Goal: Task Accomplishment & Management: Manage account settings

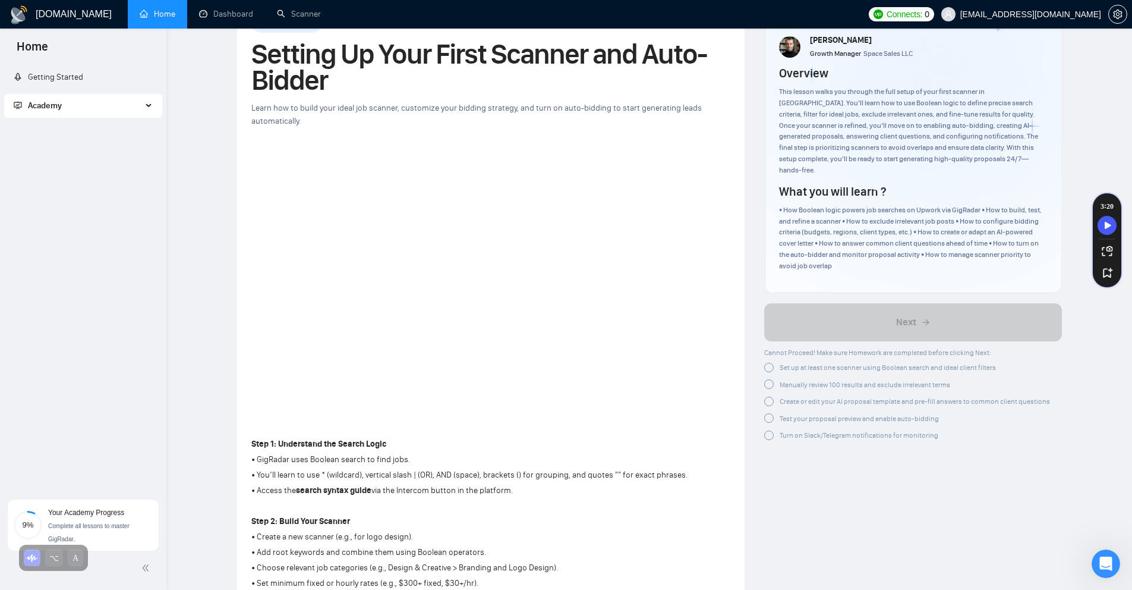
scroll to position [19, 0]
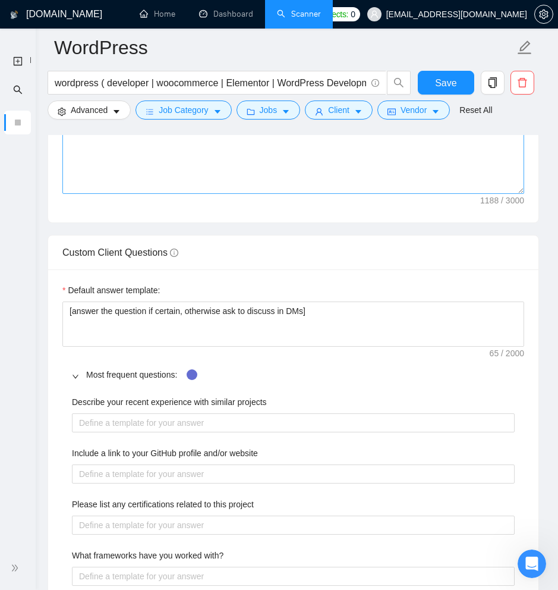
scroll to position [1599, 0]
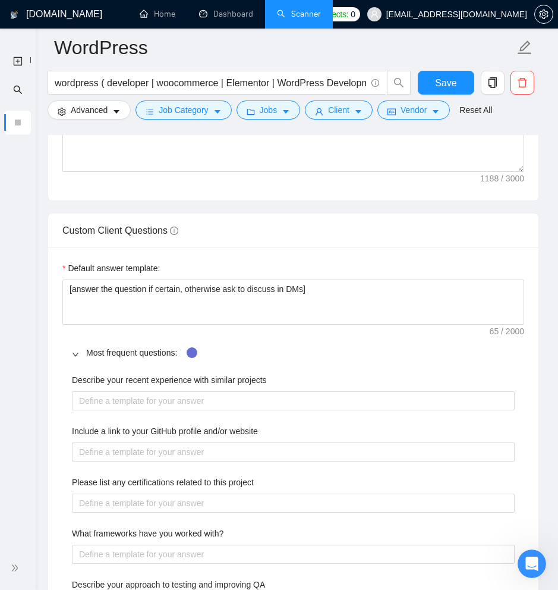
click at [207, 378] on label "Describe your recent experience with similar projects" at bounding box center [169, 379] width 195 height 13
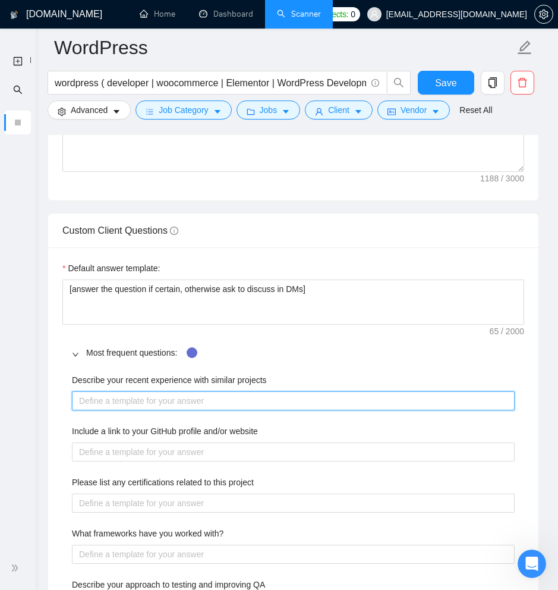
click at [207, 391] on projects "Describe your recent experience with similar projects" at bounding box center [293, 400] width 443 height 19
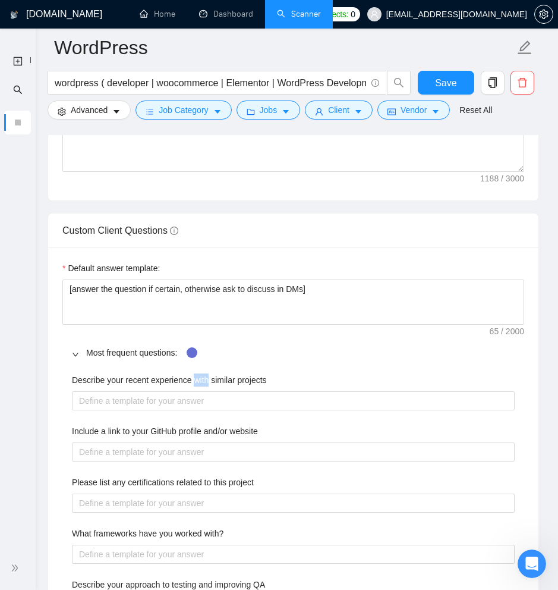
click at [207, 378] on label "Describe your recent experience with similar projects" at bounding box center [169, 379] width 195 height 13
click at [207, 391] on projects "Describe your recent experience with similar projects" at bounding box center [293, 400] width 443 height 19
click at [207, 378] on label "Describe your recent experience with similar projects" at bounding box center [169, 379] width 195 height 13
click at [207, 391] on projects "Describe your recent experience with similar projects" at bounding box center [293, 400] width 443 height 19
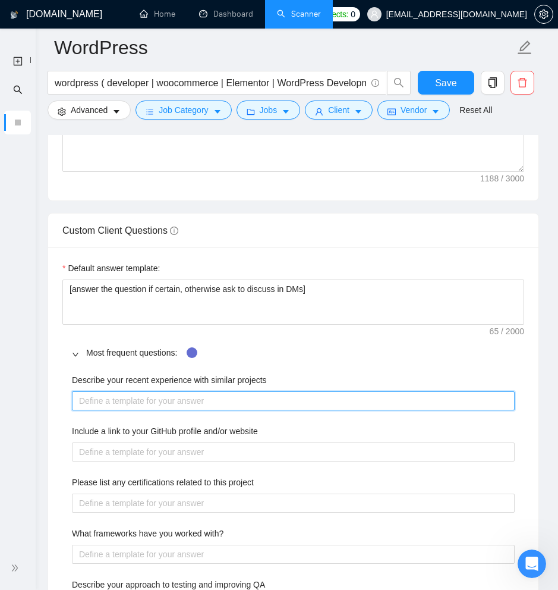
click at [173, 400] on projects "Describe your recent experience with similar projects" at bounding box center [293, 400] width 443 height 19
type projects "I"
type projects "I h"
type projects "I ha"
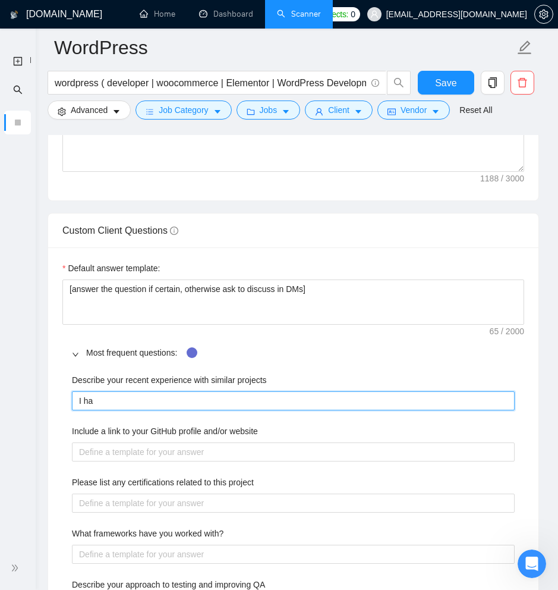
type projects "I hav"
type projects "I have"
type projects "I have b"
type projects "I have be"
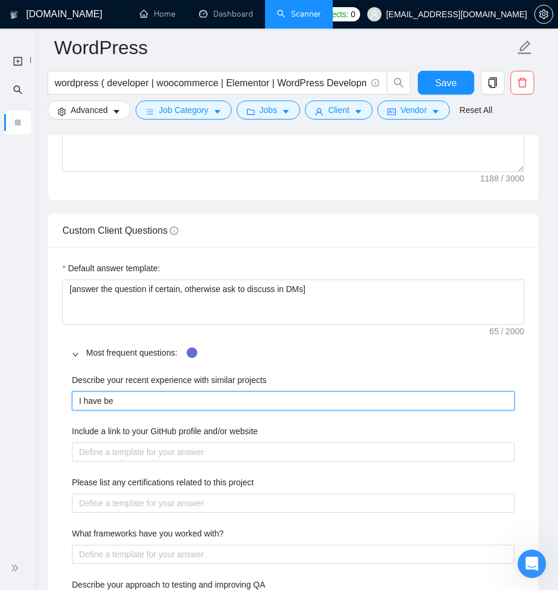
type projects "I have bee"
type projects "I have been"
type projects "I have been b"
type projects "I have been be"
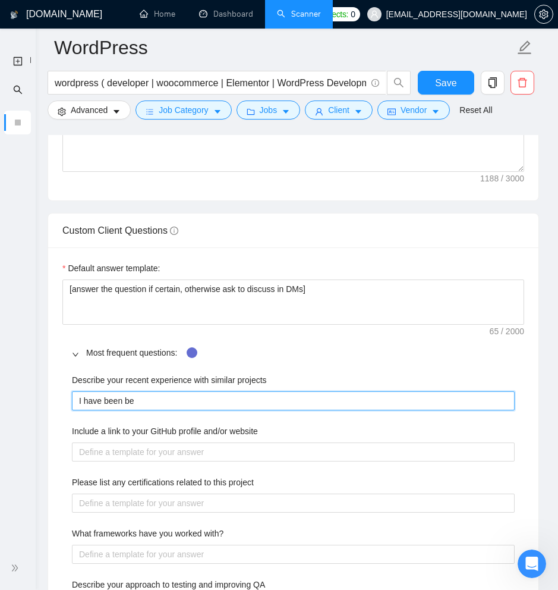
type projects "I have been be"
type projects "I have been b"
type projects "I have been"
type projects "I have been d"
type projects "I have been de"
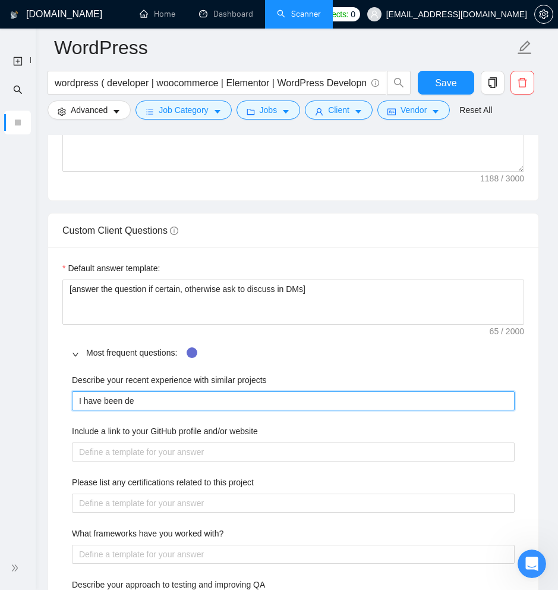
type projects "I have been des"
type projects "I have been desg"
type projects "I have been desgi"
type projects "I have been desgin"
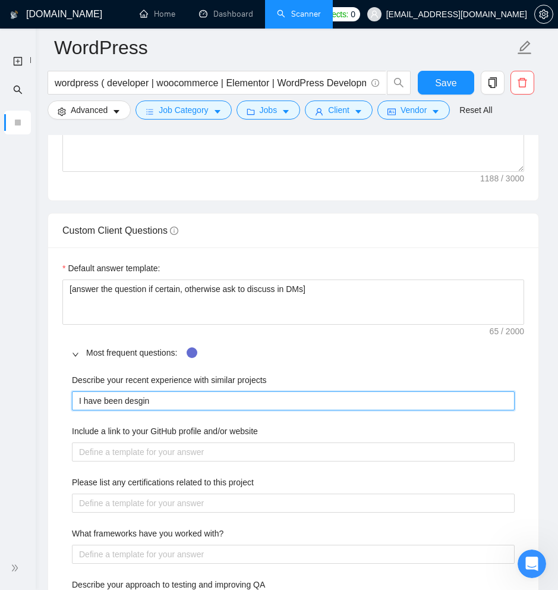
type projects "I have been desgin"
type projects "I have been desginn"
type projects "I have been desginni"
type projects "I have been desginnin"
type projects "I have been desginning"
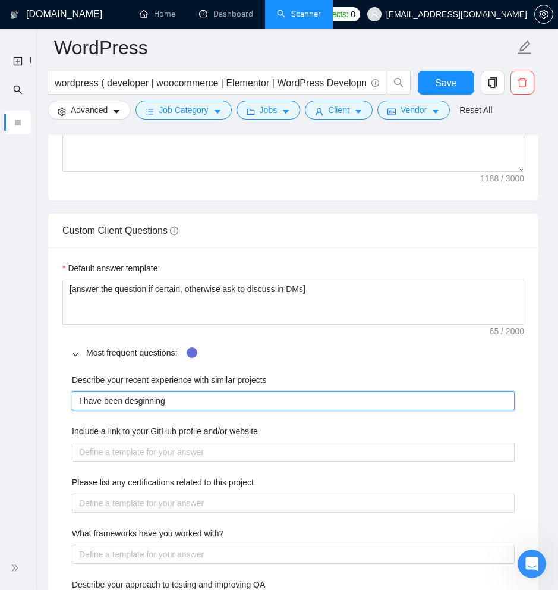
type projects "I have been desginning"
type projects "I have been desginning a"
type projects "I have been desginning an"
type projects "I have been desginning and"
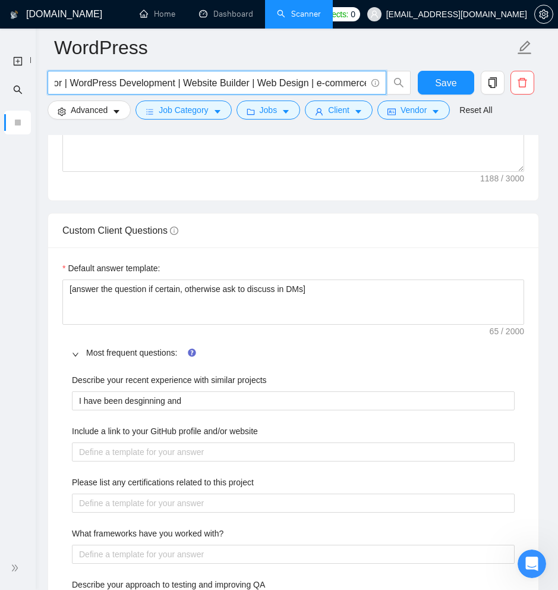
scroll to position [0, 344]
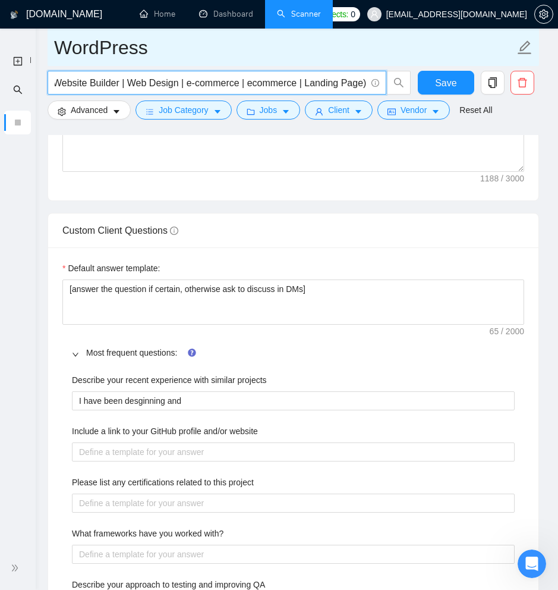
drag, startPoint x: 270, startPoint y: 76, endPoint x: 337, endPoint y: 58, distance: 69.5
click at [348, 64] on form "WordPress wordpress ( developer | woocommerce | Elementor | WordPress Developme…" at bounding box center [294, 77] width 492 height 97
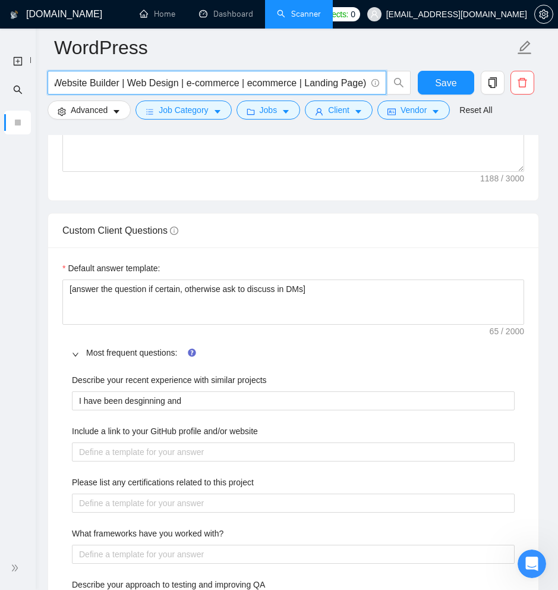
click at [159, 80] on input "wordpress ( developer | woocommerce | Elementor | WordPress Development | Websi…" at bounding box center [210, 82] width 311 height 15
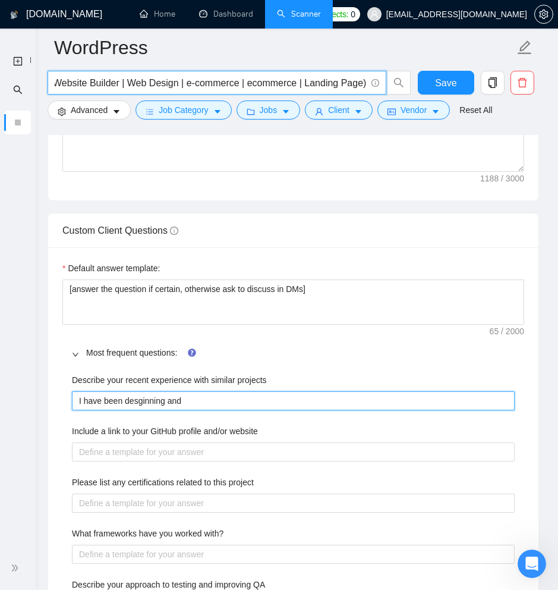
scroll to position [0, 0]
click at [144, 398] on projects "I have been desginning and" at bounding box center [293, 400] width 443 height 19
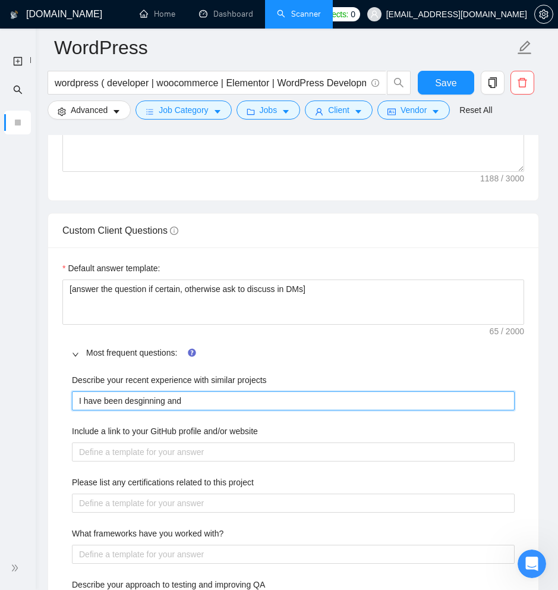
click at [144, 398] on projects "I have been desginning and" at bounding box center [293, 400] width 443 height 19
paste projects "Design"
type projects "I have been Design and"
type projects "I have been Designi and"
type projects "I have been Designin and"
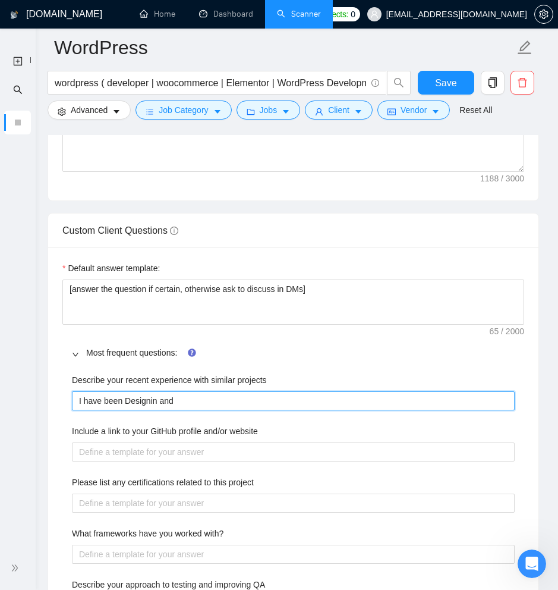
type projects "I have been Designing and"
type projects "I have been Designing and d"
type projects "I have been Designing and de"
type projects "I have been Designing and dev"
type projects "I have been Designing and deve"
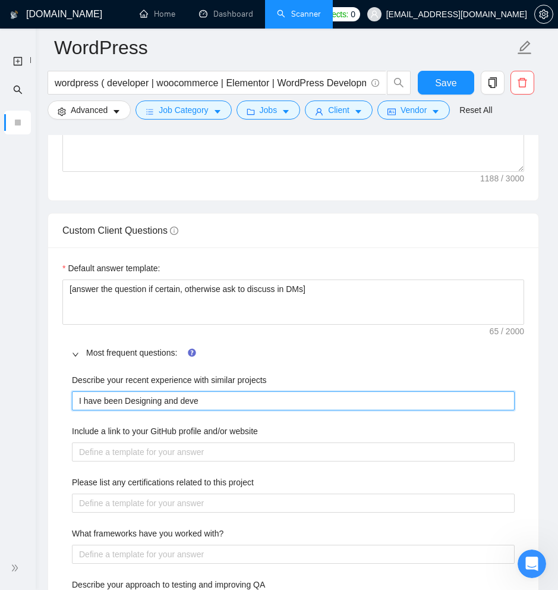
type projects "I have been Designing and devel"
type projects "I have been Designing and develo"
type projects "I have been Designing and develop"
type projects "I have been Designing and develope"
type projects "I have been Designing and developer"
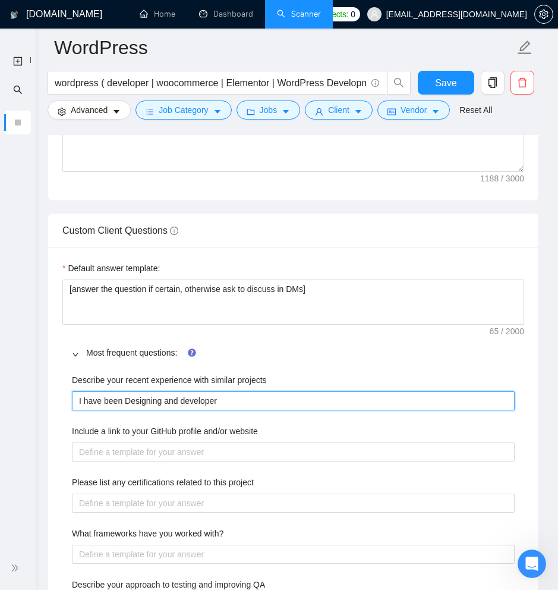
type projects "I have been Designing and developer"
type projects "I have been Designing and develope"
type projects "I have been Designing and developer"
type projects "I have been Designing and developer,"
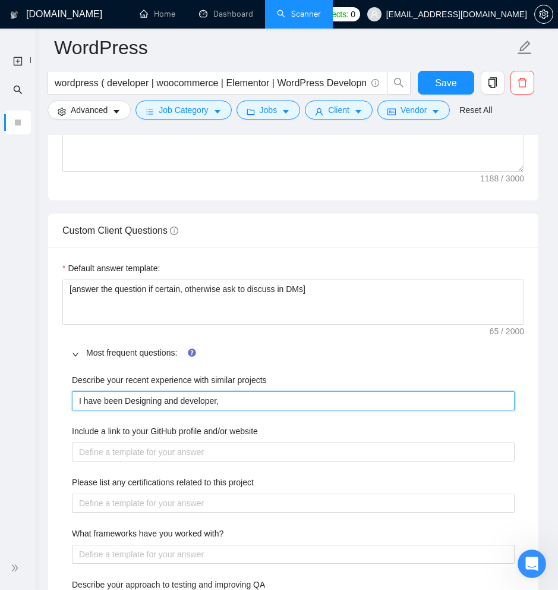
type projects "I have been Designing and developer,e"
type projects "I have been Designing and developer,em"
type projects "I have been Designing and developer,emn"
type projects "I have been Designing and developer,emni"
type projects "I have been Designing and developer,emnin"
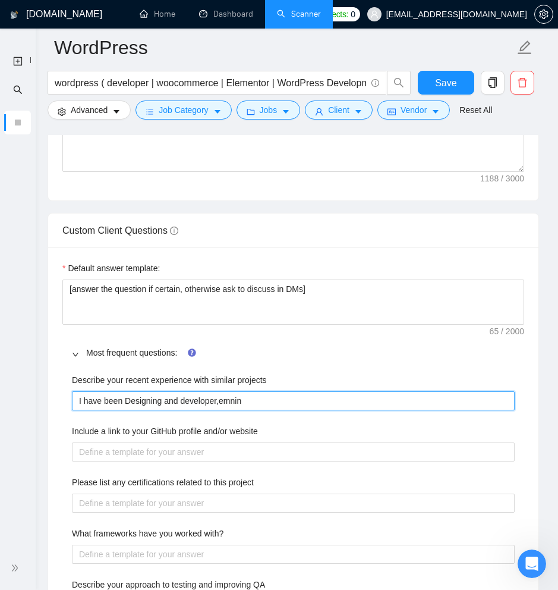
type projects "I have been Designing and developer,emning"
type projects "I have been Designing and developer,emnin"
type projects "I have been Designing and developer,emni"
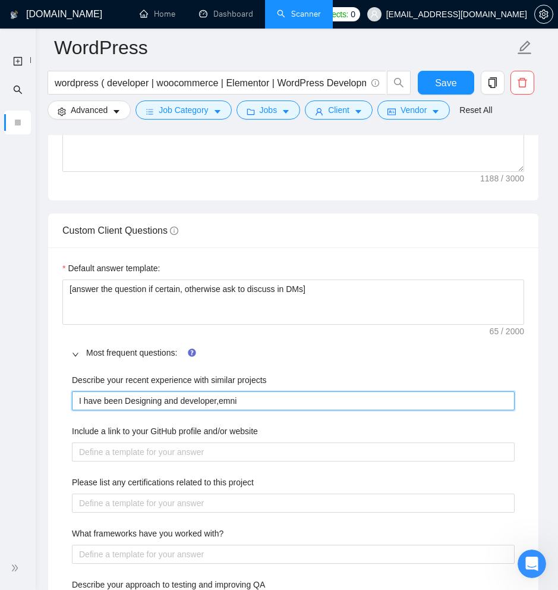
type projects "I have been Designing and developer,emn"
type projects "I have been Designing and developer,em"
type projects "I have been Designing and developer,e"
type projects "I have been Designing and developer,"
type projects "I have been Designing and developer"
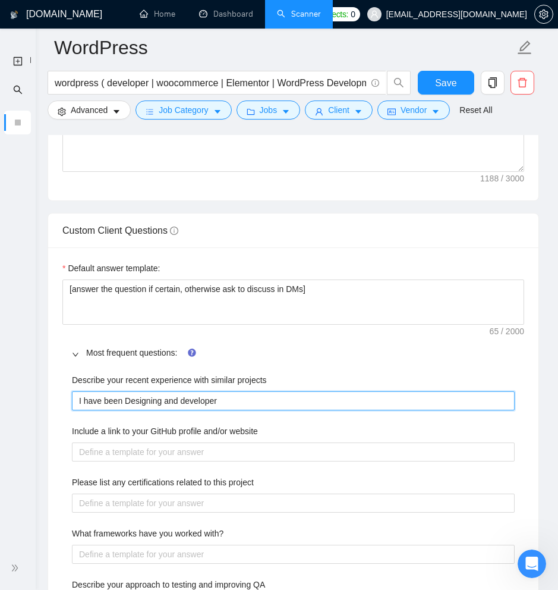
type projects "I have been Designing and developeri"
type projects "I have been Designing and developerin"
type projects "I have been Designing and developering"
type projects "I have been Designing and developering w"
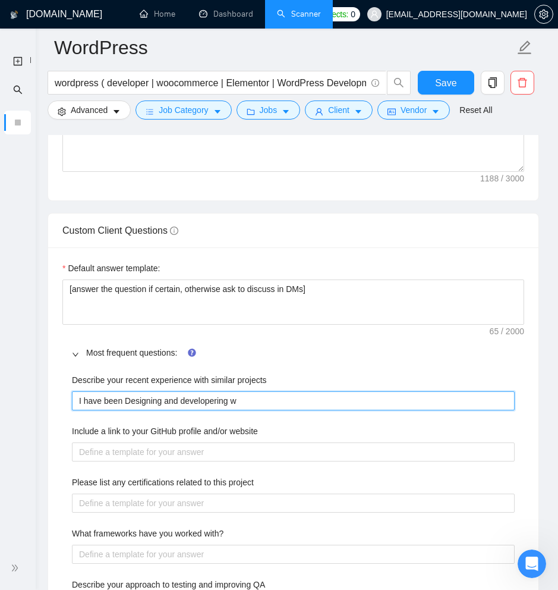
type projects "I have been Designing and developering we"
type projects "I have been Designing and developering web"
type projects "I have been Designing and developering webs"
type projects "I have been Designing and developering websi"
type projects "I have been Designing and developering websit"
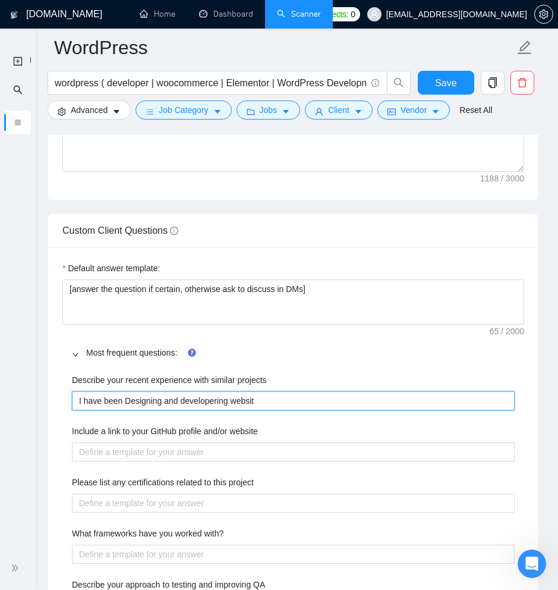
type projects "I have been Designing and developering website"
type projects "I have been Designing and developering websites"
type projects "I have been Designing and developering websites f"
type projects "I have been Designing and developering websites fo"
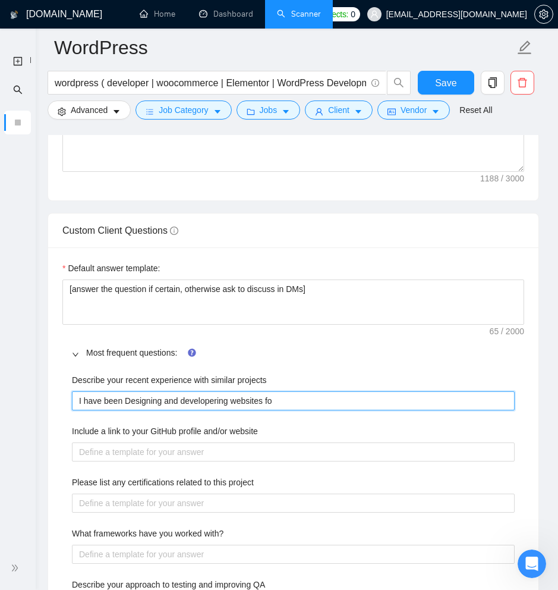
type projects "I have been Designing and developering websites for"
type projects "I have been Designing and developering websites for t"
type projects "I have been Designing and developering websites for th"
type projects "I have been Designing and developering websites for the"
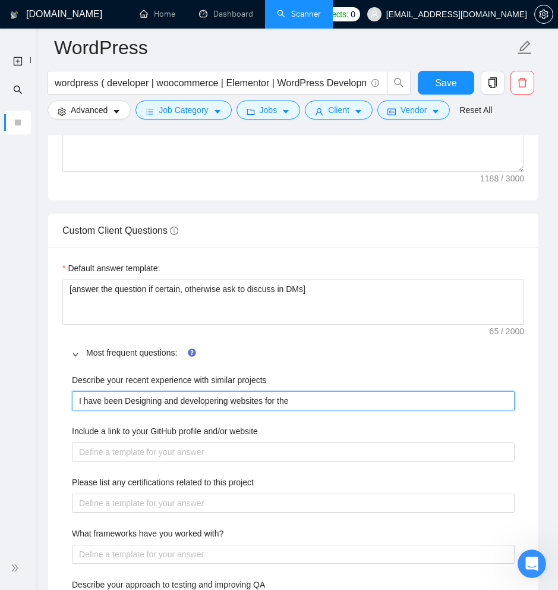
type projects "I have been Designing and developering websites for the"
type projects "I have been Designing and developering websites for the p"
type projects "I have been Designing and developering websites for the pa"
type projects "I have been Designing and developering websites for the pas"
type projects "I have been Designing and developering websites for the past"
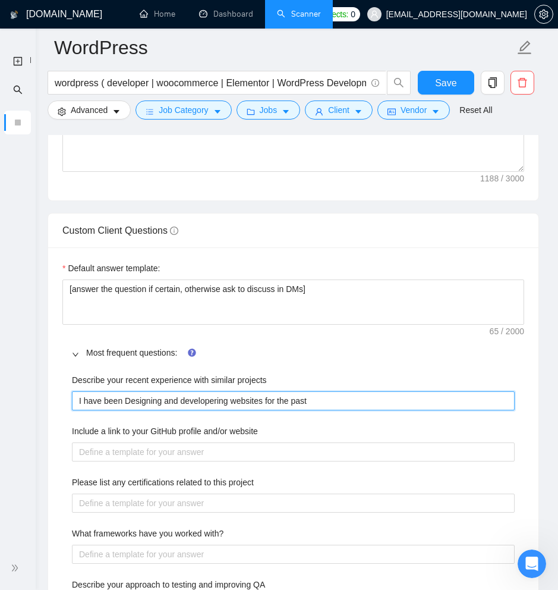
type projects "I have been Designing and developering websites for the past"
type projects "I have been Designing and developering websites for the past 1"
type projects "I have been Designing and developering websites for the past"
type projects "I have been Designing and developering websites for the past 2"
type projects "I have been Designing and developering websites for the past 20"
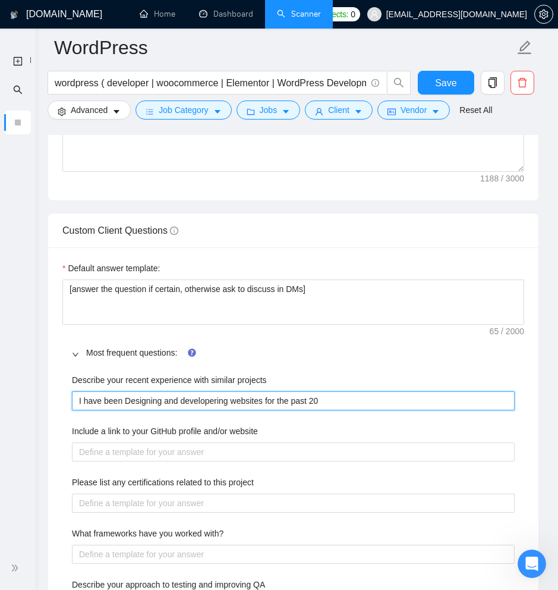
type projects "I have been Designing and developering websites for the past 20"
type projects "I have been Designing and developering websites for the past 20 y"
type projects "I have been Designing and developering websites for the past 20 ye"
click at [198, 398] on projects "I have been Designing and developering websites for the past 20 years." at bounding box center [293, 400] width 443 height 19
click at [379, 405] on projects "I have been Designing and developing websites for the past 20 years." at bounding box center [293, 400] width 443 height 19
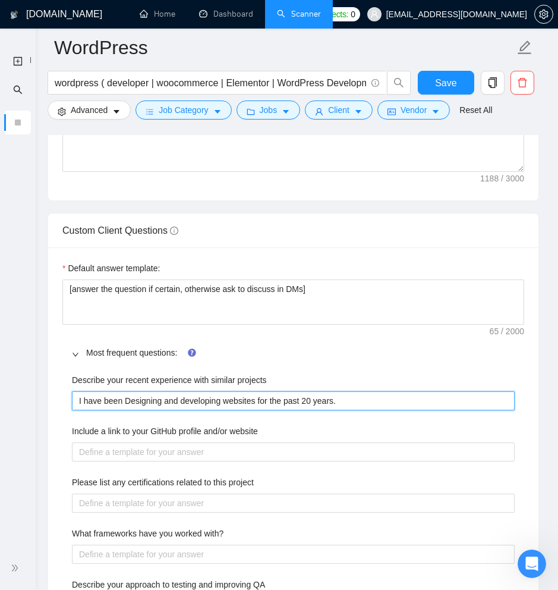
click at [226, 404] on projects "I have been Designing and developing websites for the past 20 years." at bounding box center [293, 400] width 443 height 19
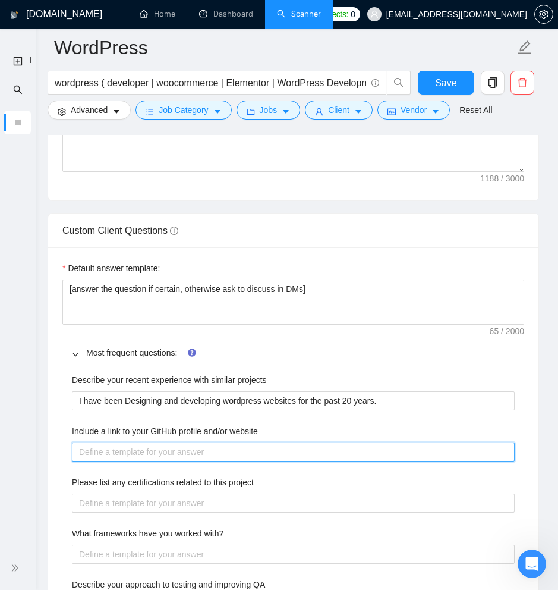
click at [201, 452] on website "Include a link to your GitHub profile and/or website" at bounding box center [293, 451] width 443 height 19
paste website "https://emacmedia.co/"
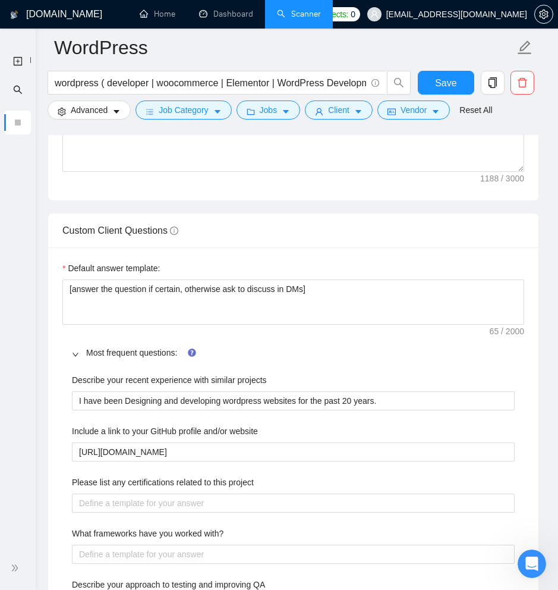
click at [105, 492] on div "Please list any certifications related to this project" at bounding box center [293, 484] width 443 height 18
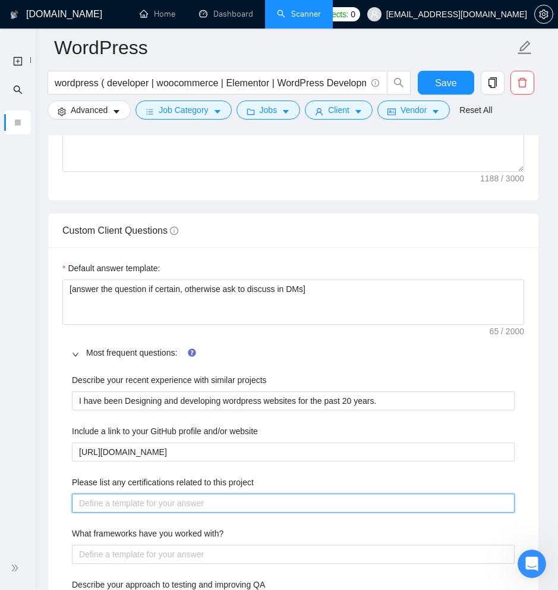
click at [105, 497] on project "Please list any certifications related to this project" at bounding box center [293, 502] width 443 height 19
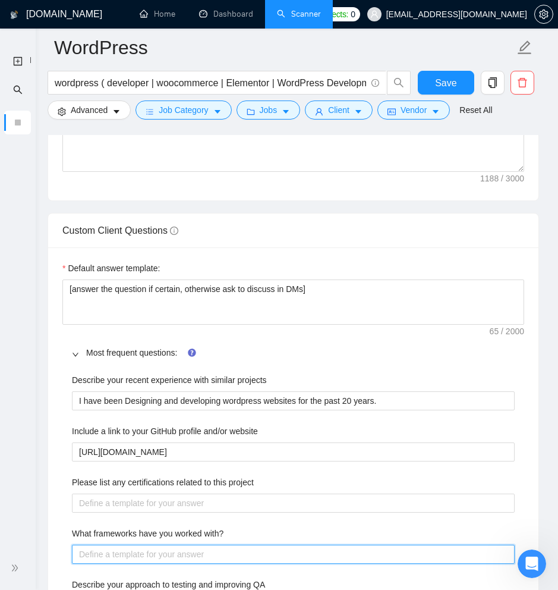
click at [97, 556] on with\? "What frameworks have you worked with?" at bounding box center [293, 553] width 443 height 19
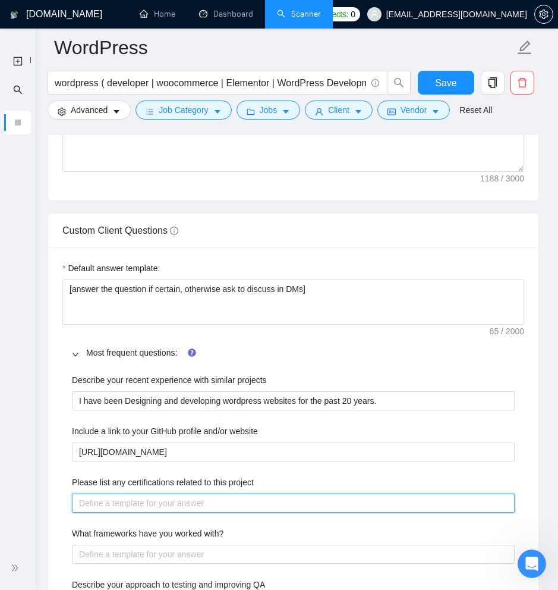
click at [115, 500] on project "Please list any certifications related to this project" at bounding box center [293, 502] width 443 height 19
paste project "Genesis Framework"
paste project "Cherry Framework"
click at [285, 494] on project "Genesis Framework, Cherry Framework" at bounding box center [293, 502] width 443 height 19
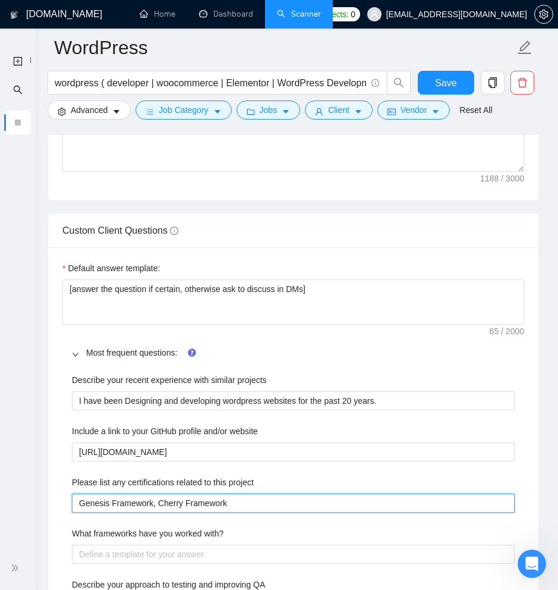
click at [285, 494] on project "Genesis Framework, Cherry Framework" at bounding box center [293, 502] width 443 height 19
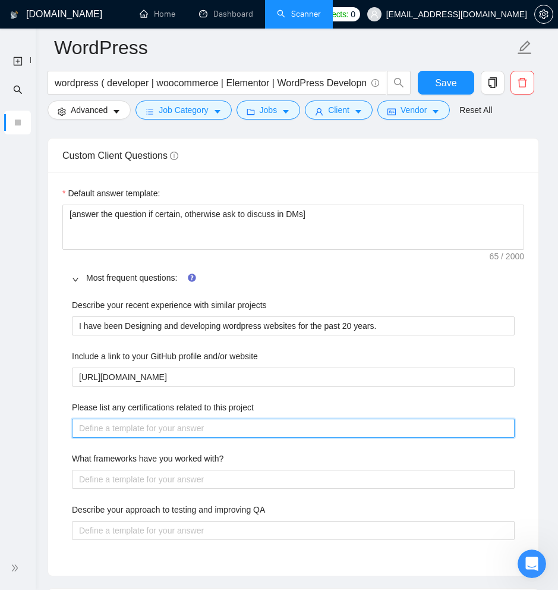
scroll to position [1816, 0]
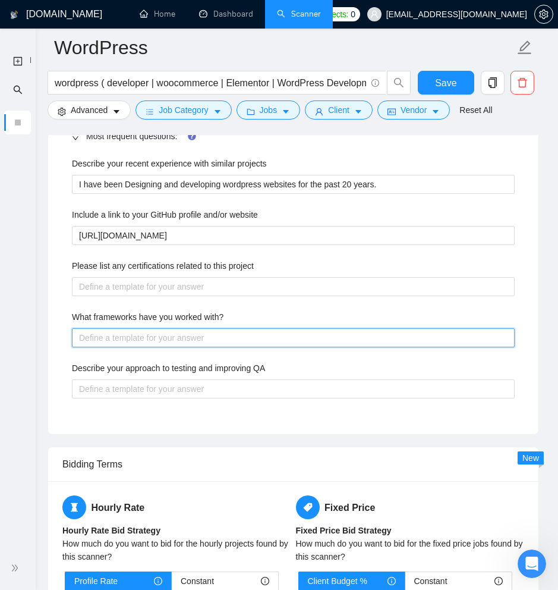
click at [128, 333] on with\? "What frameworks have you worked with?" at bounding box center [293, 337] width 443 height 19
paste with\? "Genesis Framework, Cherry Framework"
click at [270, 338] on with\? "Genesis Framework, Cherry Framework, DIVI," at bounding box center [293, 337] width 443 height 19
click at [341, 341] on with\? "Genesis Framework, Cherry Framework, DIVI, iThemes Builder," at bounding box center [293, 337] width 443 height 19
click at [341, 344] on with\? "Genesis Framework, Cherry Framework, DIVI, iThemes Builder," at bounding box center [293, 337] width 443 height 19
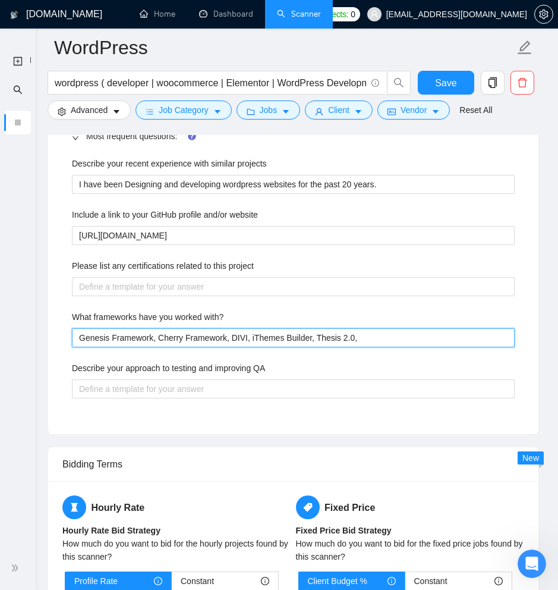
paste with\? "Gantry Framework"
paste with\? "Themify"
paste with\? "WPZoom"
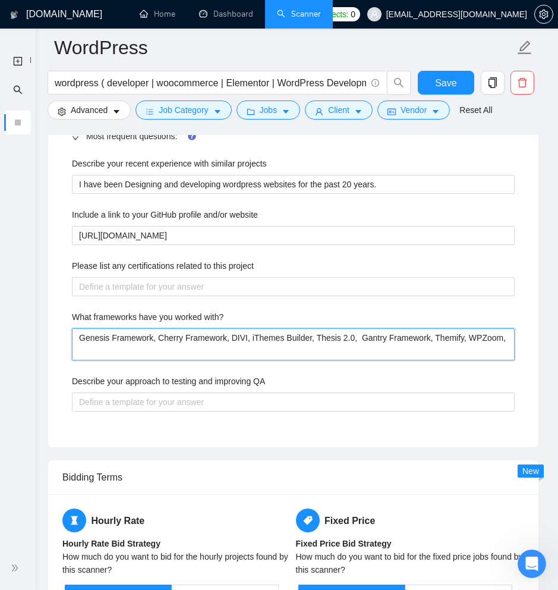
paste with\? "Dynamik Website Builder"
paste with\? "Redux Framework"
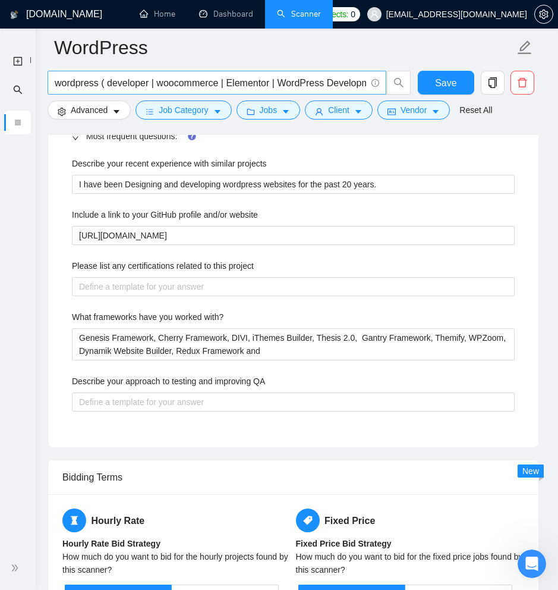
click at [244, 81] on input "wordpress ( developer | woocommerce | Elementor | WordPress Development | Websi…" at bounding box center [210, 82] width 311 height 15
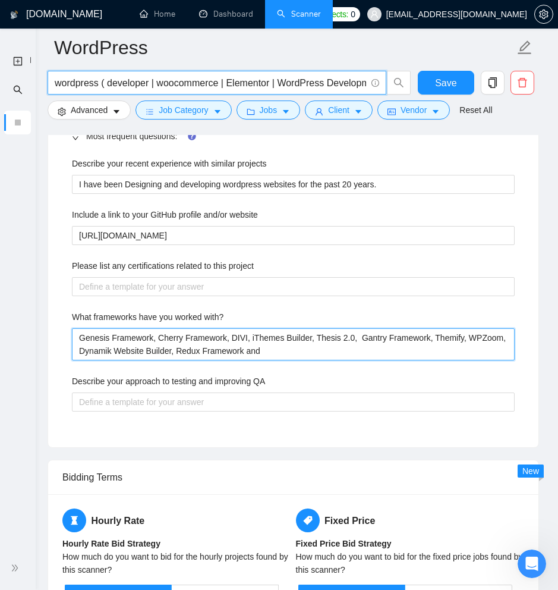
click at [331, 342] on with\? "Genesis Framework, Cherry Framework, DIVI, iThemes Builder, Thesis 2.0, Gantry …" at bounding box center [293, 344] width 443 height 32
click at [326, 349] on with\? "Genesis Framework, Cherry Framework, DIVI, iThemes Builder, Thesis 2.0, Gantry …" at bounding box center [293, 344] width 443 height 32
paste with\? "Elementor"
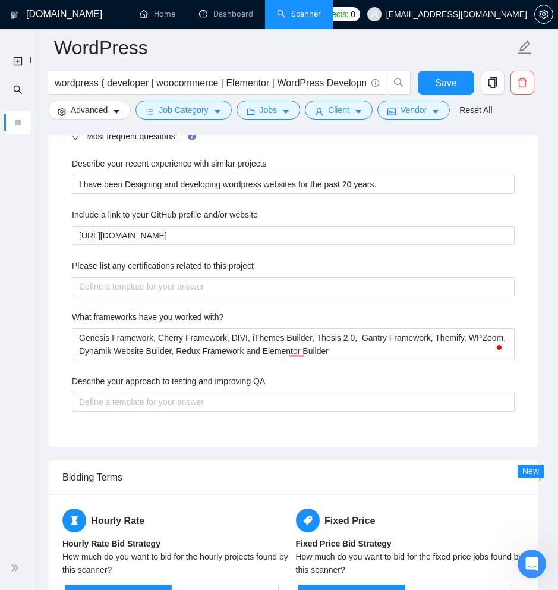
click at [203, 382] on label "Describe your approach to testing and improving QA" at bounding box center [168, 380] width 193 height 13
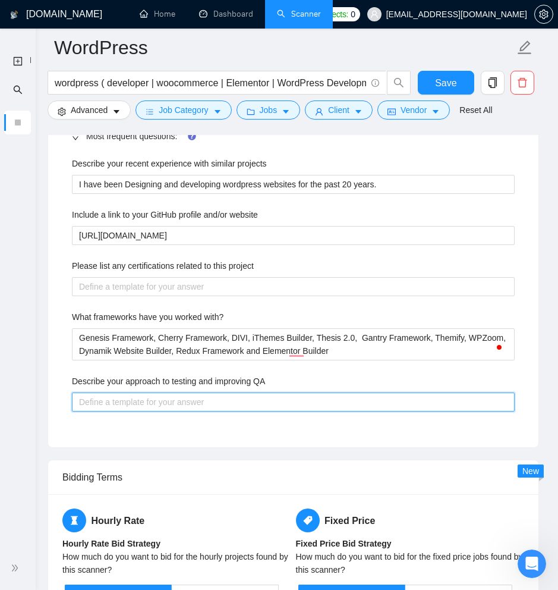
click at [203, 392] on QA "Describe your approach to testing and improving QA" at bounding box center [293, 401] width 443 height 19
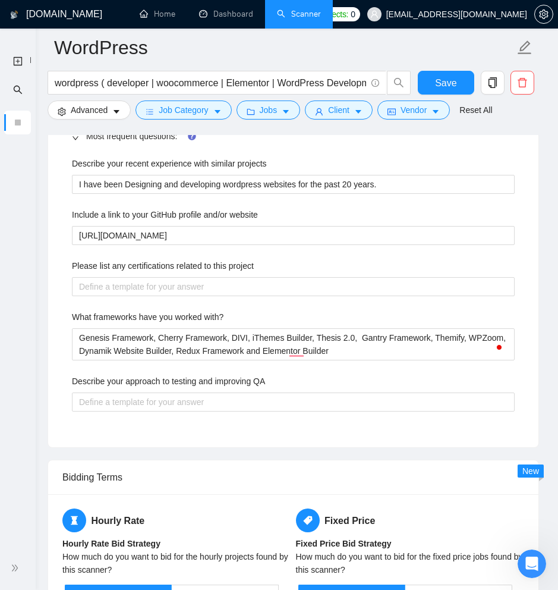
click at [203, 382] on label "Describe your approach to testing and improving QA" at bounding box center [168, 380] width 193 height 13
click at [203, 392] on QA "Describe your approach to testing and improving QA" at bounding box center [293, 401] width 443 height 19
click at [203, 382] on label "Describe your approach to testing and improving QA" at bounding box center [168, 380] width 193 height 13
click at [203, 392] on QA "Describe your approach to testing and improving QA" at bounding box center [293, 401] width 443 height 19
copy label "Describe your approach to testing and improving QA"
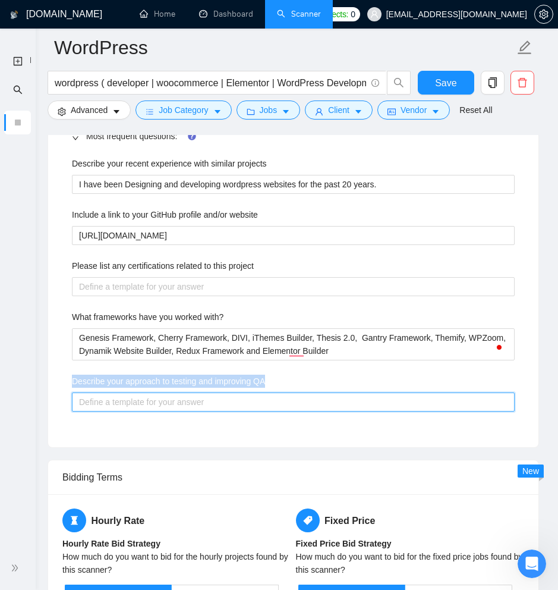
click at [412, 396] on QA "Describe your approach to testing and improving QA" at bounding box center [293, 401] width 443 height 19
paste QA "My approach to testing and improving QA is rooted in preventing problems before…"
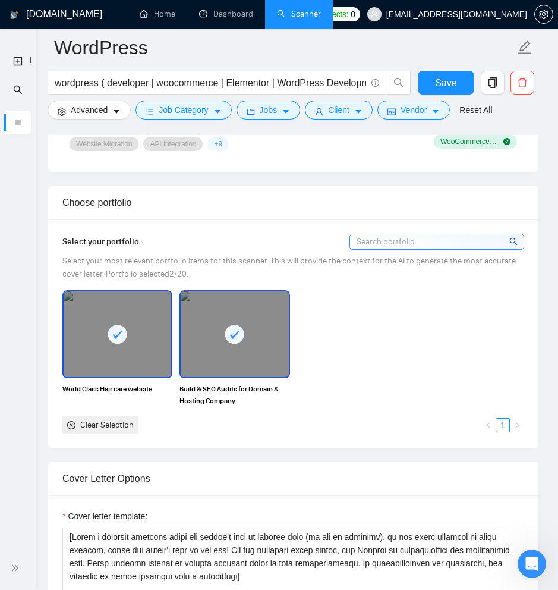
scroll to position [979, 0]
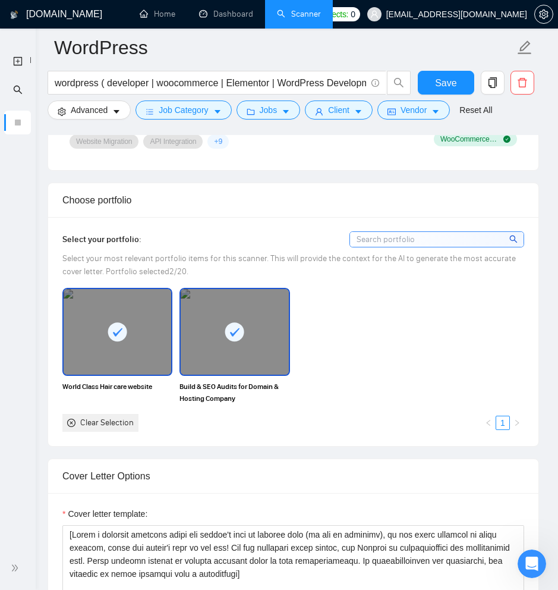
click at [423, 244] on input at bounding box center [437, 239] width 174 height 15
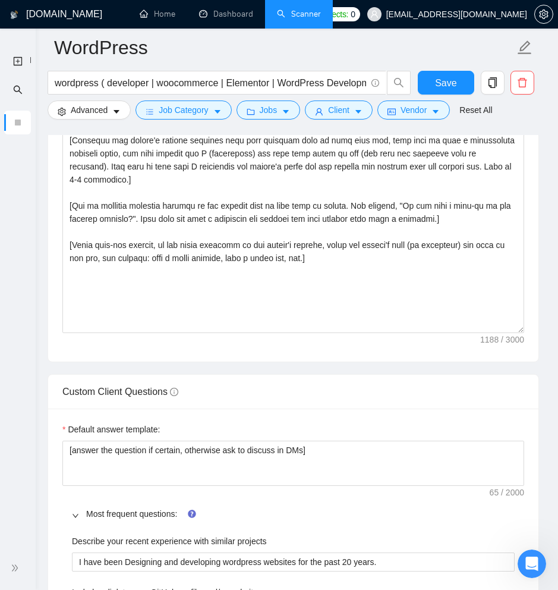
scroll to position [1762, 0]
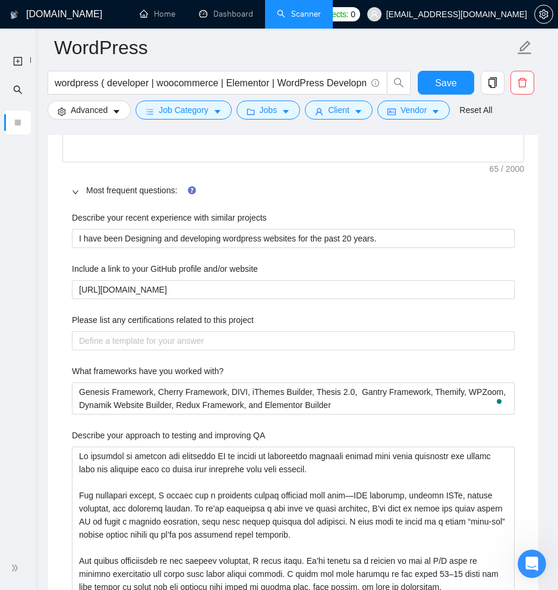
click at [166, 320] on label "Please list any certifications related to this project" at bounding box center [163, 319] width 182 height 13
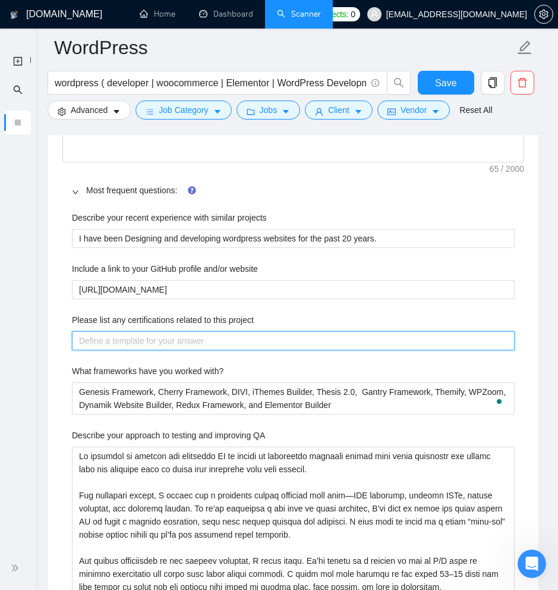
click at [166, 331] on project "Please list any certifications related to this project" at bounding box center [293, 340] width 443 height 19
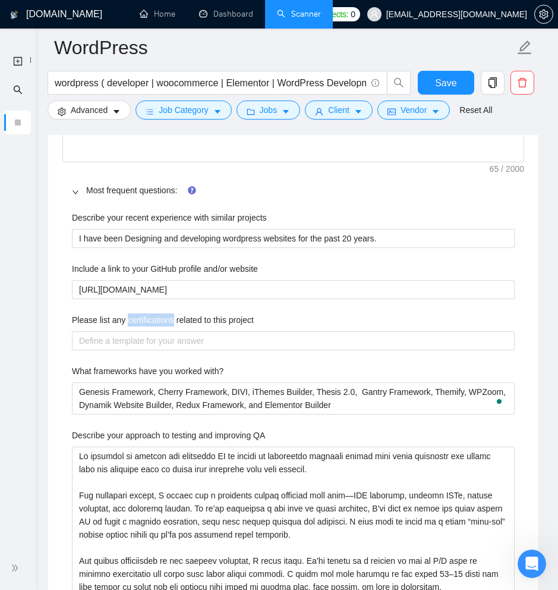
click at [166, 320] on label "Please list any certifications related to this project" at bounding box center [163, 319] width 182 height 13
click at [166, 331] on project "Please list any certifications related to this project" at bounding box center [293, 340] width 443 height 19
click at [166, 320] on label "Please list any certifications related to this project" at bounding box center [163, 319] width 182 height 13
click at [166, 331] on project "Please list any certifications related to this project" at bounding box center [293, 340] width 443 height 19
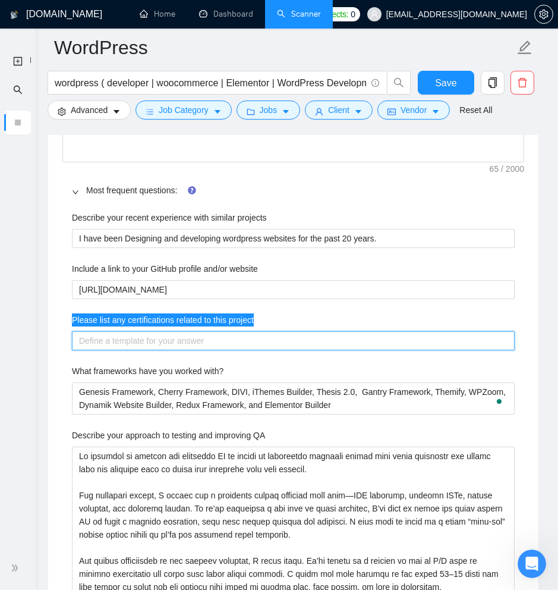
click at [140, 339] on project "Please list any certifications related to this project" at bounding box center [293, 340] width 443 height 19
paste project "https://www.upwork.com/agencies/1803983945036156928/"
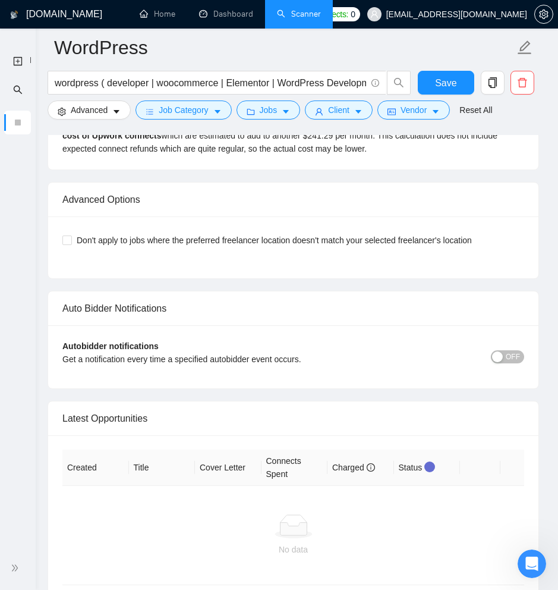
scroll to position [3168, 0]
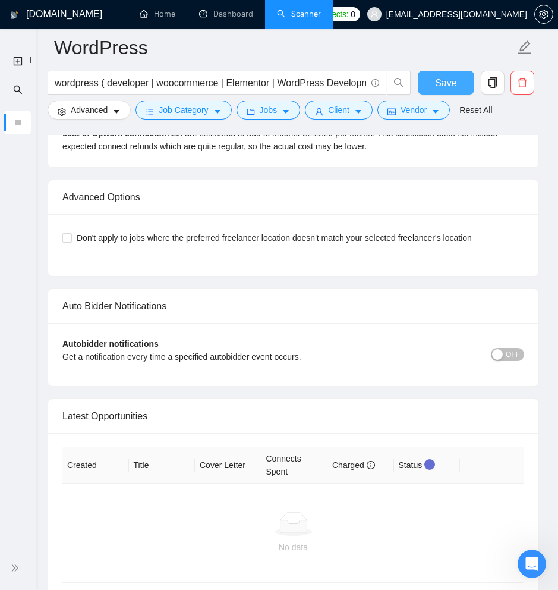
click at [441, 86] on span "Save" at bounding box center [445, 82] width 21 height 15
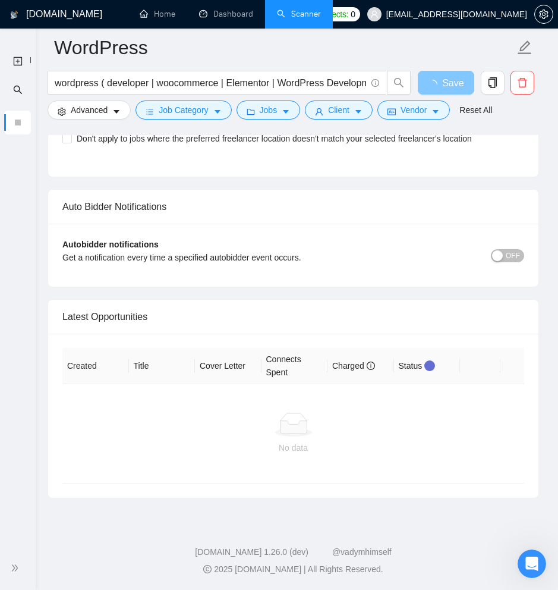
scroll to position [2723, 0]
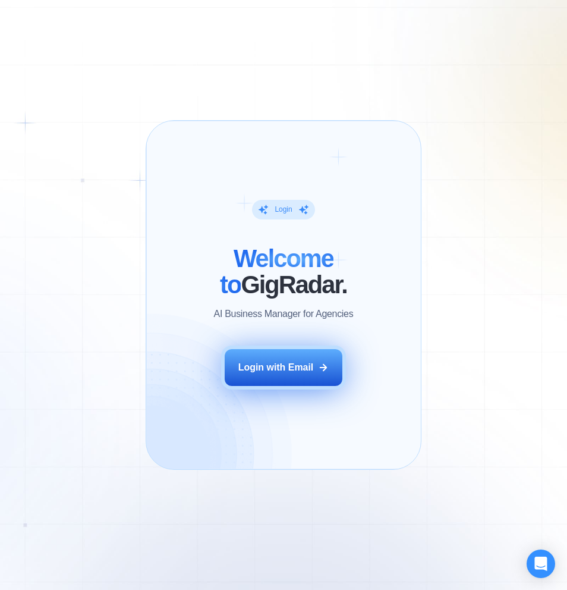
click at [272, 367] on div "Login with Email" at bounding box center [275, 367] width 75 height 13
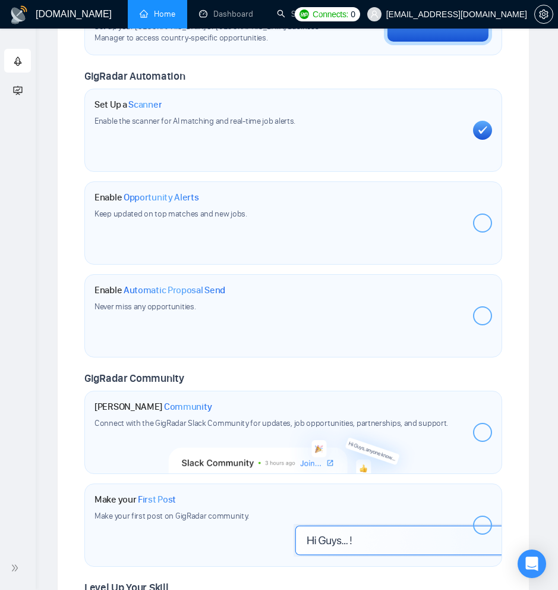
scroll to position [286, 0]
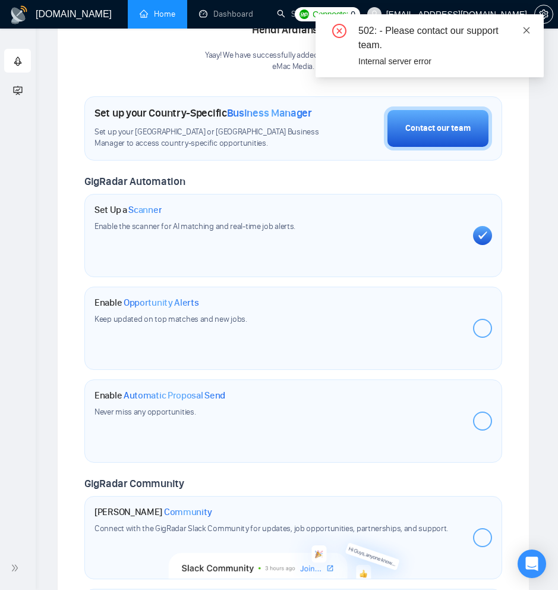
click at [527, 31] on icon "close" at bounding box center [526, 30] width 8 height 8
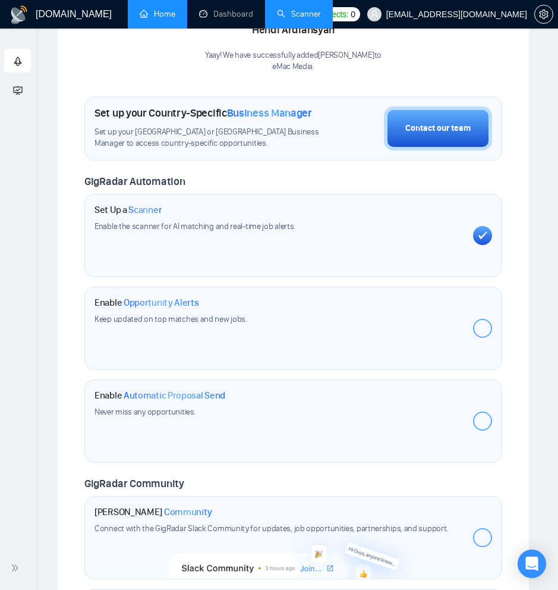
click at [313, 14] on link "Scanner" at bounding box center [299, 14] width 44 height 10
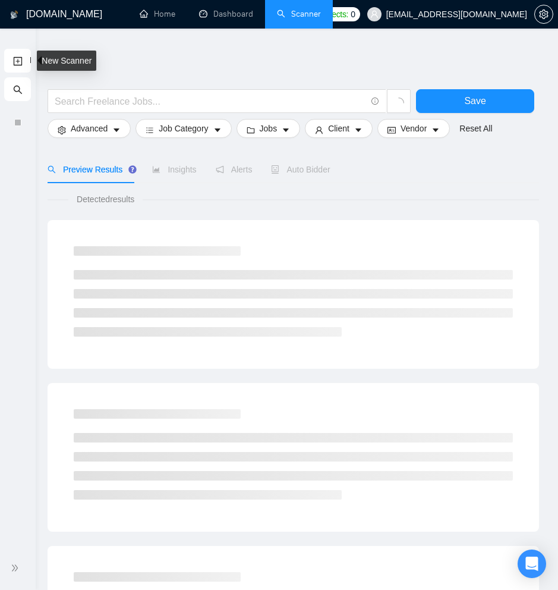
click at [23, 58] on link "New Scanner" at bounding box center [18, 61] width 10 height 24
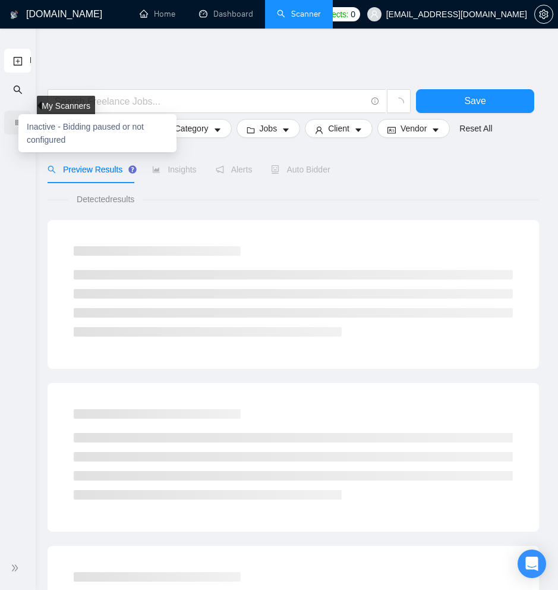
click at [18, 125] on div "Inactive - Bidding paused or not configured" at bounding box center [97, 133] width 158 height 38
click at [14, 121] on div at bounding box center [17, 122] width 7 height 7
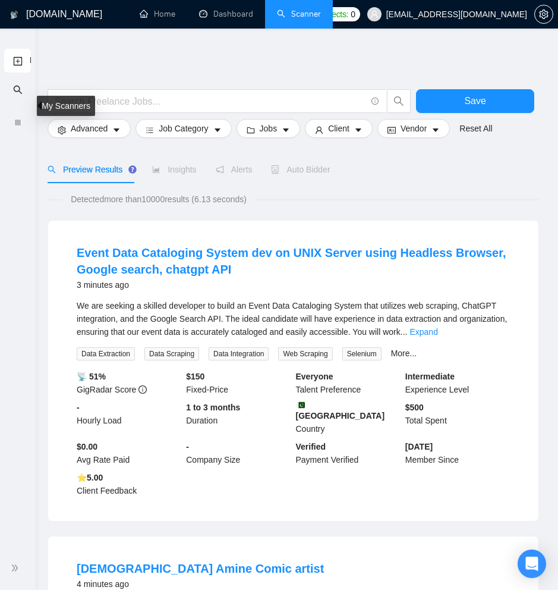
click at [74, 99] on div "My Scanners" at bounding box center [66, 106] width 58 height 20
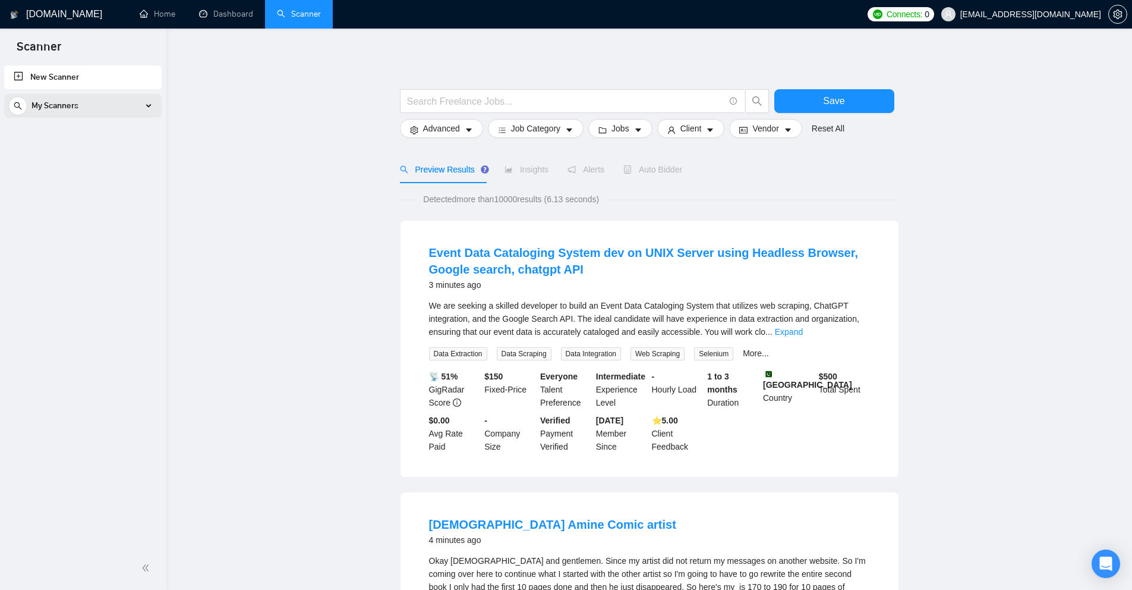
click at [149, 103] on div "My Scanners" at bounding box center [82, 106] width 149 height 24
click at [114, 136] on link "wordpress ( develope" at bounding box center [82, 134] width 113 height 24
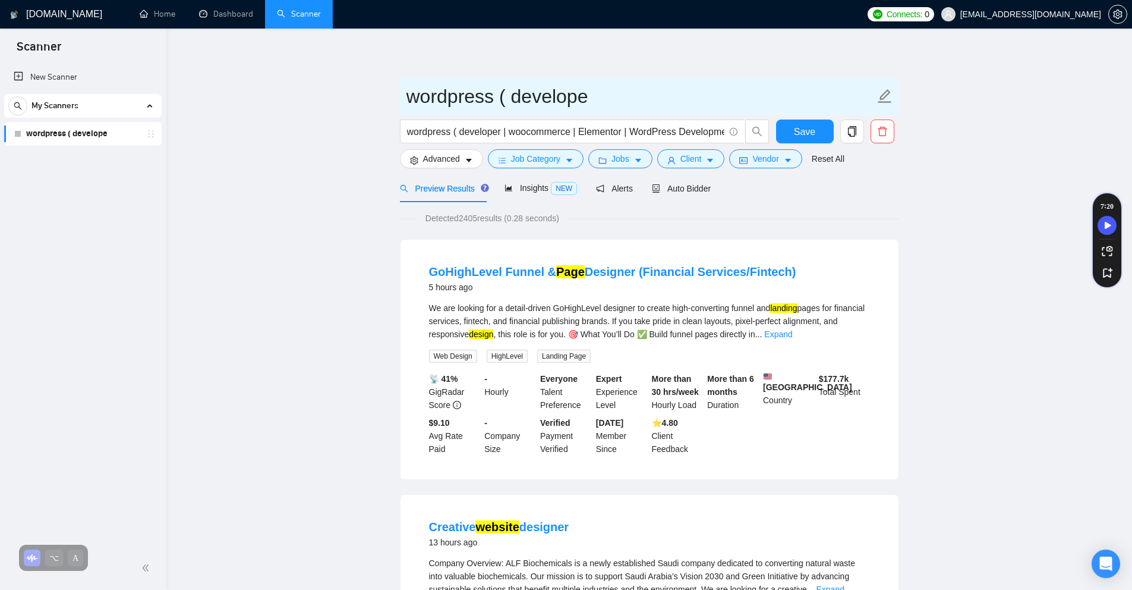
click at [566, 96] on icon "edit" at bounding box center [884, 96] width 15 height 15
click at [566, 94] on icon "edit" at bounding box center [885, 96] width 14 height 14
type input "Wordpress Developer"
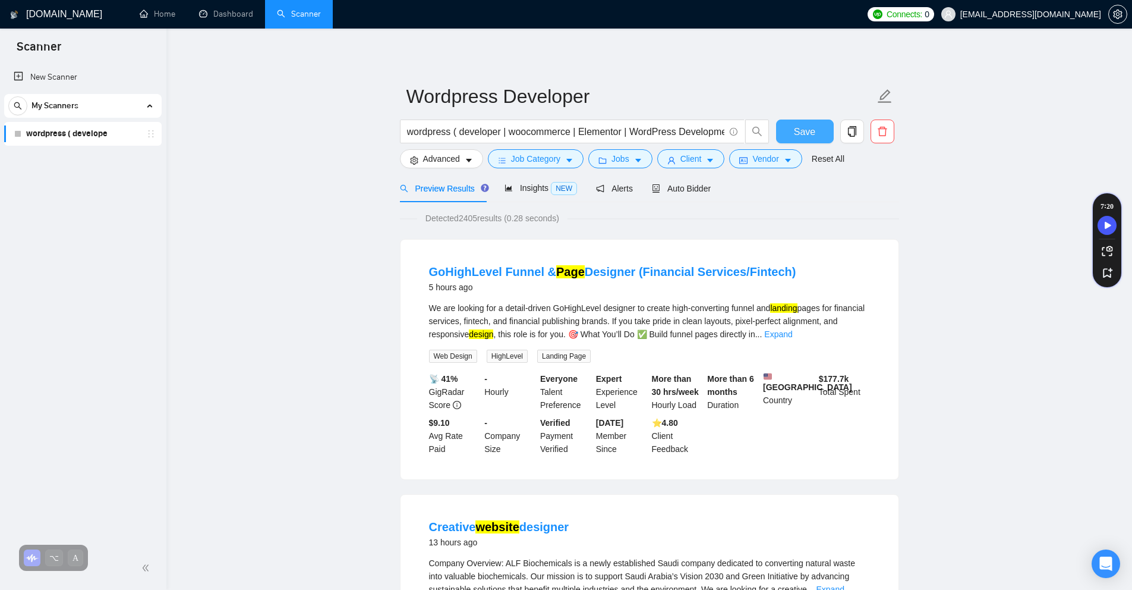
click at [566, 129] on button "Save" at bounding box center [805, 131] width 58 height 24
click at [535, 186] on span "Insights NEW" at bounding box center [541, 188] width 73 height 10
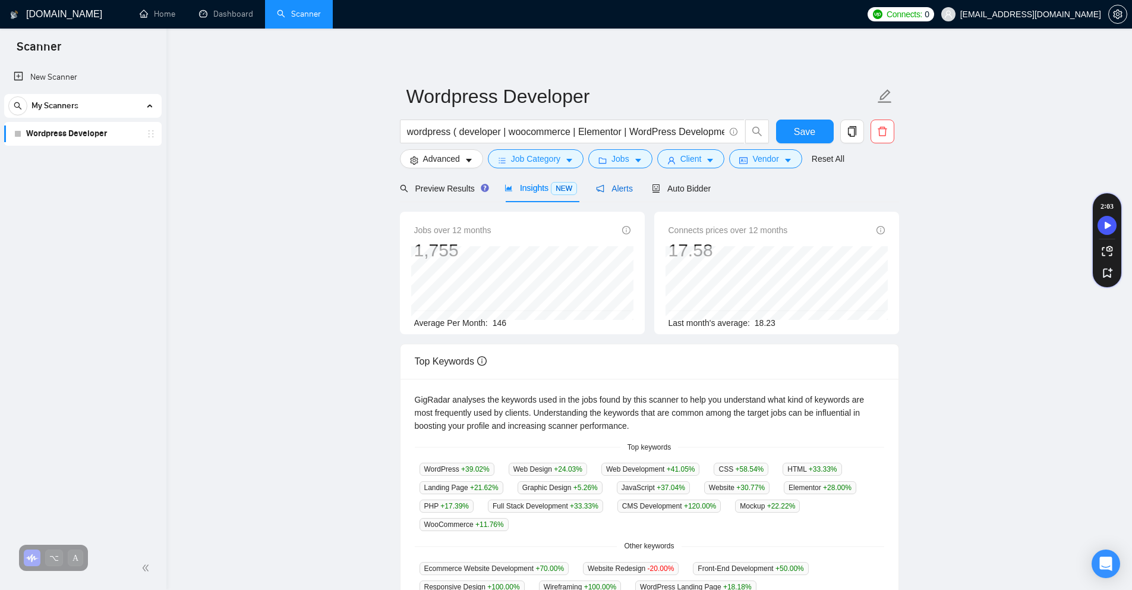
click at [566, 194] on div "Alerts" at bounding box center [614, 188] width 37 height 13
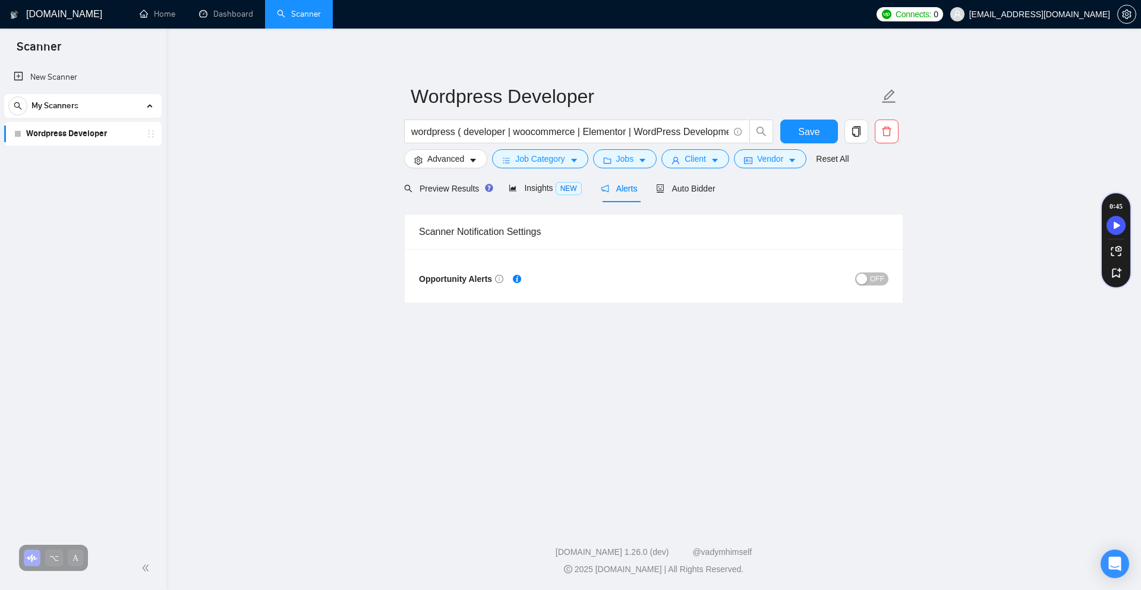
click at [566, 233] on div "Scanner Notification Settings" at bounding box center [654, 232] width 470 height 34
click at [566, 187] on span "Auto Bidder" at bounding box center [685, 189] width 59 height 10
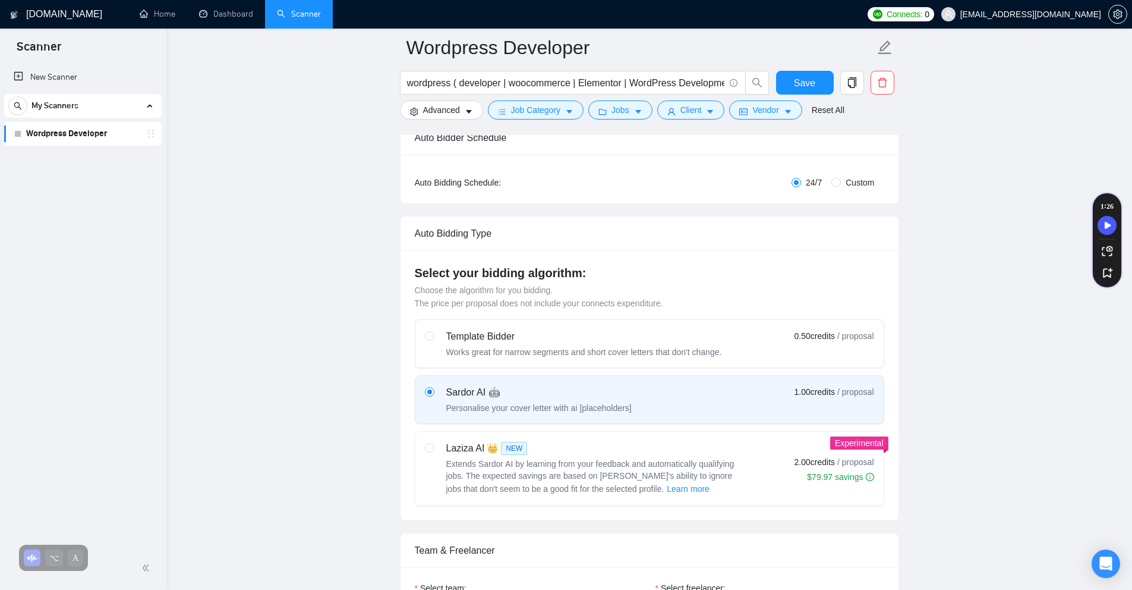
scroll to position [200, 0]
click at [566, 472] on span "Extends Sardor AI by learning from your feedback and automatically qualifying j…" at bounding box center [590, 474] width 288 height 34
click at [433, 449] on input "radio" at bounding box center [429, 445] width 8 height 8
radio input "true"
radio input "false"
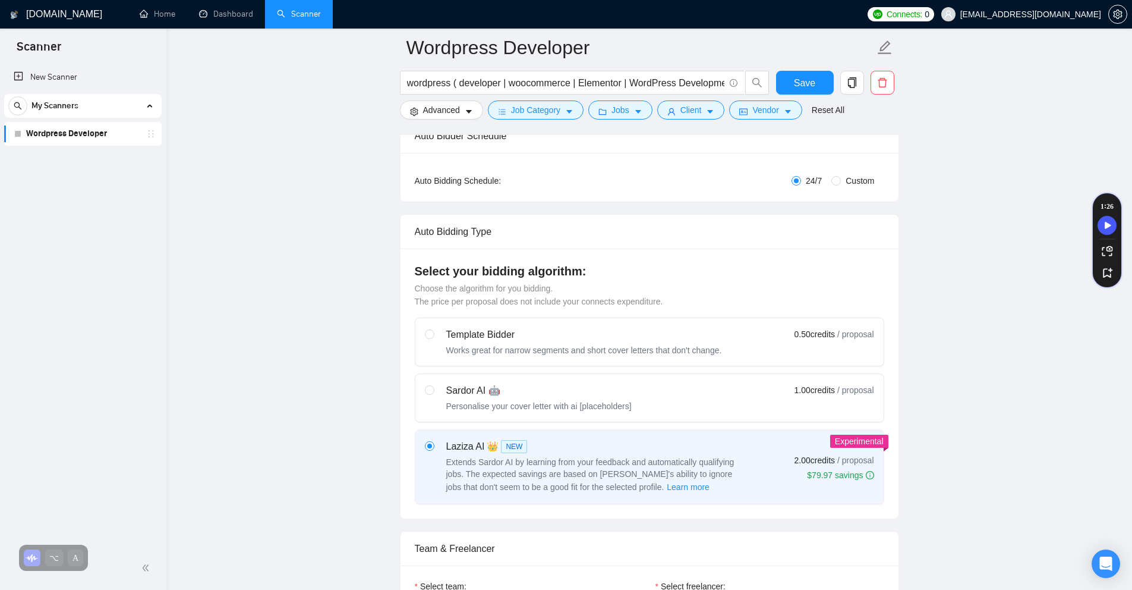
click at [566, 472] on span "Extends Sardor AI by learning from your feedback and automatically qualifying j…" at bounding box center [590, 474] width 288 height 34
click at [433, 449] on input "radio" at bounding box center [429, 445] width 8 height 8
click at [566, 472] on span "Extends Sardor AI by learning from your feedback and automatically qualifying j…" at bounding box center [590, 474] width 288 height 34
click at [433, 449] on input "radio" at bounding box center [429, 445] width 8 height 8
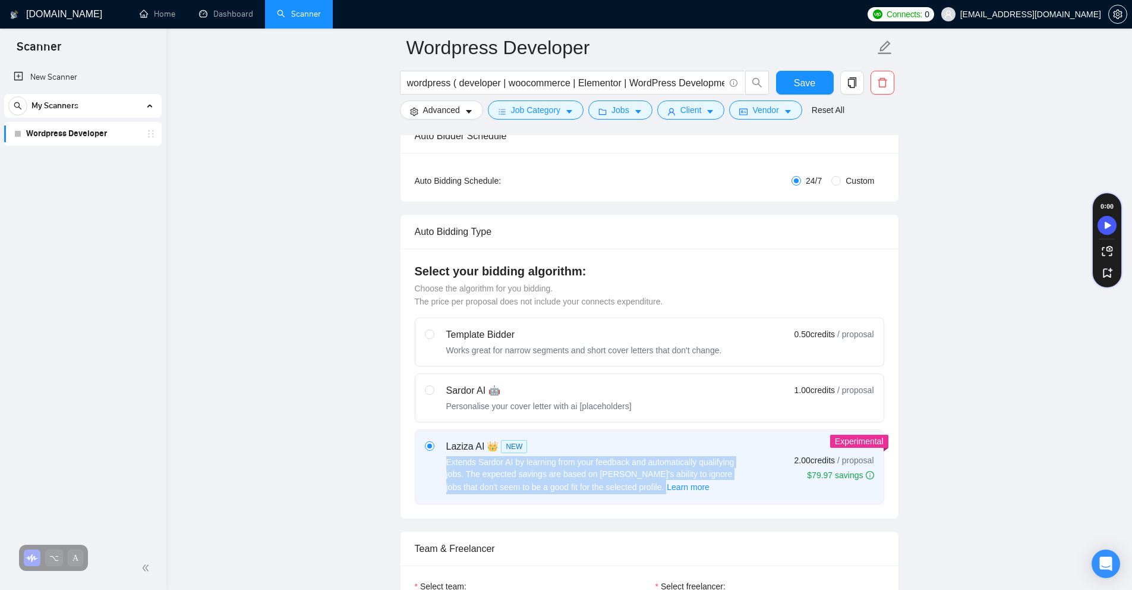
click at [566, 472] on span "Extends Sardor AI by learning from your feedback and automatically qualifying j…" at bounding box center [590, 474] width 288 height 34
click at [433, 449] on input "radio" at bounding box center [429, 445] width 8 height 8
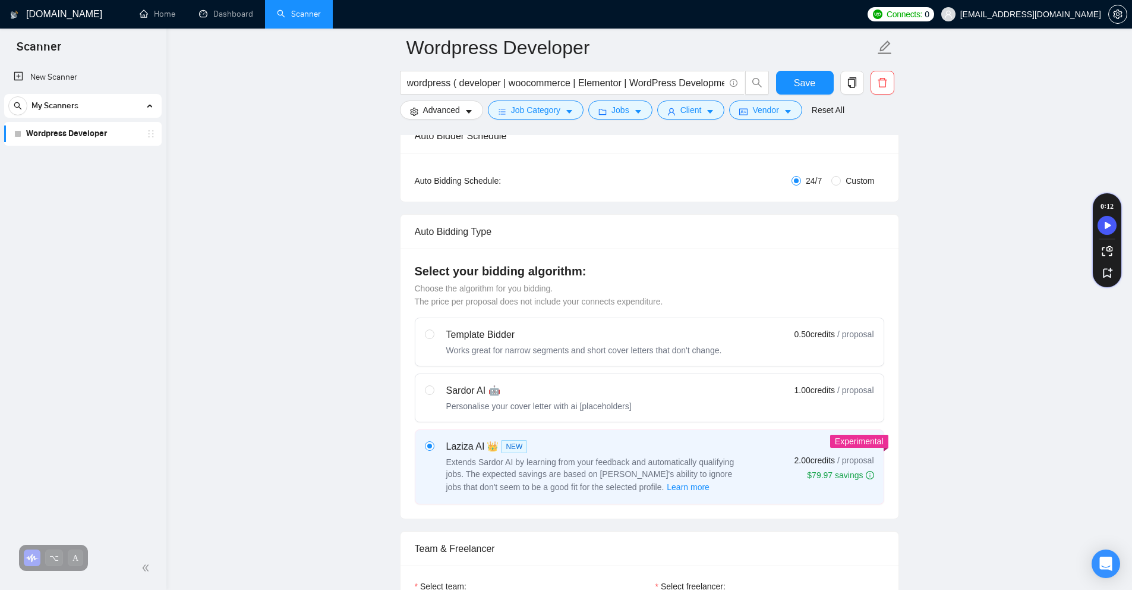
click at [471, 396] on div "Sardor AI 🤖" at bounding box center [538, 390] width 185 height 14
click at [433, 393] on input "radio" at bounding box center [429, 389] width 8 height 8
radio input "true"
radio input "false"
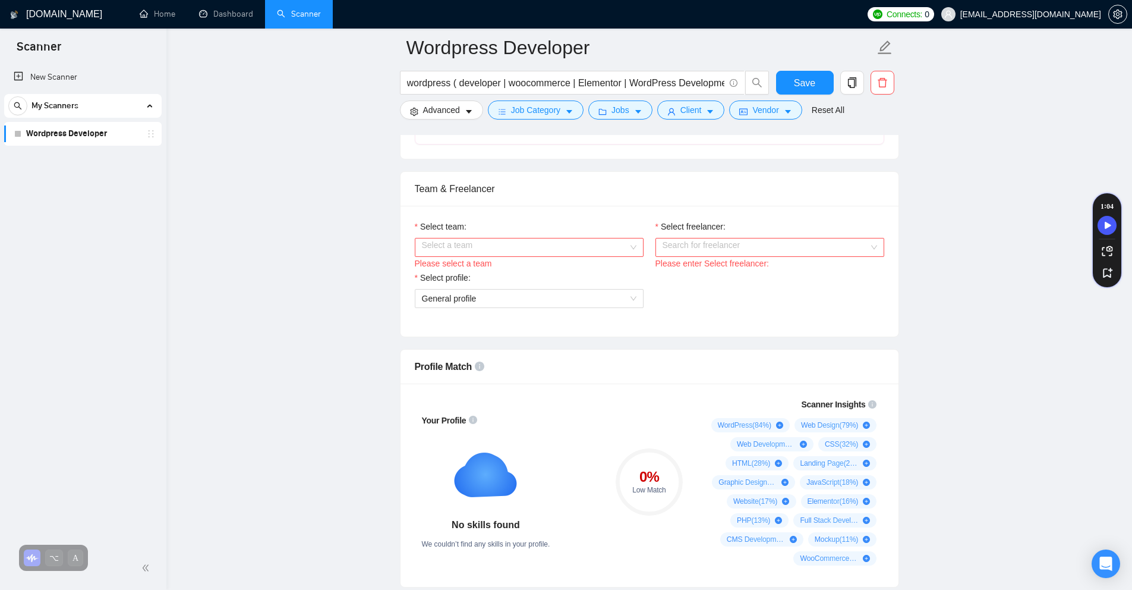
scroll to position [559, 0]
click at [530, 244] on input "Select team:" at bounding box center [525, 248] width 206 height 18
click at [531, 272] on div "eMac Media" at bounding box center [528, 270] width 215 height 13
click at [566, 248] on input "Select freelancer:" at bounding box center [766, 248] width 206 height 18
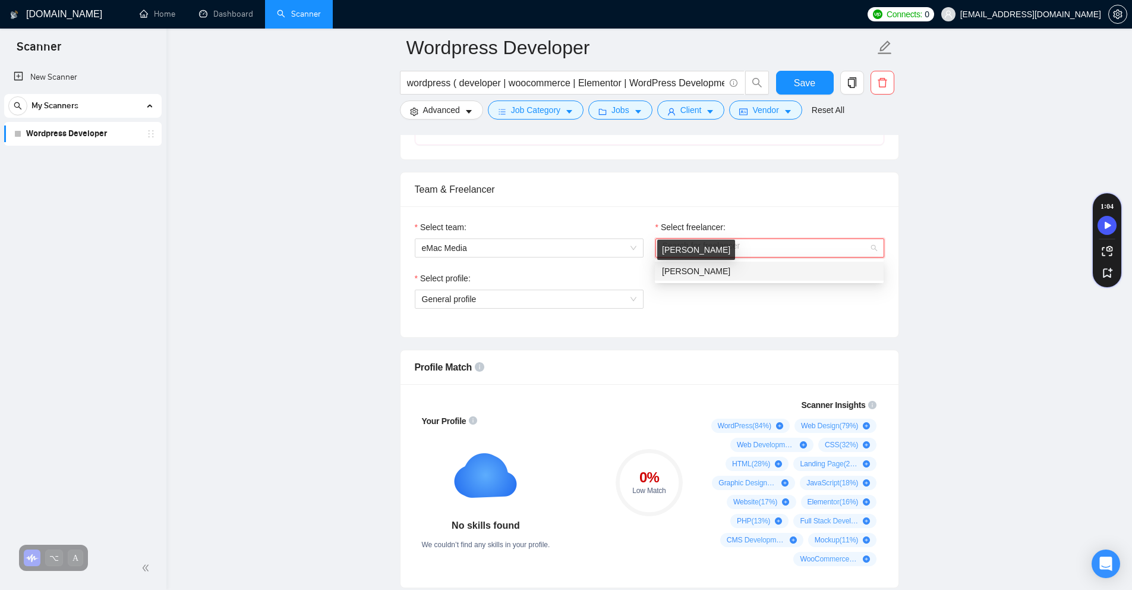
click at [566, 270] on span "Windy Pierre" at bounding box center [696, 271] width 68 height 10
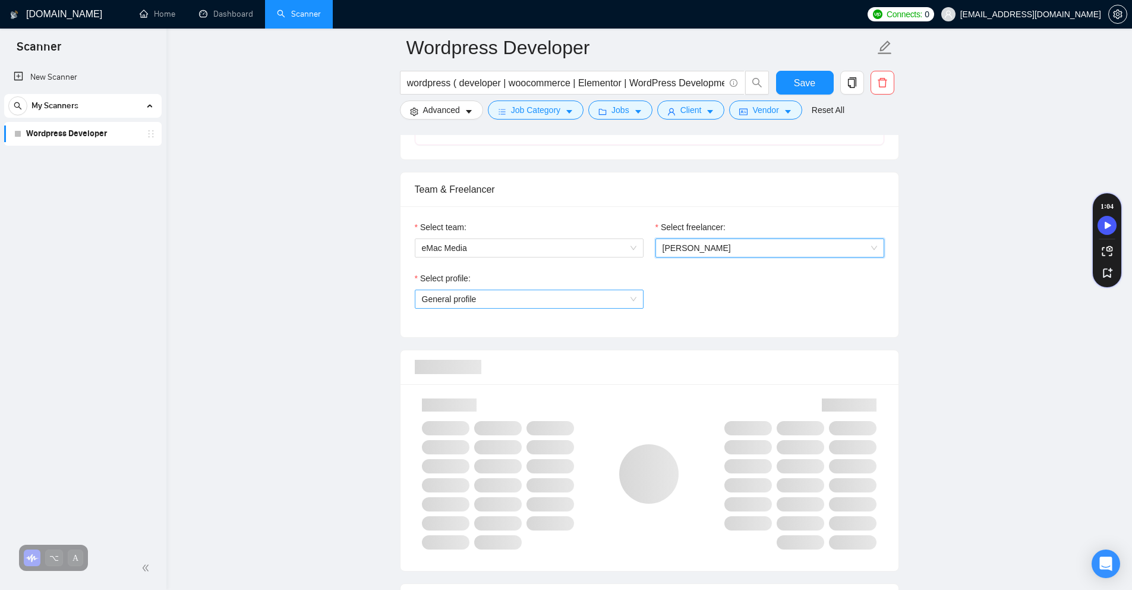
click at [566, 299] on span "General profile" at bounding box center [529, 299] width 215 height 18
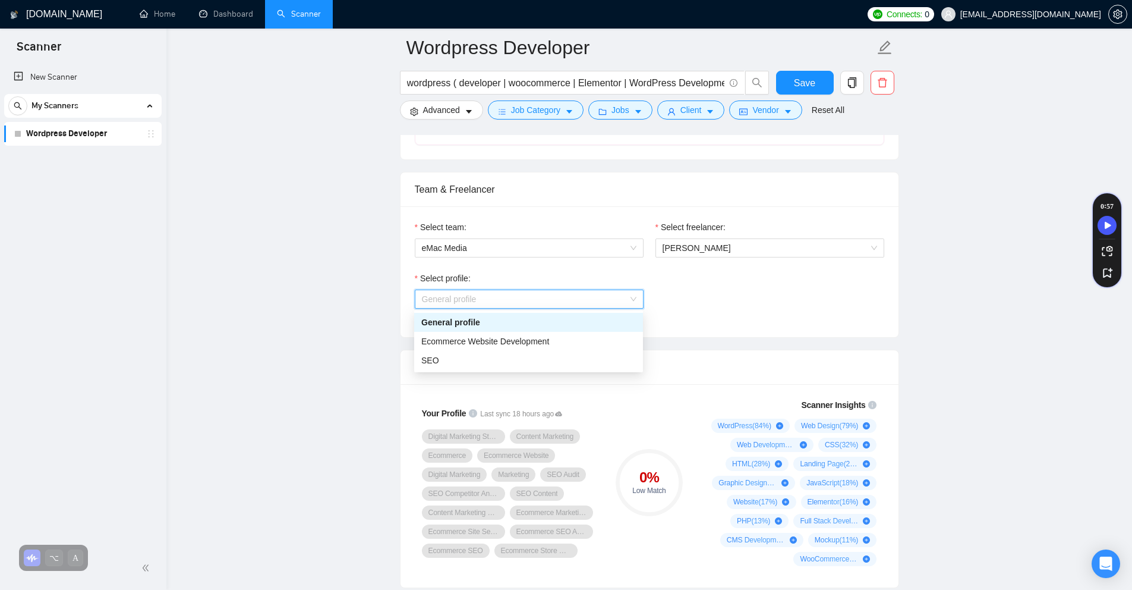
click at [565, 316] on div "General profile" at bounding box center [528, 322] width 215 height 13
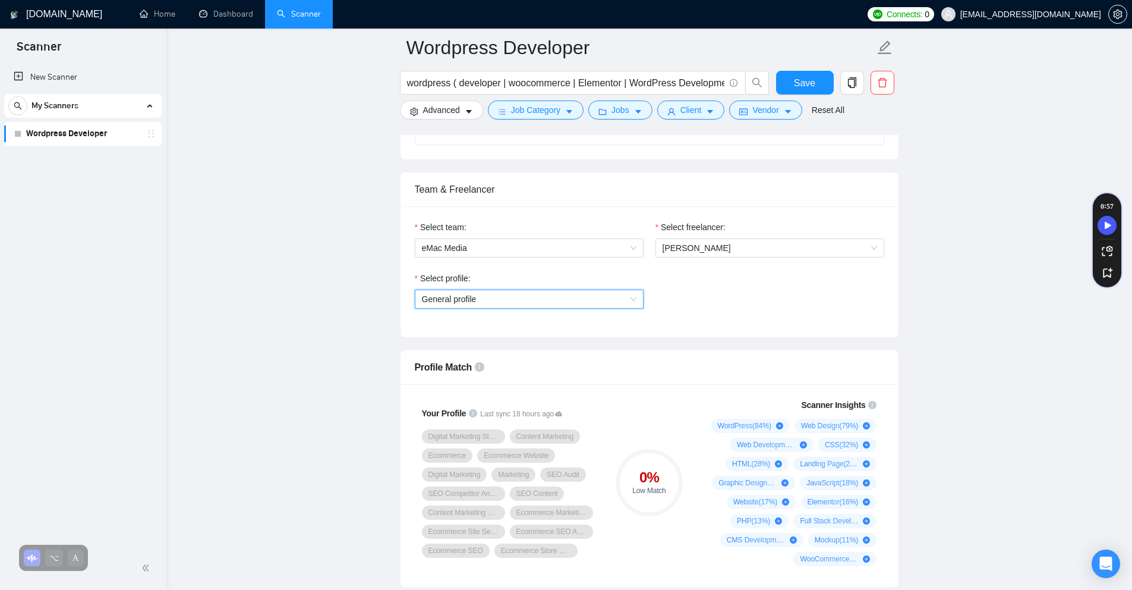
click at [566, 297] on span "General profile" at bounding box center [529, 299] width 215 height 18
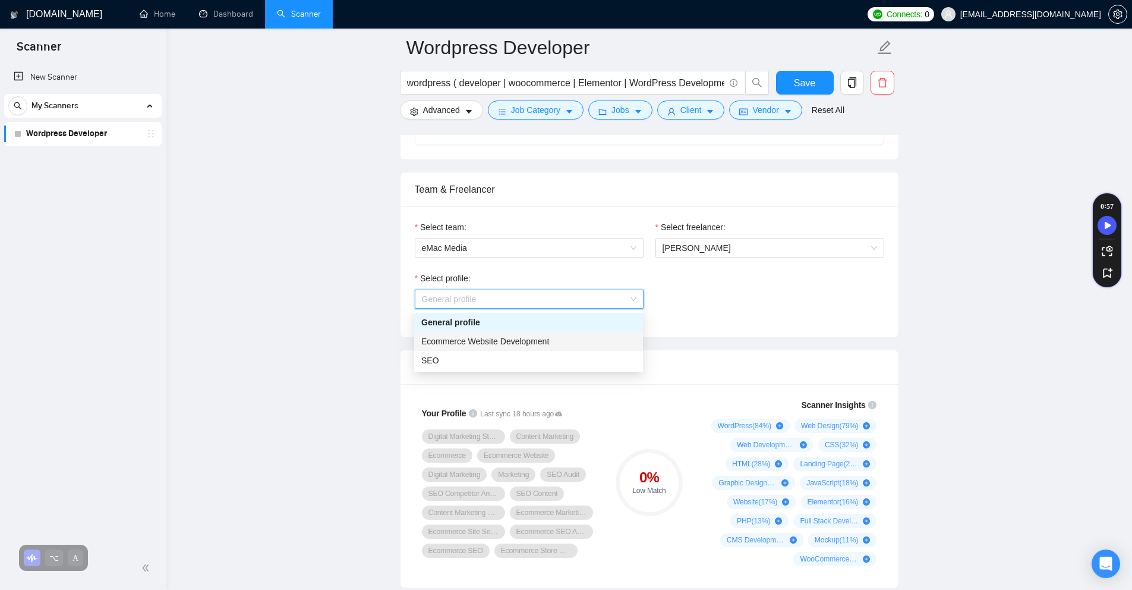
click at [566, 339] on div "Ecommerce Website Development" at bounding box center [528, 341] width 215 height 13
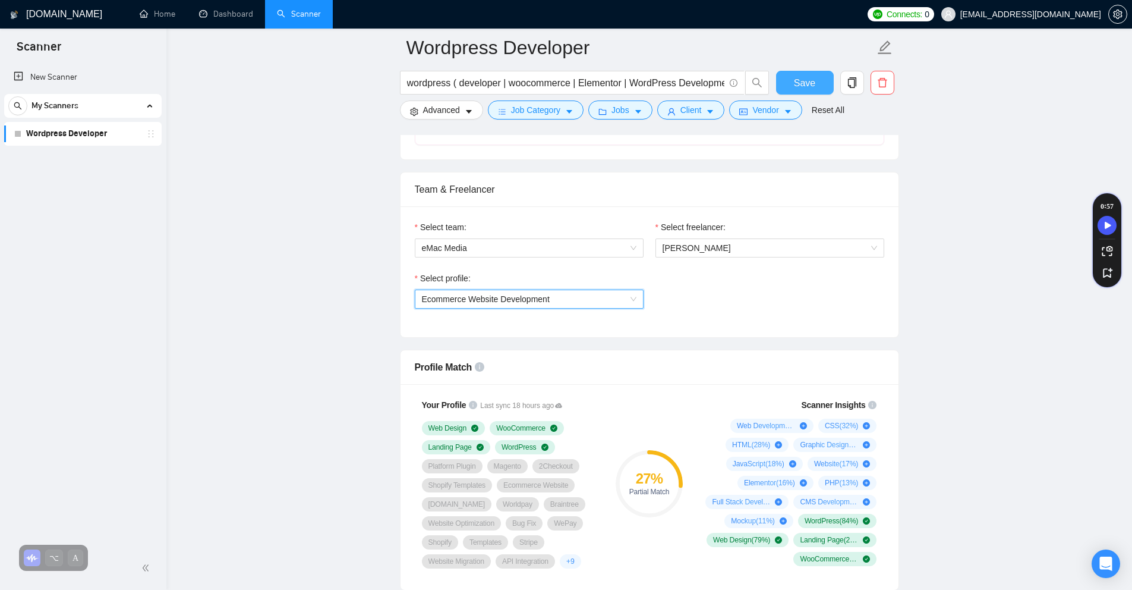
click at [566, 87] on span "Save" at bounding box center [804, 82] width 21 height 15
click at [536, 292] on span "Ecommerce Website Development" at bounding box center [529, 299] width 215 height 18
click at [533, 300] on span "Ecommerce Website Development" at bounding box center [486, 299] width 128 height 10
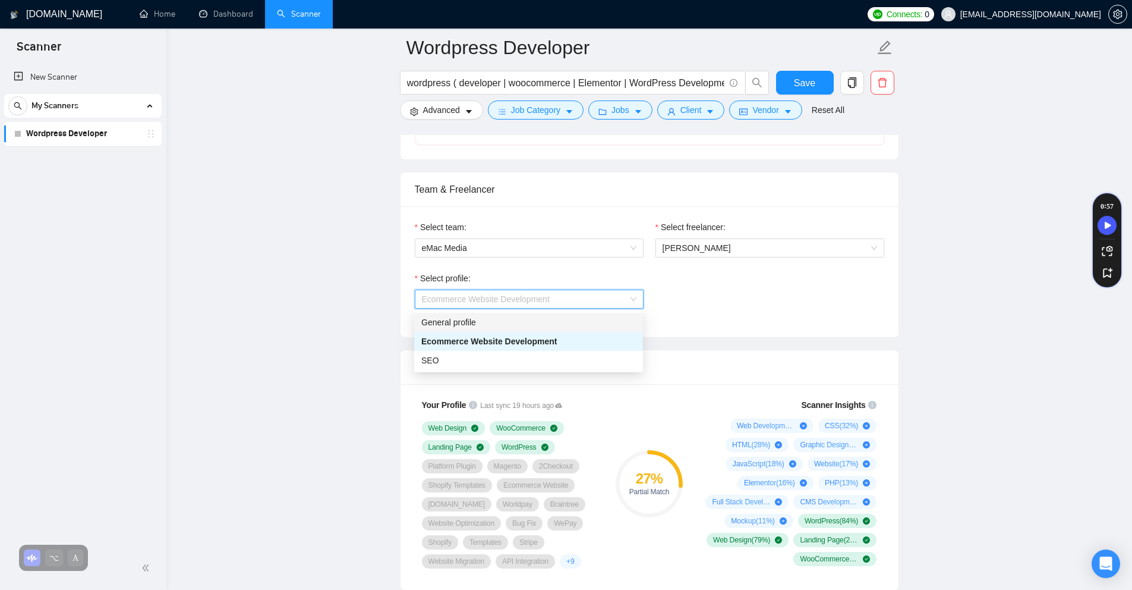
click at [525, 318] on div "General profile" at bounding box center [528, 322] width 215 height 13
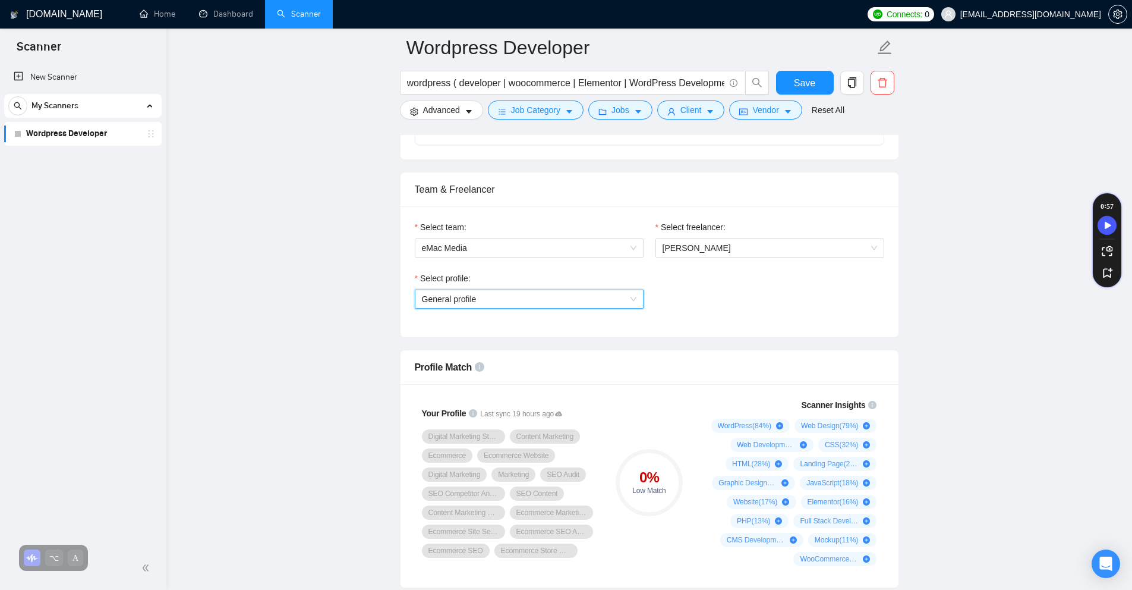
click at [566, 300] on span "General profile" at bounding box center [529, 299] width 215 height 18
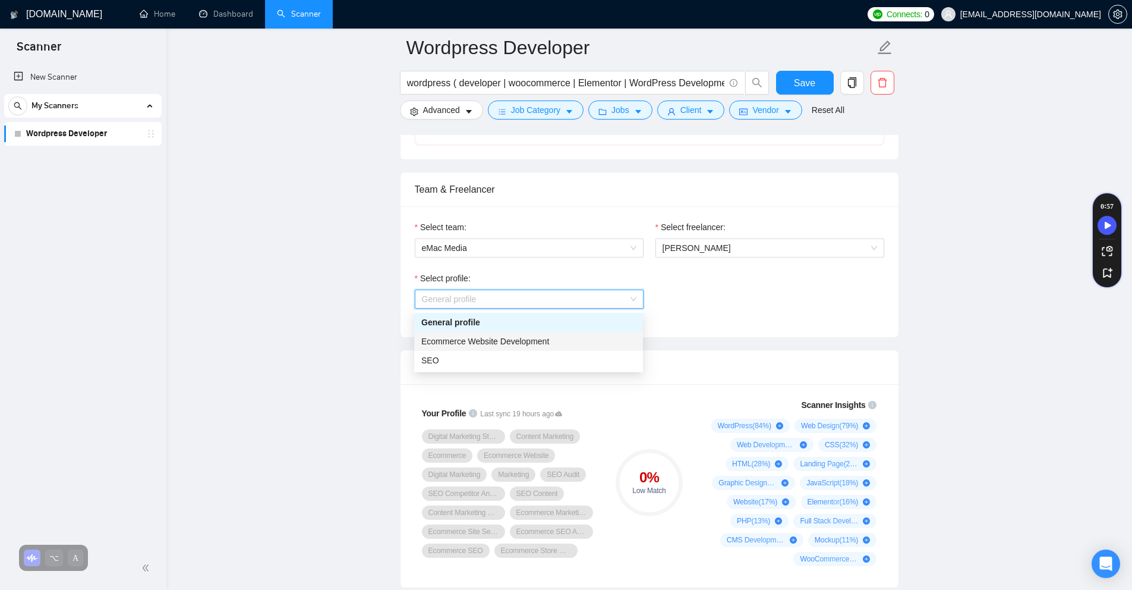
click at [541, 339] on span "Ecommerce Website Development" at bounding box center [485, 341] width 128 height 10
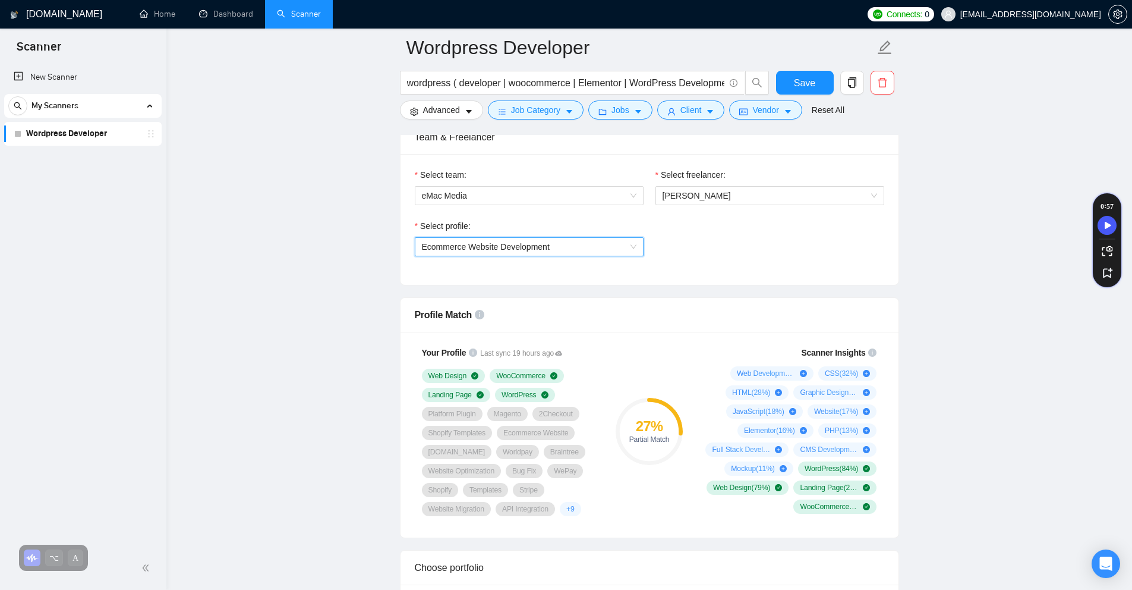
scroll to position [691, 0]
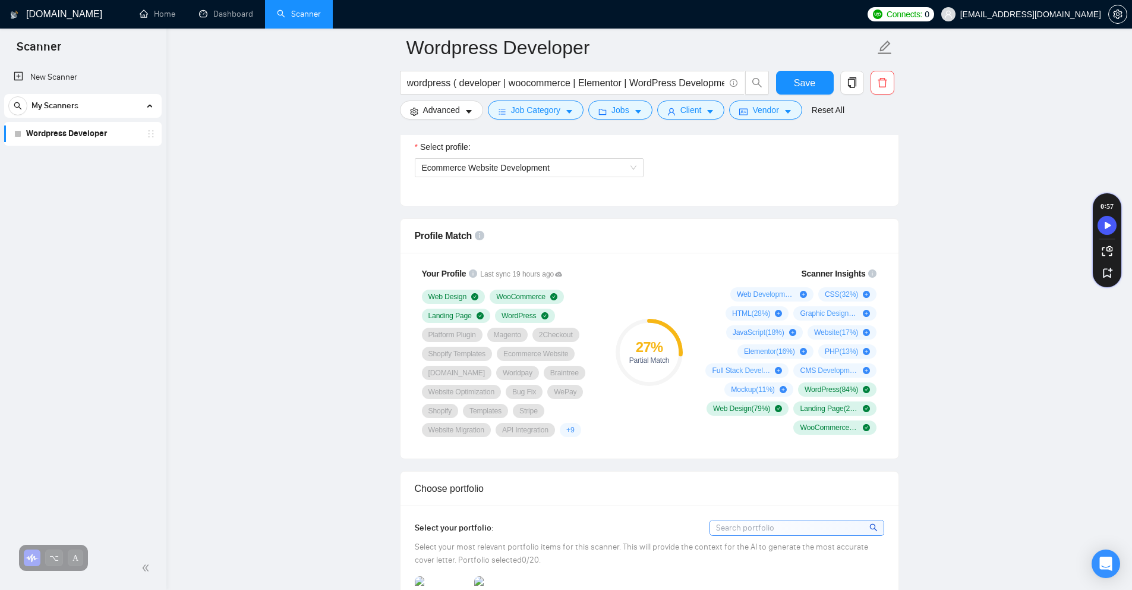
drag, startPoint x: 418, startPoint y: 335, endPoint x: 571, endPoint y: 364, distance: 154.9
click at [566, 366] on div "Your Profile Last sync 19 hours ago Web Design WooCommerce Landing Page WordPre…" at bounding box center [510, 352] width 190 height 184
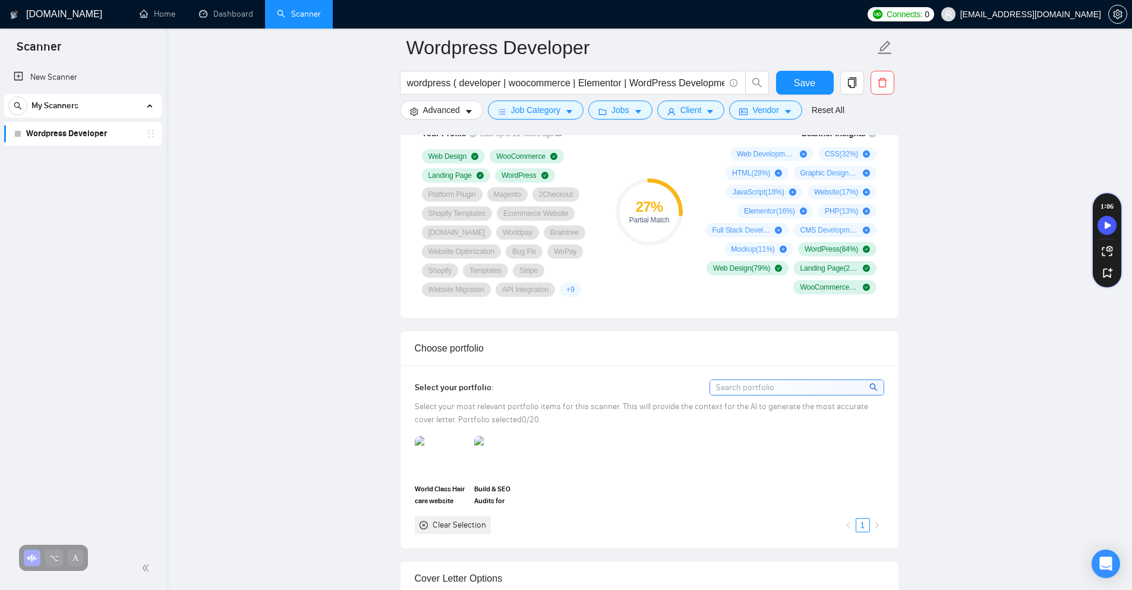
scroll to position [575, 0]
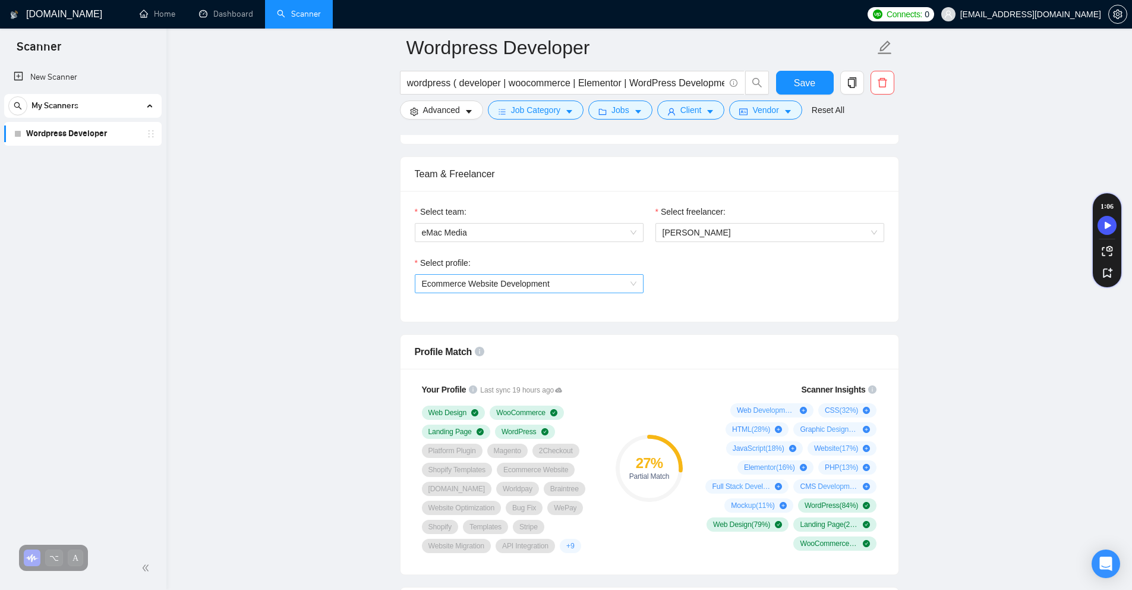
click at [566, 282] on span "Ecommerce Website Development" at bounding box center [529, 284] width 215 height 18
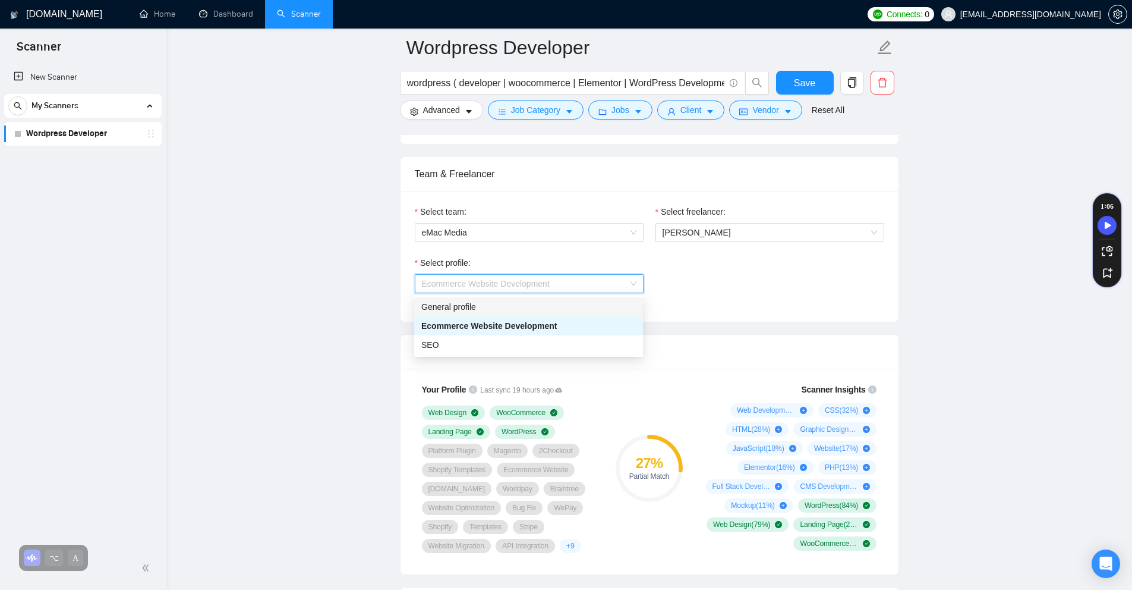
click at [566, 304] on div "General profile" at bounding box center [528, 306] width 215 height 13
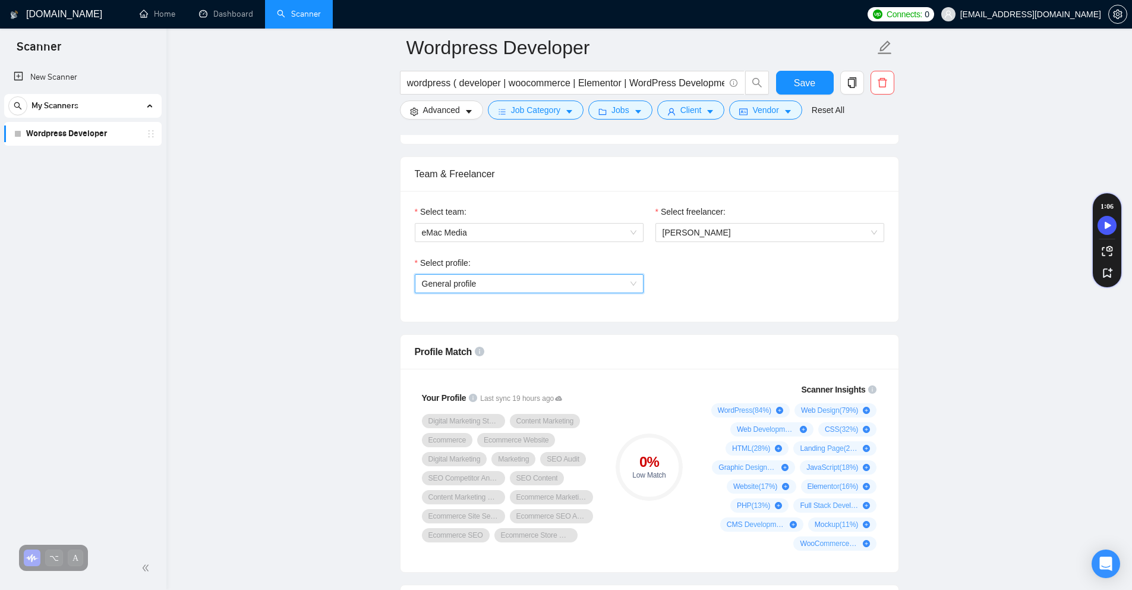
click at [566, 288] on span "General profile" at bounding box center [529, 284] width 215 height 18
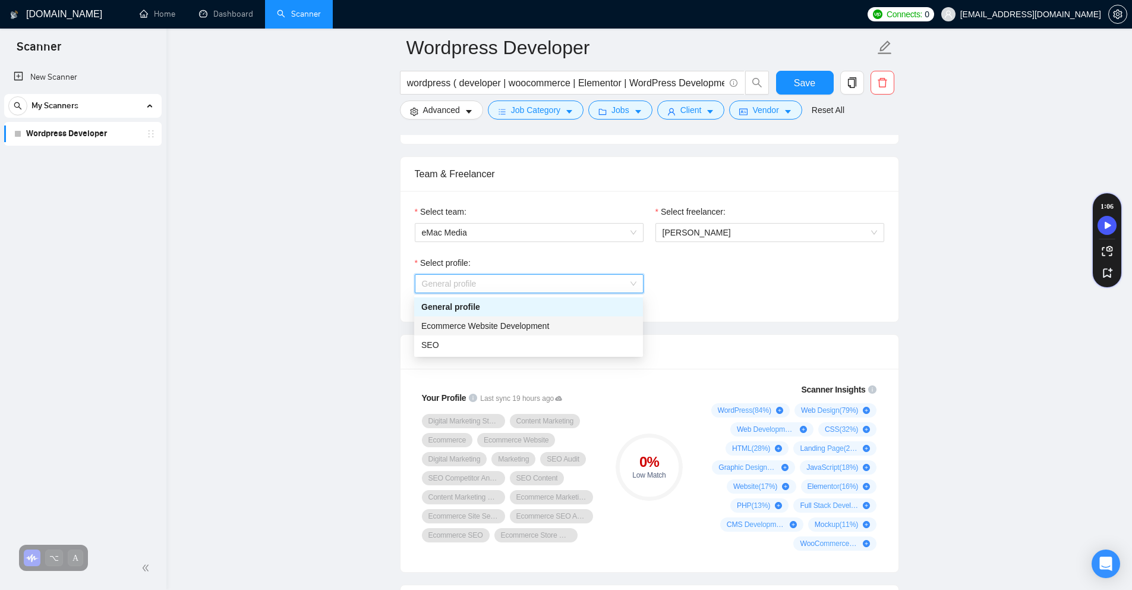
click at [566, 325] on div "Ecommerce Website Development" at bounding box center [528, 325] width 215 height 13
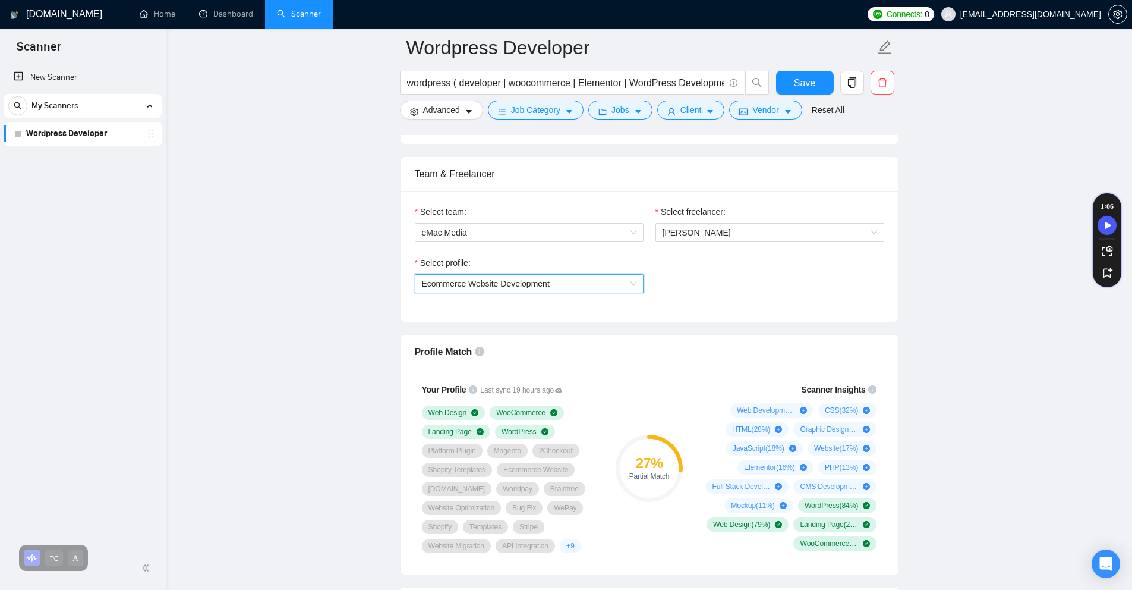
click at [566, 289] on span "Ecommerce Website Development" at bounding box center [529, 284] width 215 height 18
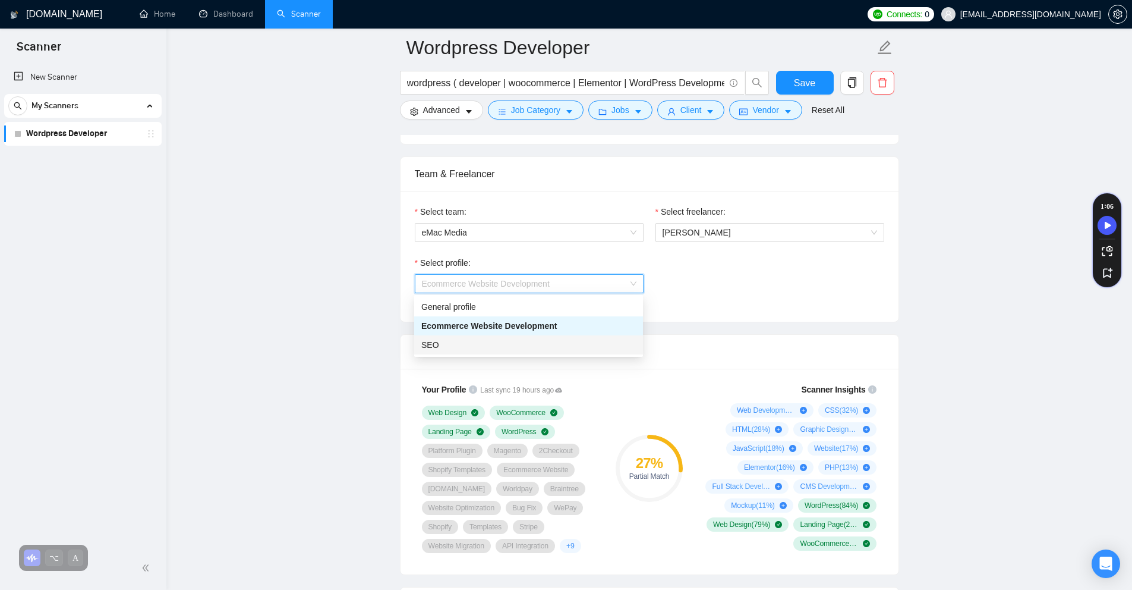
click at [562, 345] on div "SEO" at bounding box center [528, 344] width 215 height 13
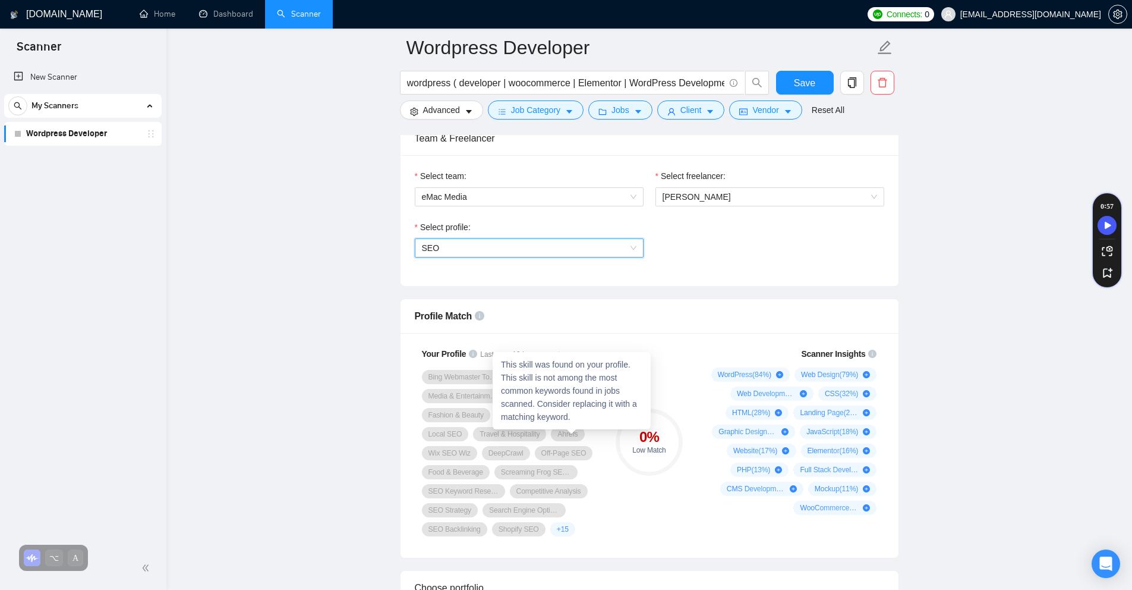
scroll to position [618, 0]
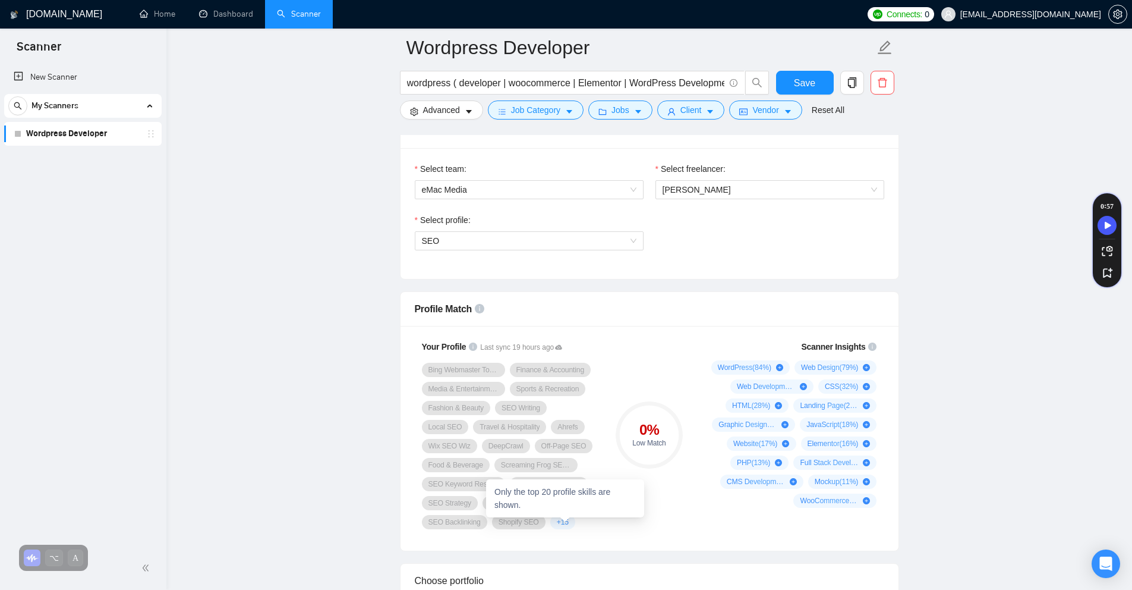
click at [563, 528] on div "+ 15" at bounding box center [562, 522] width 25 height 14
drag, startPoint x: 414, startPoint y: 345, endPoint x: 598, endPoint y: 528, distance: 260.6
click at [566, 531] on div "Your Profile Last sync 19 hours ago Bing Webmaster Tools Finance & Accounting M…" at bounding box center [510, 434] width 200 height 203
click at [554, 303] on div "Profile Match" at bounding box center [650, 309] width 470 height 34
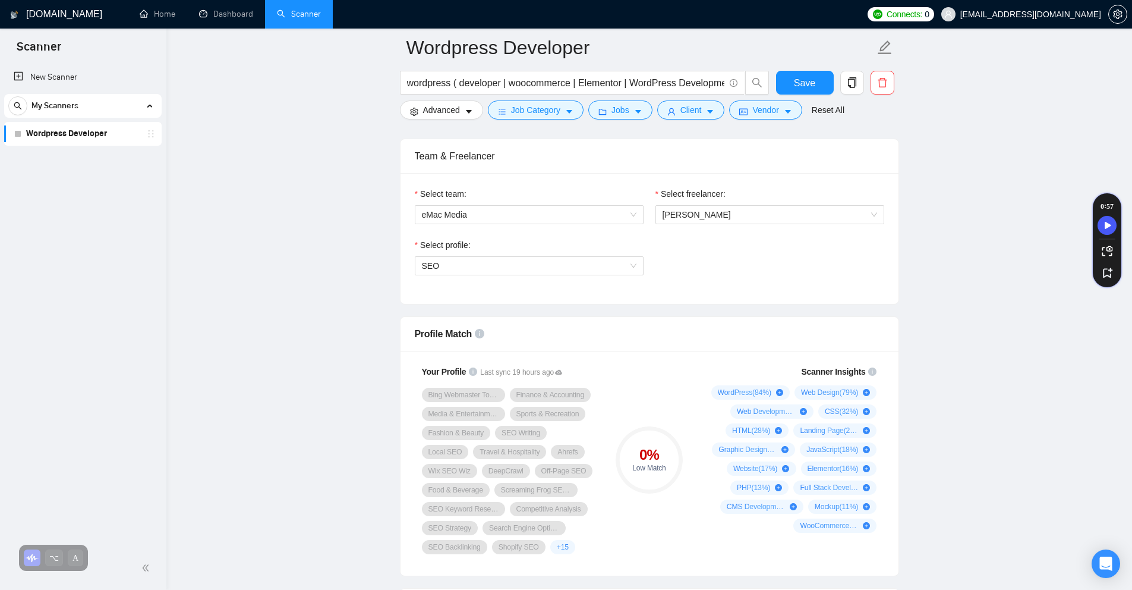
scroll to position [594, 0]
click at [453, 264] on span "SEO" at bounding box center [529, 265] width 215 height 18
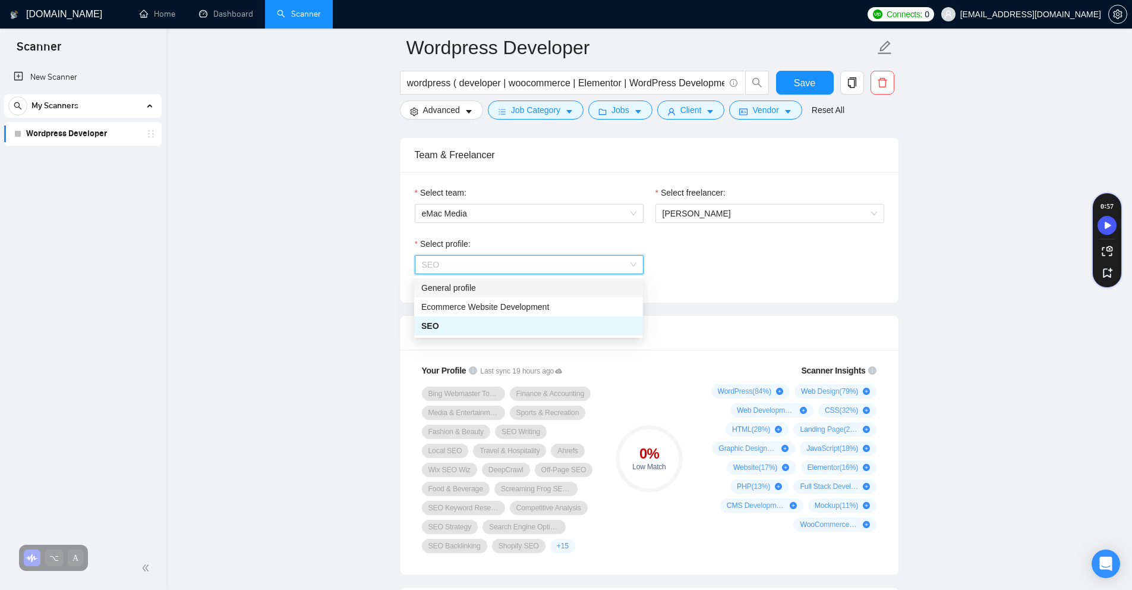
click at [462, 291] on div "General profile" at bounding box center [528, 287] width 215 height 13
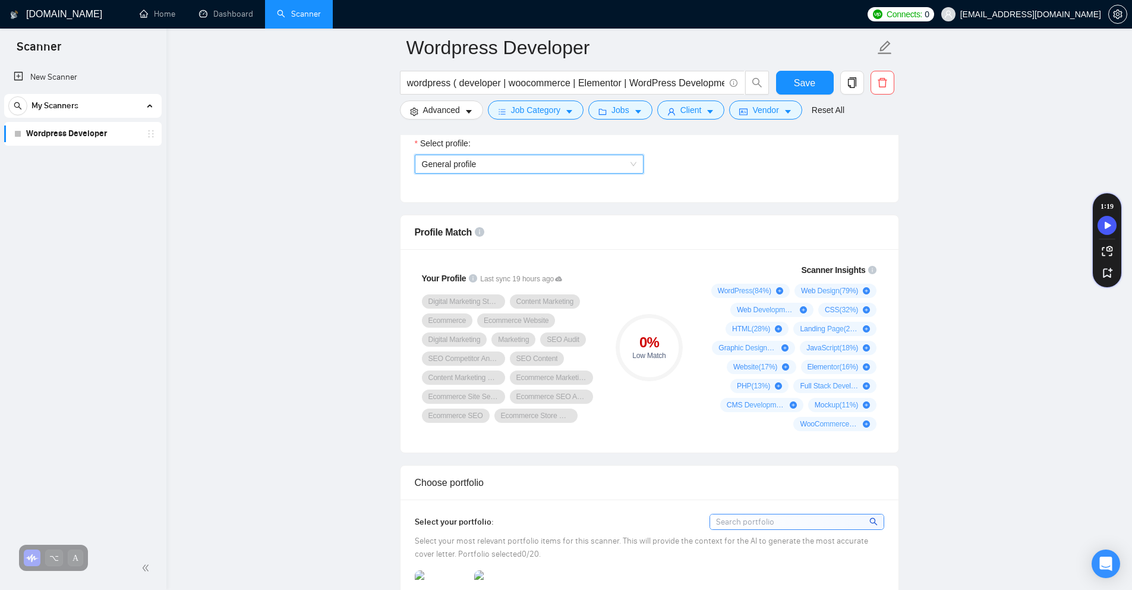
scroll to position [700, 0]
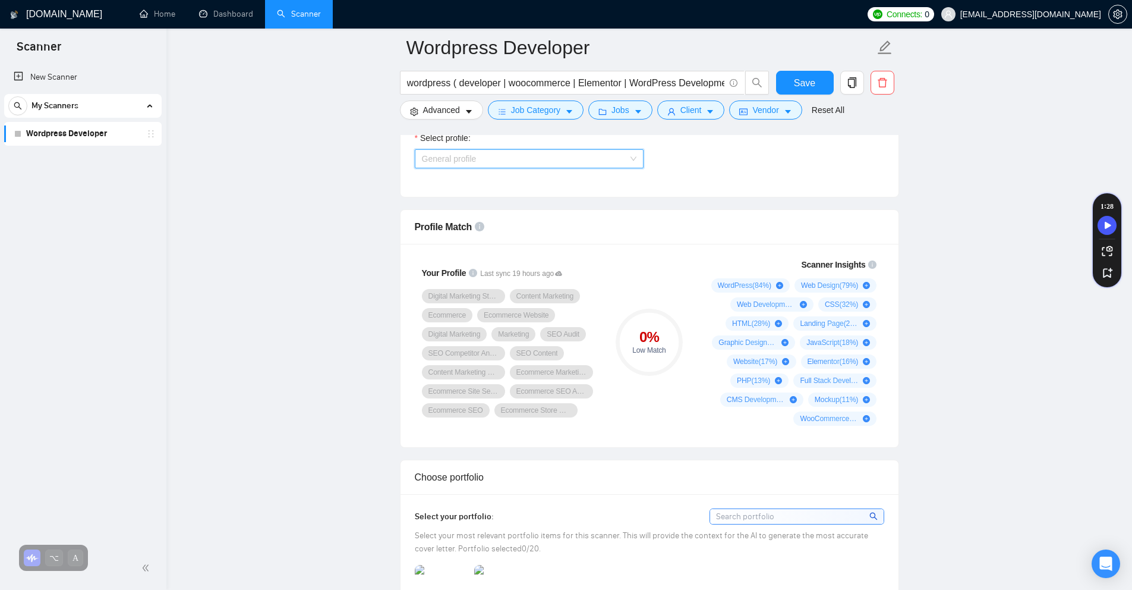
click at [566, 160] on span "General profile" at bounding box center [529, 159] width 215 height 18
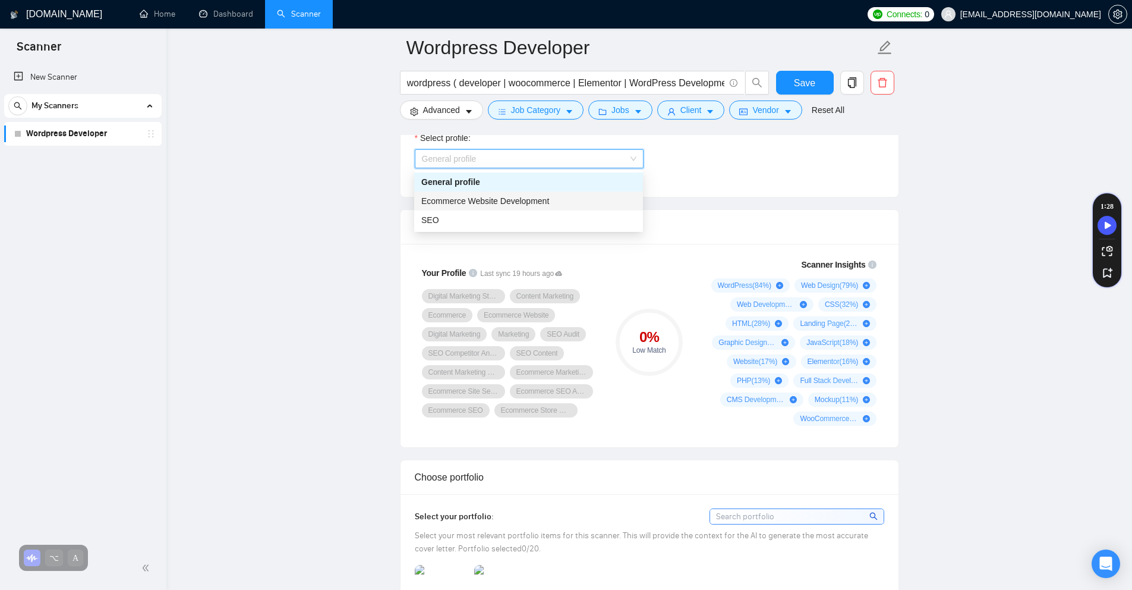
click at [566, 195] on div "Ecommerce Website Development" at bounding box center [528, 200] width 215 height 13
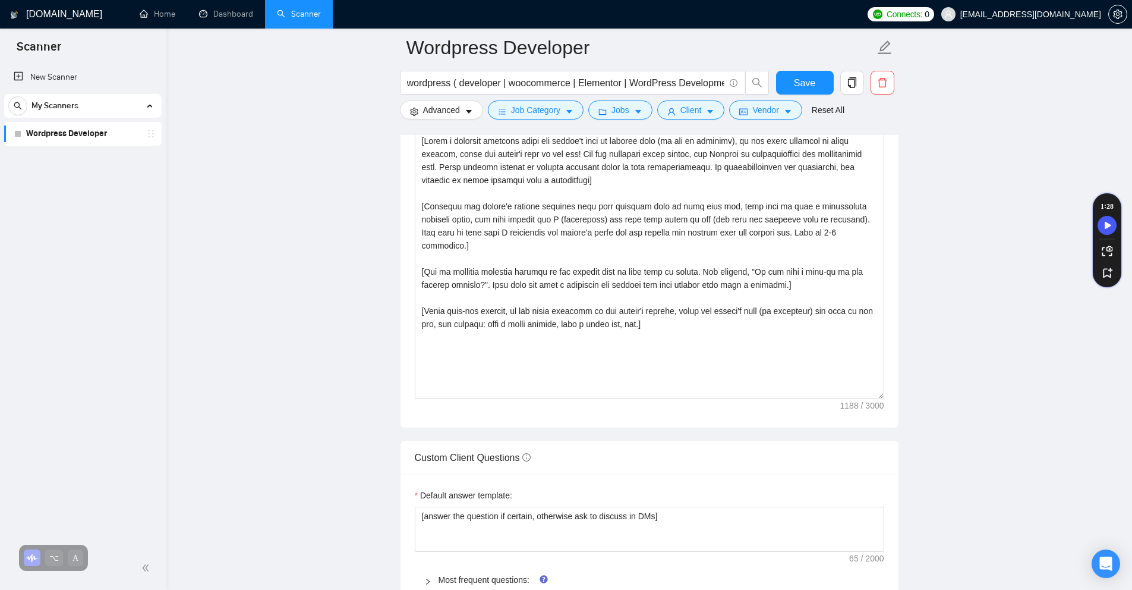
scroll to position [1586, 0]
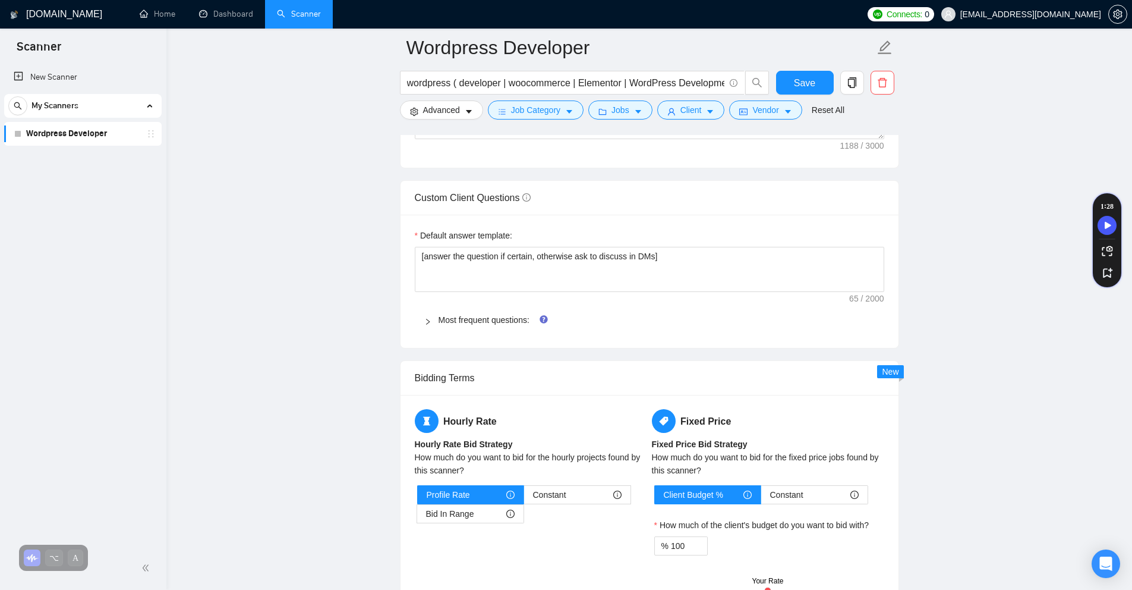
click at [427, 318] on icon "right" at bounding box center [427, 321] width 7 height 7
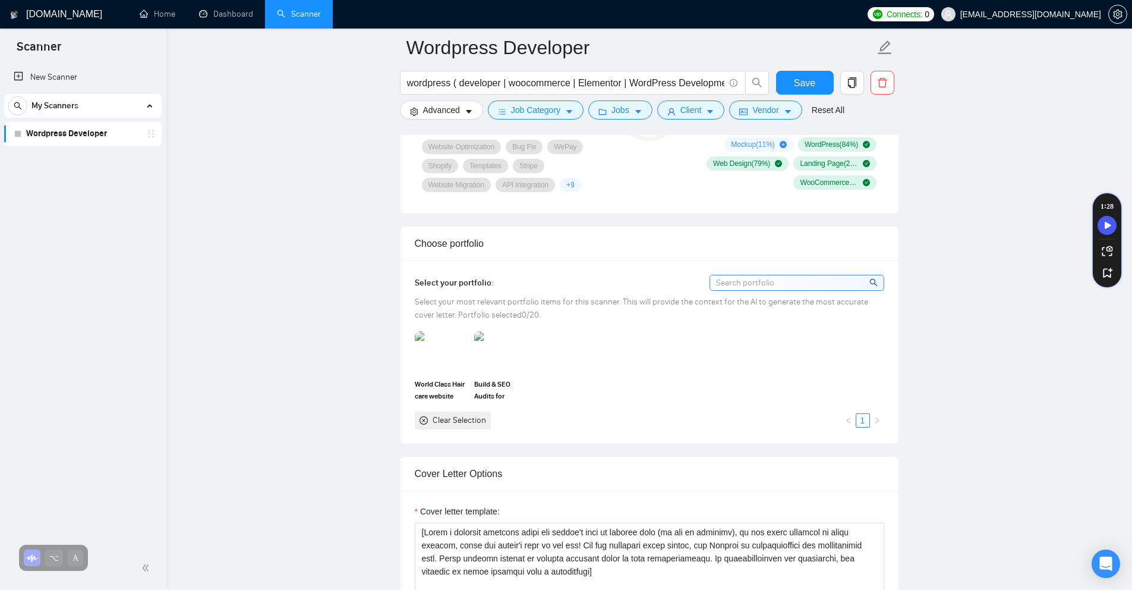
scroll to position [933, 0]
click at [566, 284] on input at bounding box center [797, 285] width 174 height 15
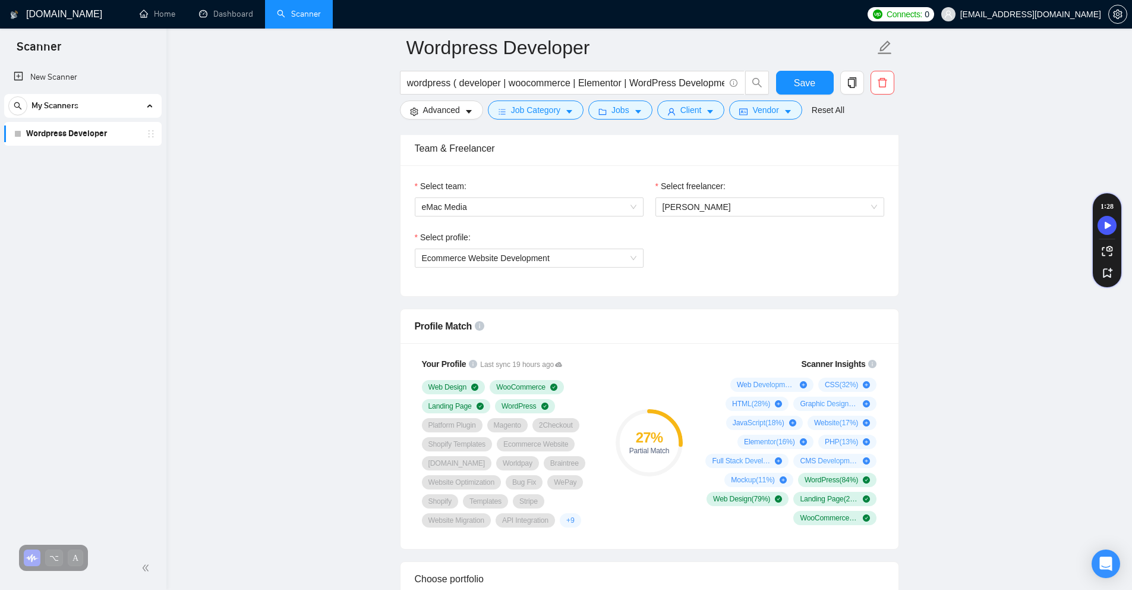
scroll to position [530, 0]
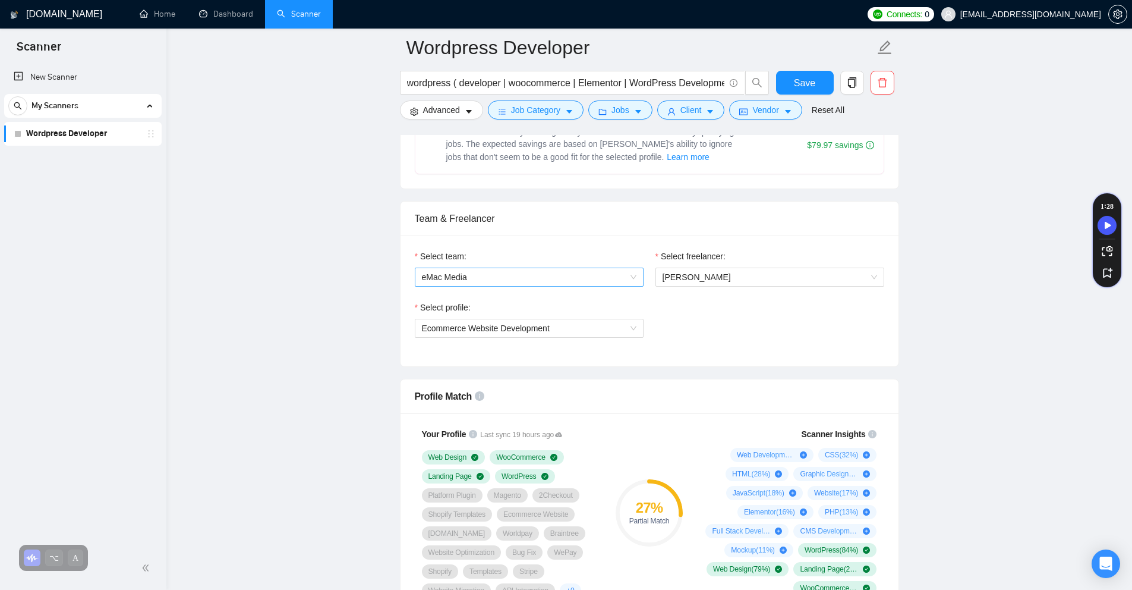
click at [508, 277] on span "eMac Media" at bounding box center [529, 277] width 215 height 18
click at [511, 277] on span "eMac Media" at bounding box center [529, 277] width 215 height 18
click at [566, 269] on span "Windy Pierre" at bounding box center [770, 277] width 215 height 18
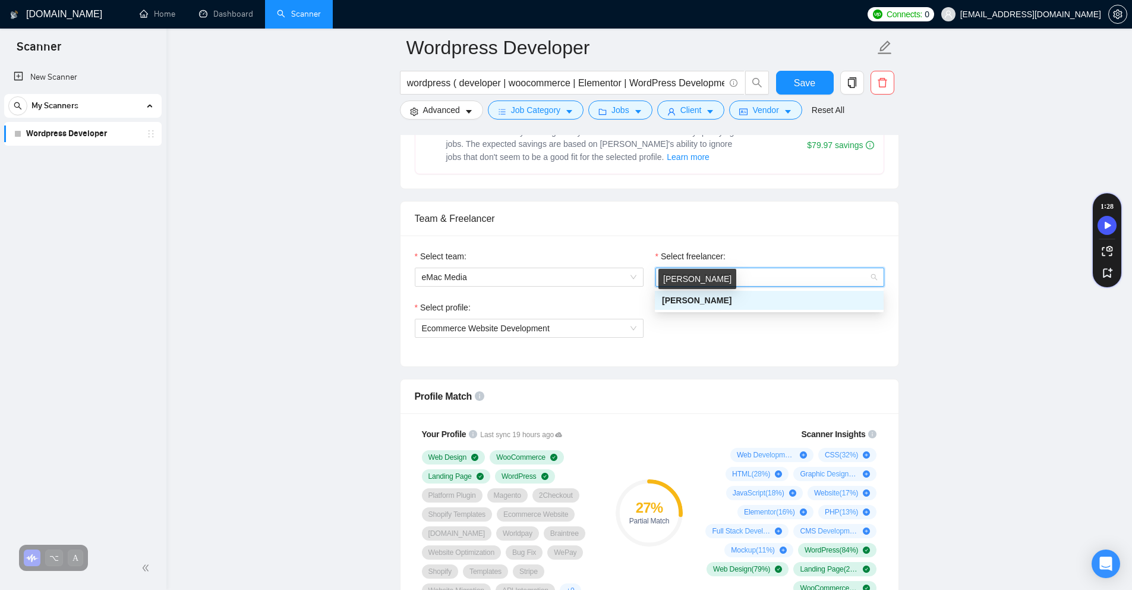
click at [566, 300] on span "Windy Pierre" at bounding box center [697, 300] width 70 height 10
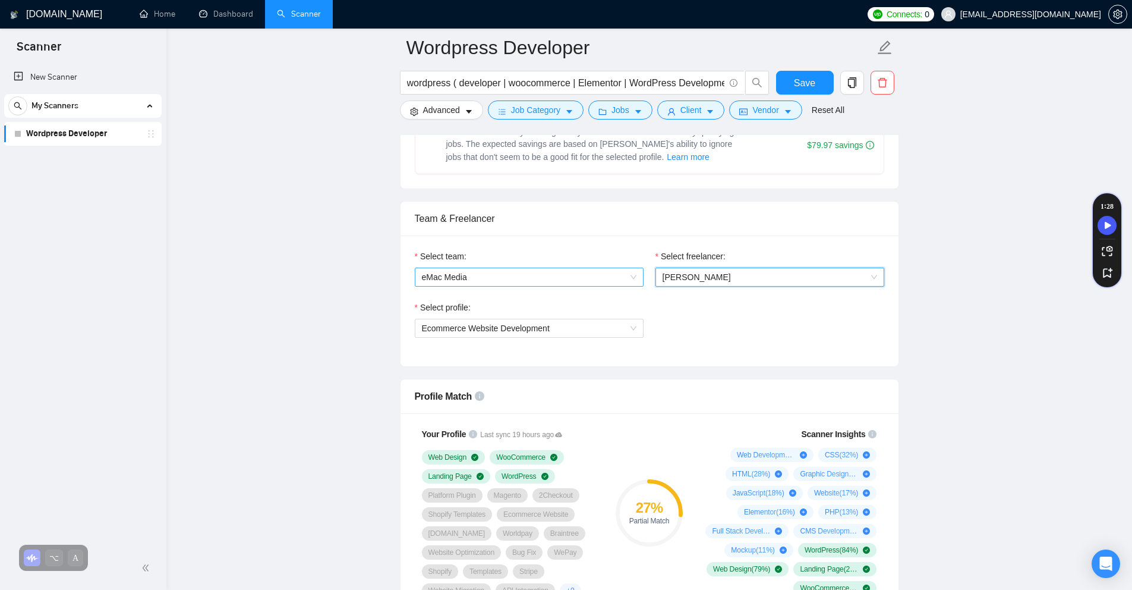
click at [538, 285] on span "eMac Media" at bounding box center [529, 277] width 215 height 18
click at [537, 286] on div "Select team: eMac Media" at bounding box center [529, 275] width 241 height 51
click at [535, 329] on span "Ecommerce Website Development" at bounding box center [486, 328] width 128 height 10
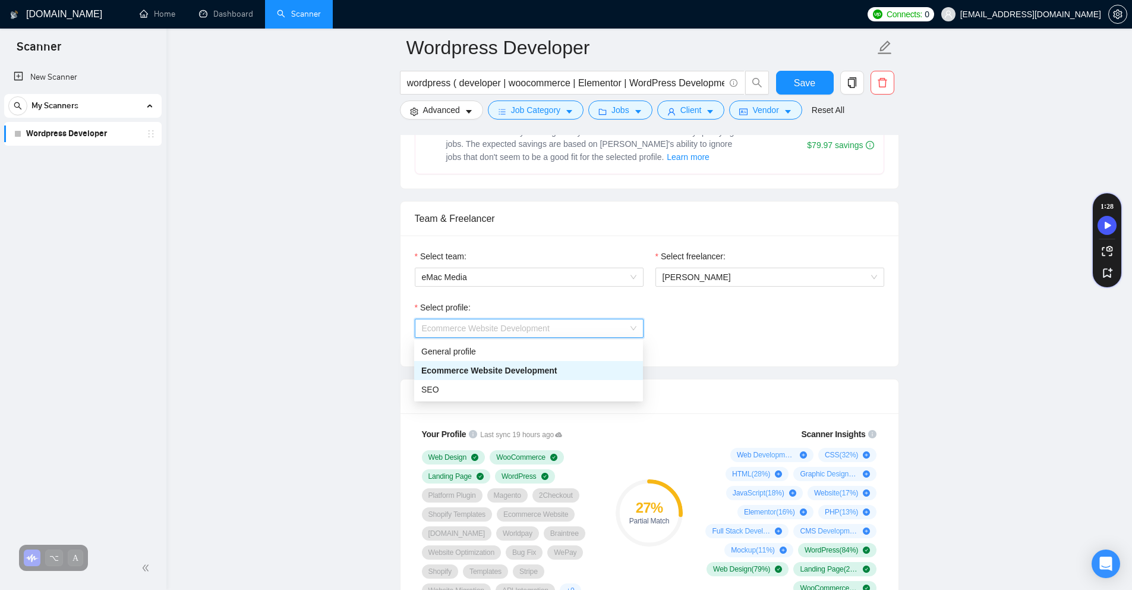
click at [528, 371] on span "Ecommerce Website Development" at bounding box center [489, 371] width 136 height 10
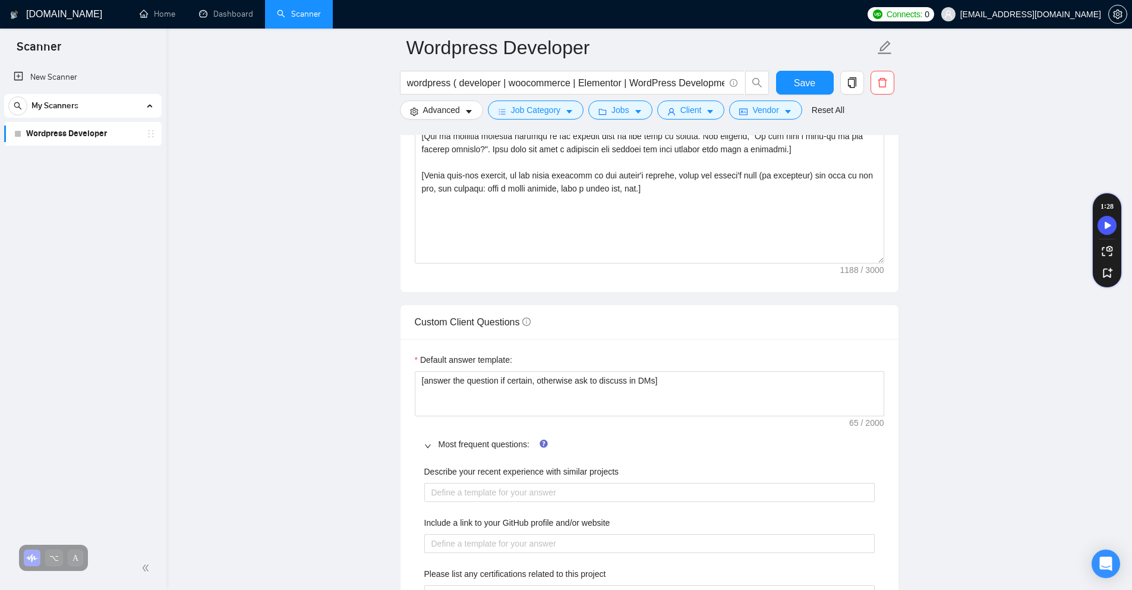
scroll to position [1573, 0]
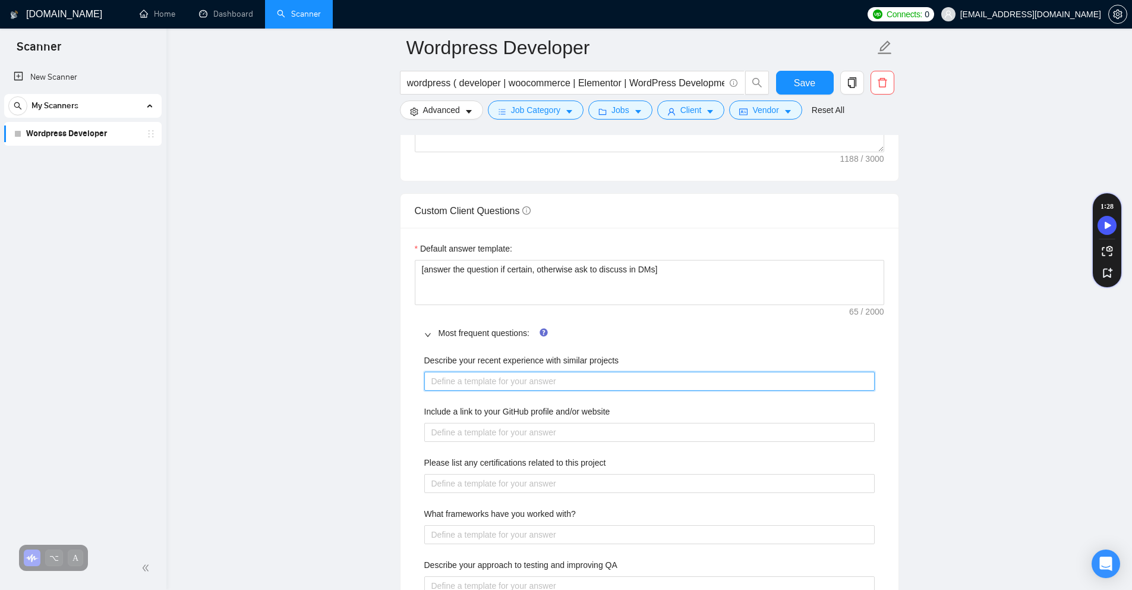
click at [538, 385] on projects "Describe your recent experience with similar projects" at bounding box center [649, 380] width 451 height 19
click at [566, 80] on span "Save" at bounding box center [804, 82] width 21 height 15
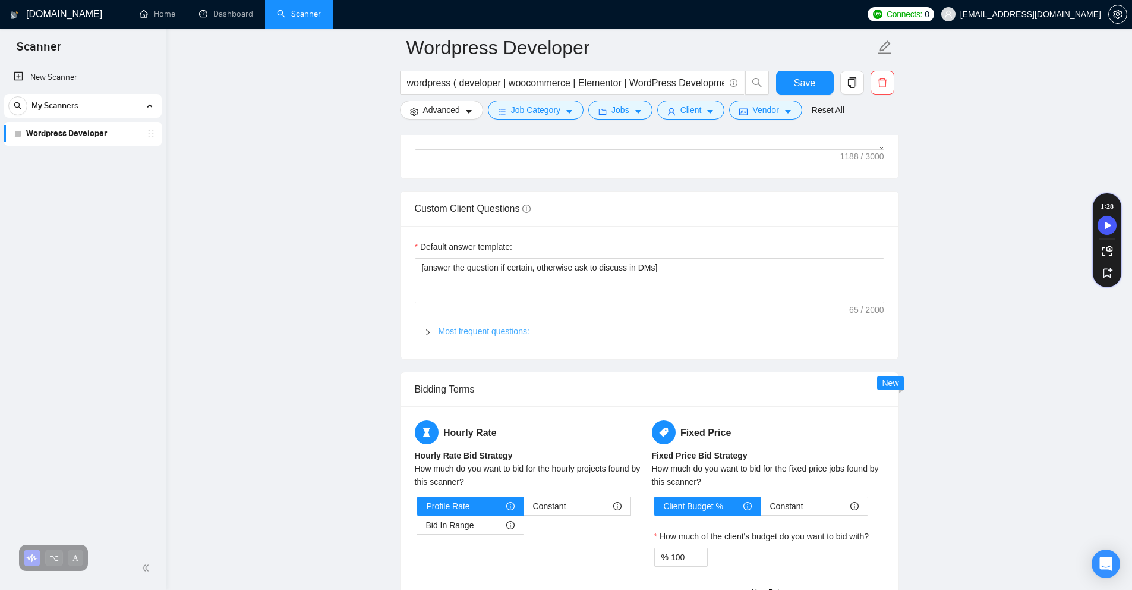
click at [511, 333] on link "Most frequent questions:" at bounding box center [484, 331] width 91 height 10
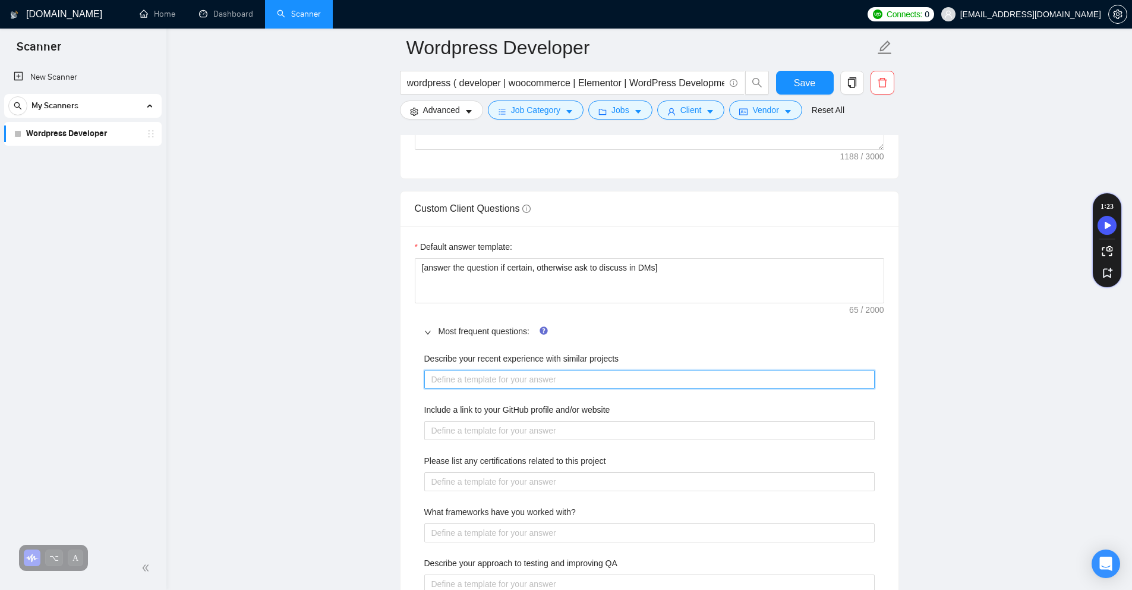
click at [506, 376] on projects "Describe your recent experience with similar projects" at bounding box center [649, 379] width 451 height 19
type projects "I"
type projects "I h"
type projects "I ha"
type projects "I hav"
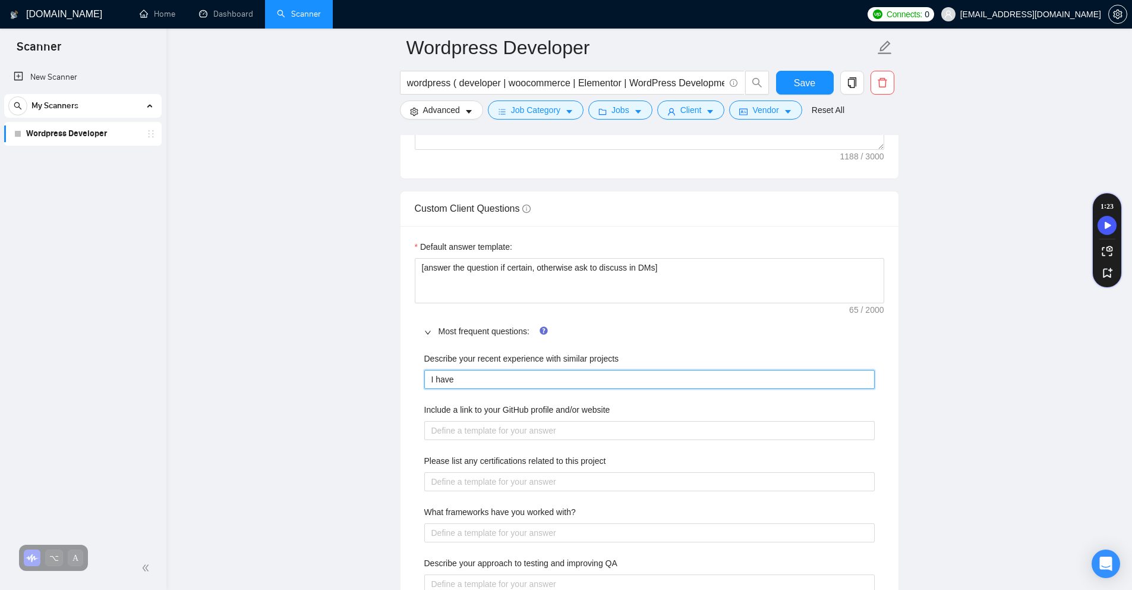
type projects "I have"
type projects "I have o"
type projects "I have ov"
type projects "I have ove"
type projects "I have over"
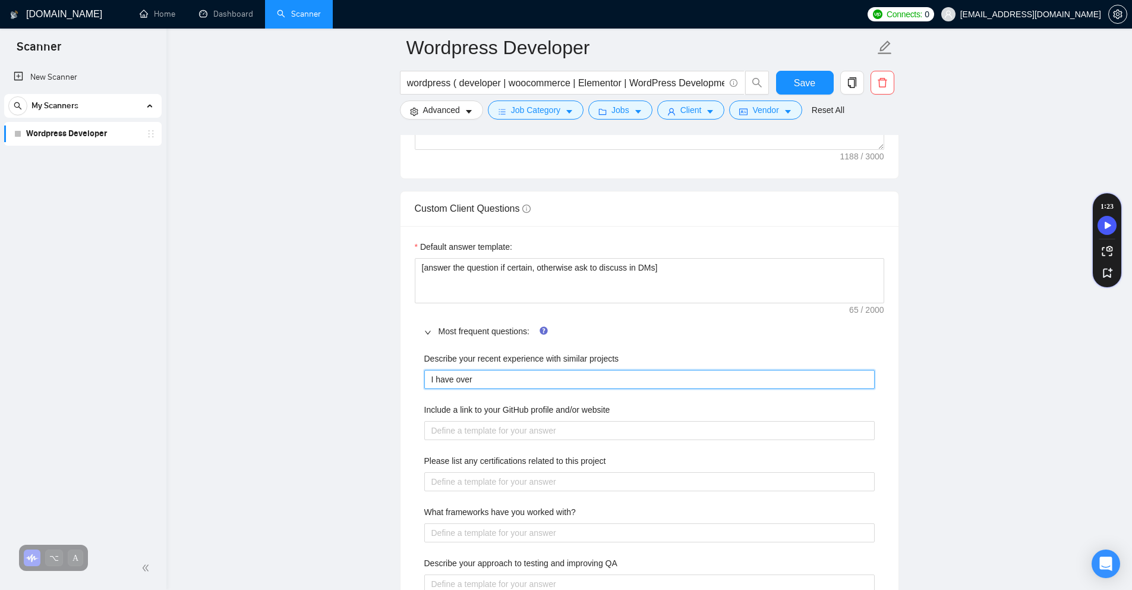
type projects "I have over"
type projects "I have over 2"
type projects "I have over 20"
type projects "I have over 20 y"
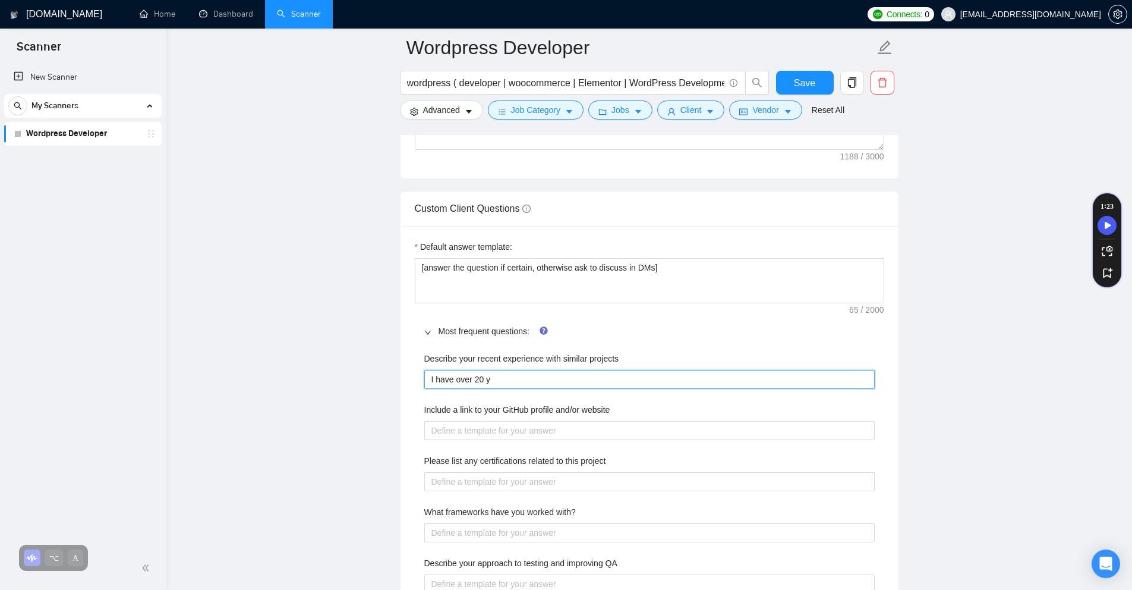
type projects "I have over 20 ye"
type projects "I have over 20 yea"
type projects "I have over 20 year"
type projects "I have over 20 years"
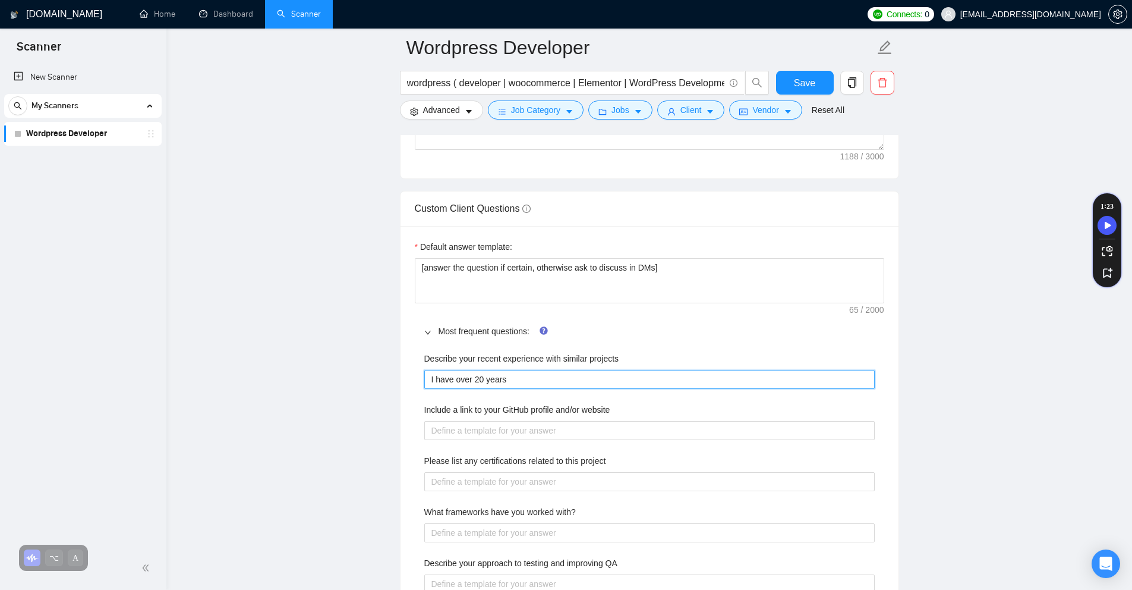
type projects "I have over 20 years o"
type projects "I have over 20 years of"
type projects "I have over 20 years of e"
type projects "I have over 20 years of"
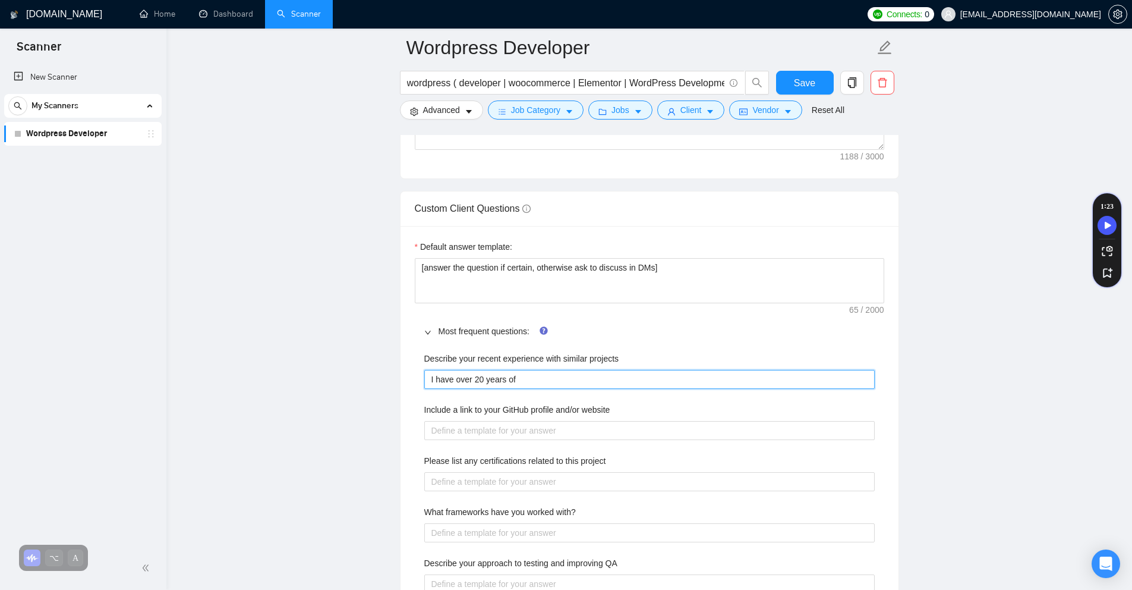
type projects "I have over 20 years of w"
type projects "I have over 20 years of we"
type projects "I have over 20 years of web"
type projects "I have over 20 years of web d"
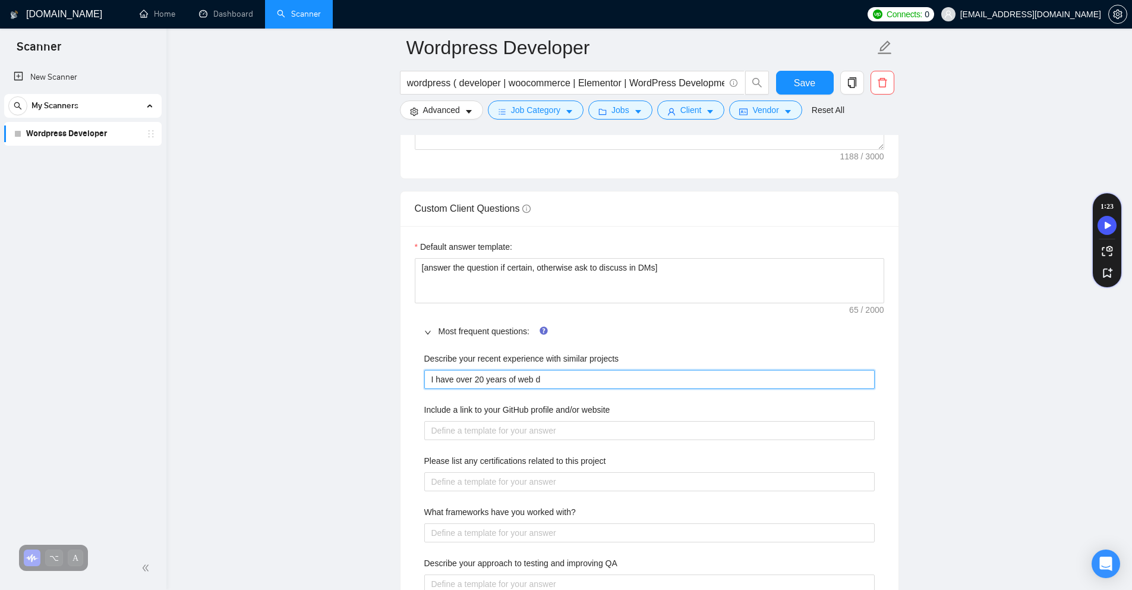
type projects "I have over 20 years of web de"
type projects "I have over 20 years of web des"
type projects "I have over 20 years of web desi"
type projects "I have over 20 years of web desig"
type projects "I have over 20 years of web design"
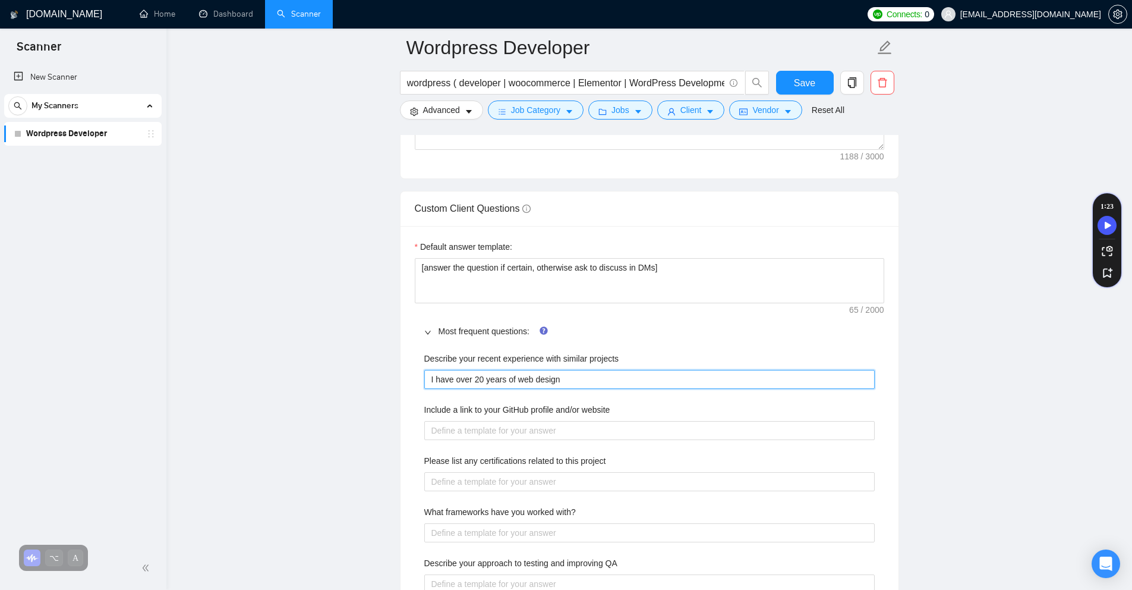
type projects "I have over 20 years of web design"
type projects "I have over 20 years of web design a"
type projects "I have over 20 years of web design an"
type projects "I have over 20 years of web design and"
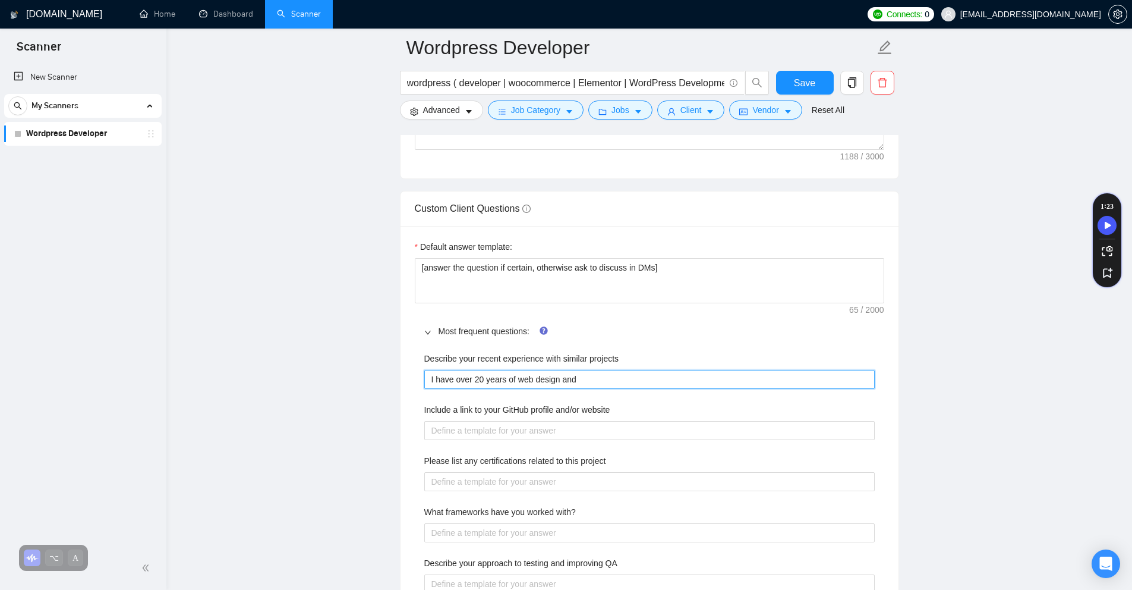
type projects "I have over 20 years of web design and d"
type projects "I have over 20 years of web design and de"
type projects "I have over 20 years of web design and dev"
type projects "I have over 20 years of web design and deve"
type projects "I have over 20 years of web design and devel"
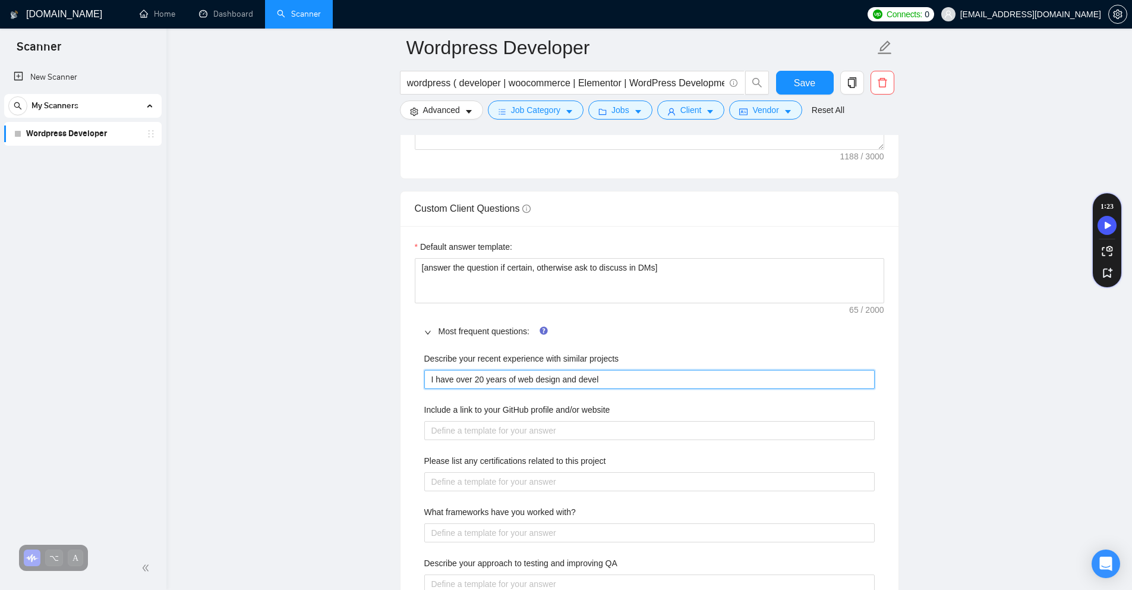
type projects "I have over 20 years of web design and develo"
type projects "I have over 20 years of web design and develop"
type projects "I have over 20 years of web design and develope"
type projects "I have over 20 years of web design and develope e"
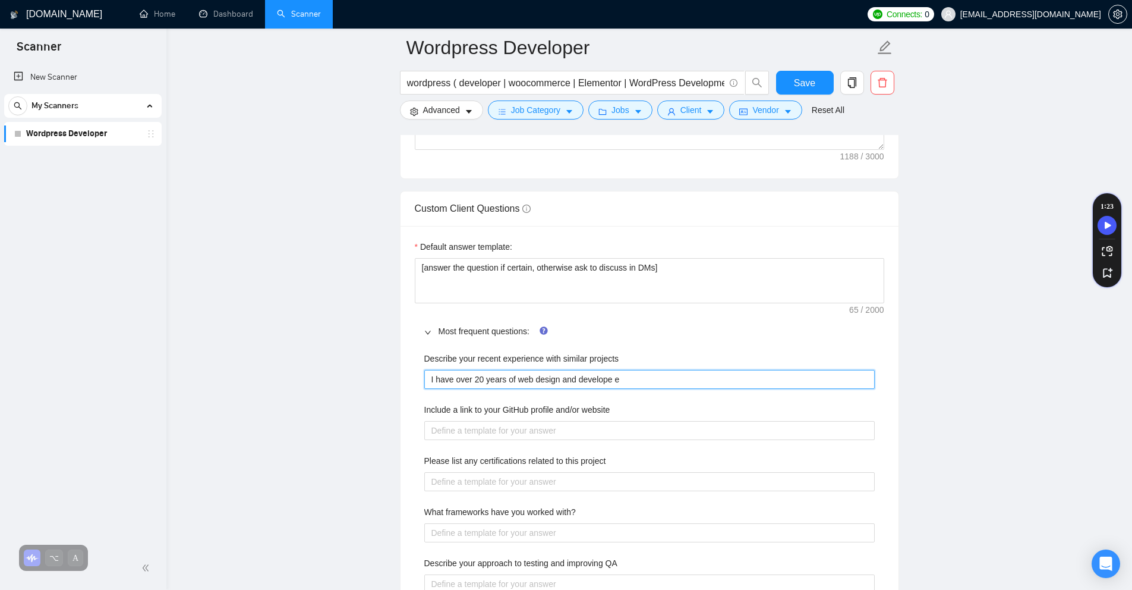
type projects "I have over 20 years of web design and develope ex"
type projects "I have over 20 years of web design and develope exp"
type projects "I have over 20 years of web design and develope ex"
type projects "I have over 20 years of web design and develope e"
type projects "I have over 20 years of web design and develope"
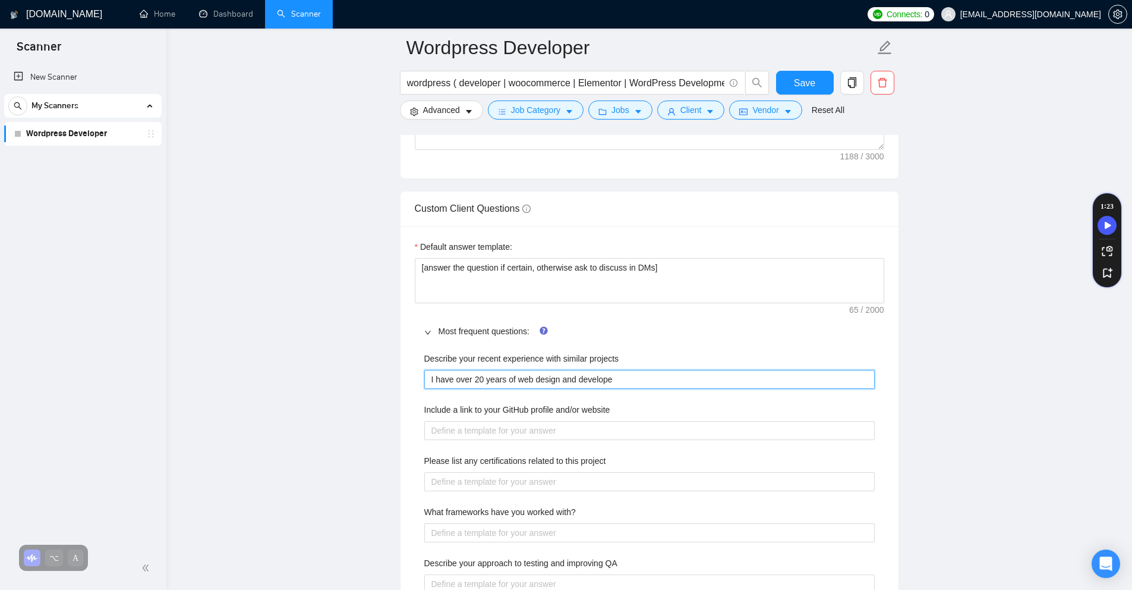
type projects "I have over 20 years of web design and develope E"
type projects "I have over 20 years of web design and develope ex"
type projects "I have over 20 years of web design and develope exp"
type projects "I have over 20 years of web design and develope expe"
type projects "I have over 20 years of web design and develope exper"
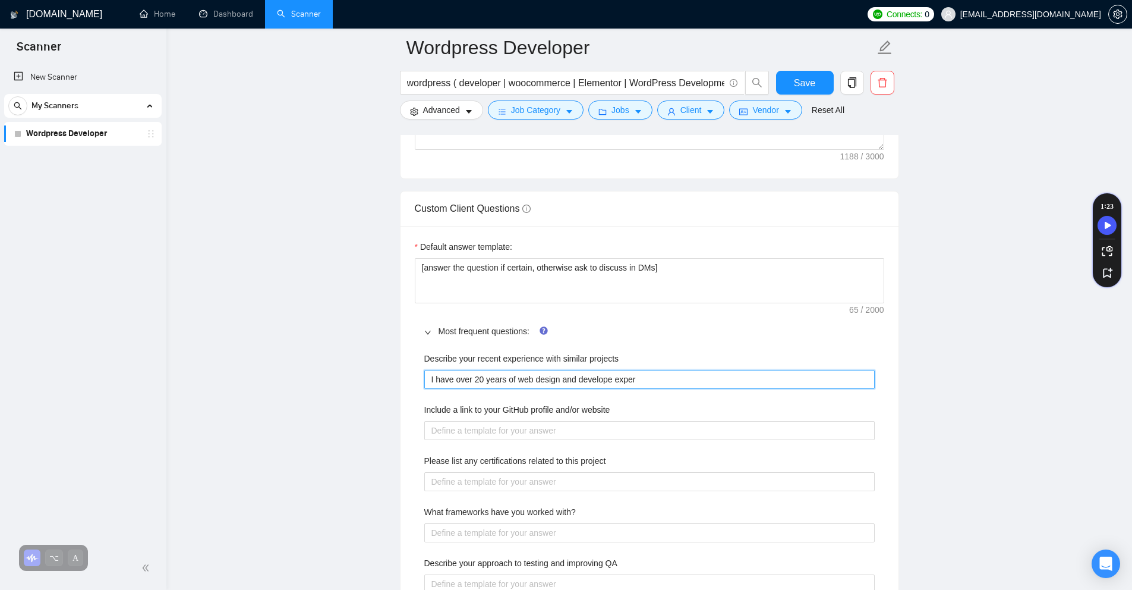
type projects "I have over 20 years of web design and develope experi"
type projects "I have over 20 years of web design and develope experie"
type projects "I have over 20 years of web design and develope experien"
type projects "I have over 20 years of web design and develope experienc"
type projects "I have over 20 years of web design and develope experience."
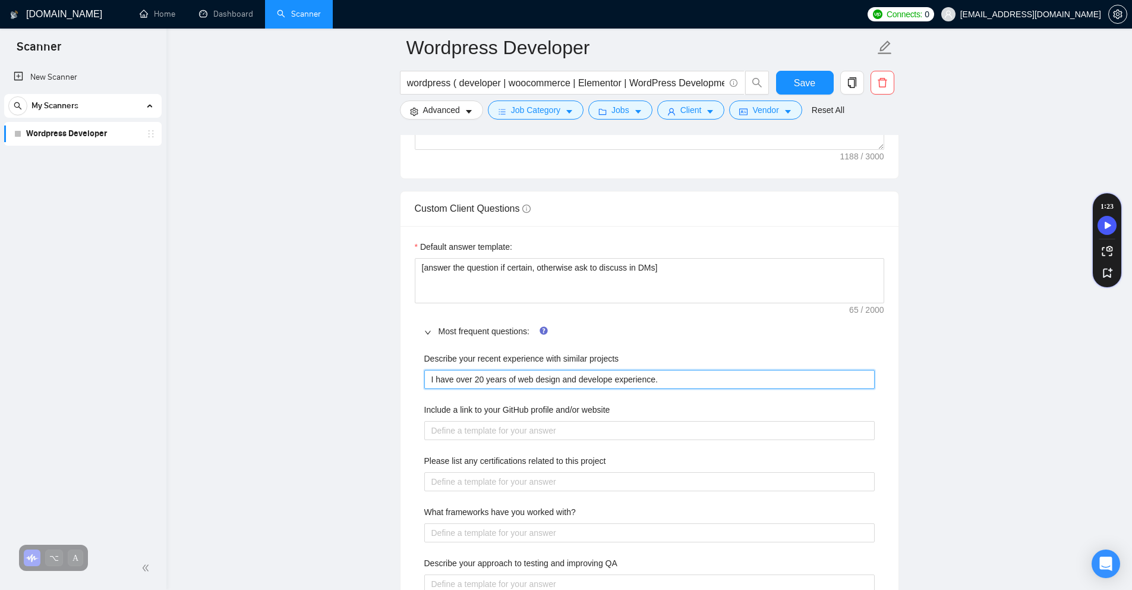
type projects "I have over 20 years of web design and develope experience."
click at [566, 379] on projects "I have over 20 years of web design and develope experience." at bounding box center [649, 379] width 451 height 19
click at [566, 376] on projects "I have over 20 years of web design and develope experience." at bounding box center [649, 379] width 451 height 19
type projects "I have over 20 years of web design and developen experience."
type projects "I have over 20 years of web design and developene experience."
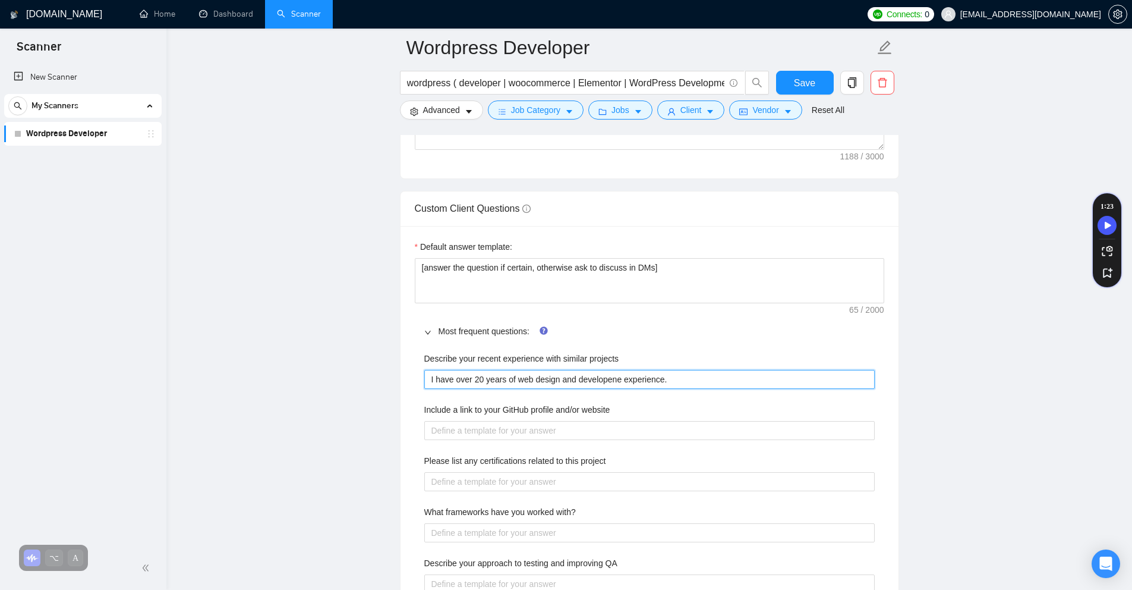
type projects "I have over 20 years of web design and developenem experience."
type projects "I have over 20 years of web design and developenemt experience."
click at [566, 376] on projects "I have over 20 years of web design and developenemt experience." at bounding box center [649, 379] width 451 height 19
click at [566, 377] on projects "I have over 20 years of web design and developenemt experience." at bounding box center [649, 379] width 451 height 19
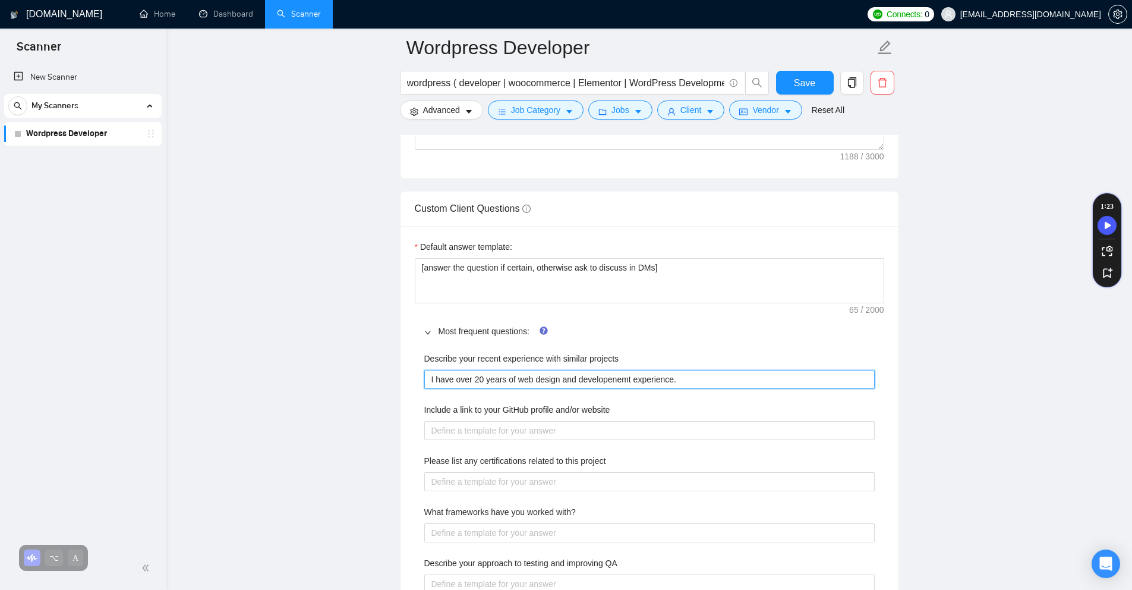
click at [566, 377] on projects "I have over 20 years of web design and developenemt experience." at bounding box center [649, 379] width 451 height 19
type projects "I have over 20 years of web design and development experience."
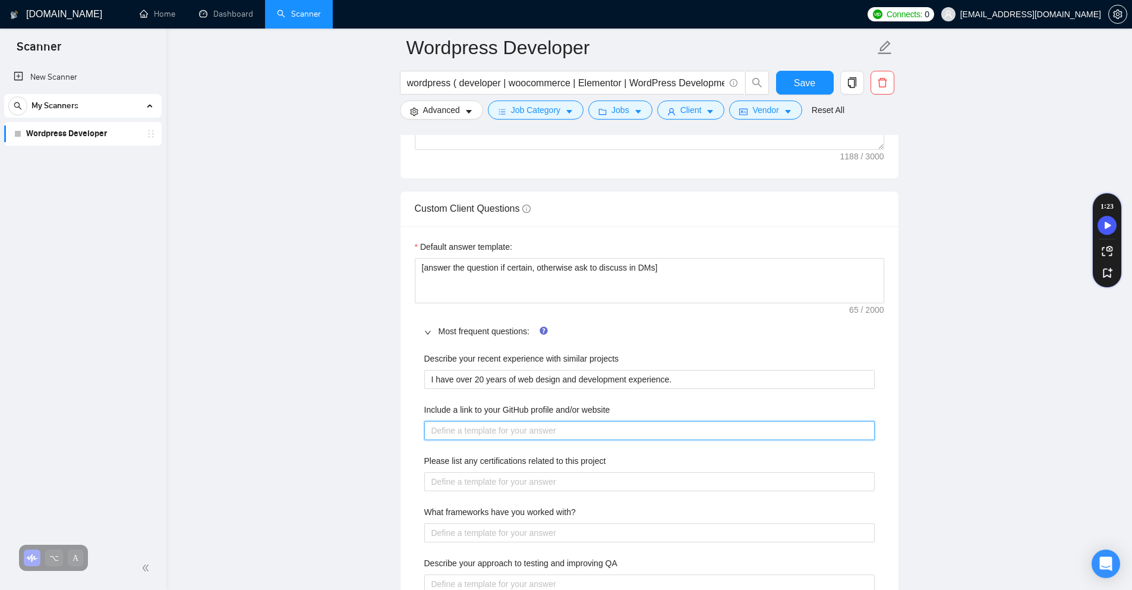
click at [566, 436] on website "Include a link to your GitHub profile and/or website" at bounding box center [649, 430] width 451 height 19
click at [489, 431] on website "Include a link to your GitHub profile and/or website" at bounding box center [649, 430] width 451 height 19
paste website "https://emacmedia.co/"
type website "https://emacmedia.co/"
